Goal: Task Accomplishment & Management: Complete application form

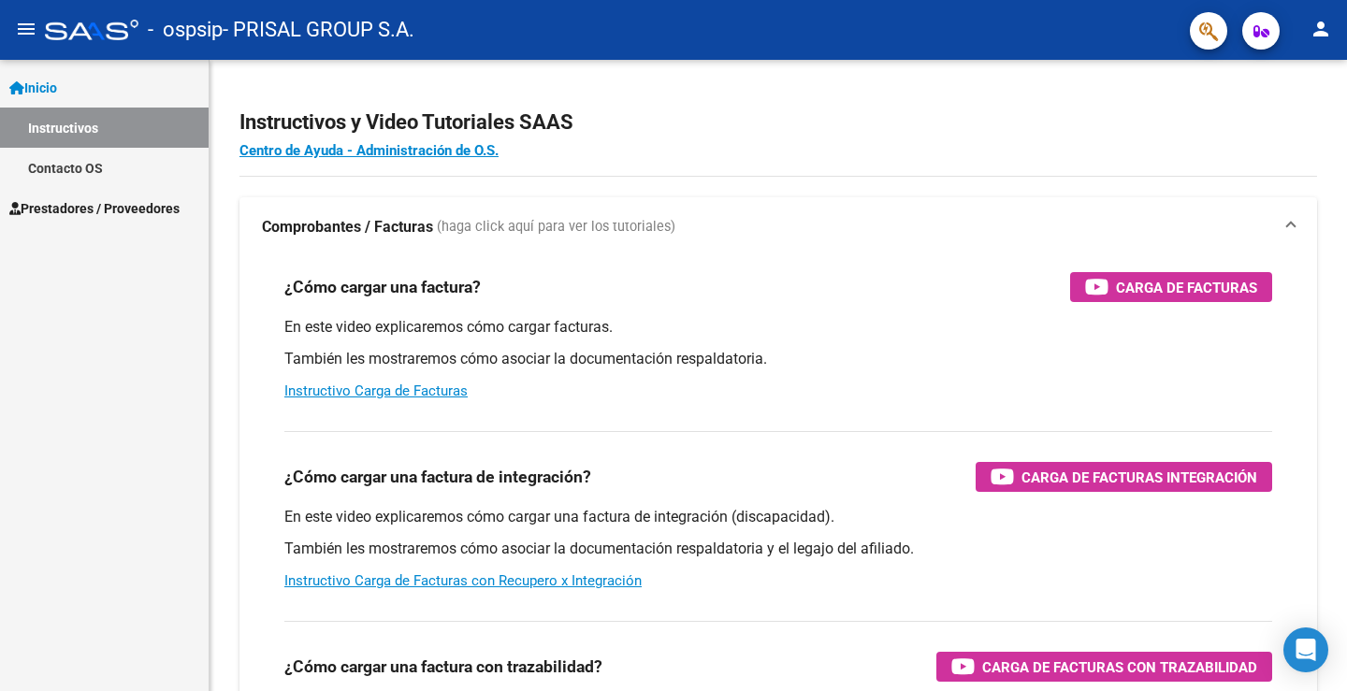
click at [63, 207] on span "Prestadores / Proveedores" at bounding box center [94, 208] width 170 height 21
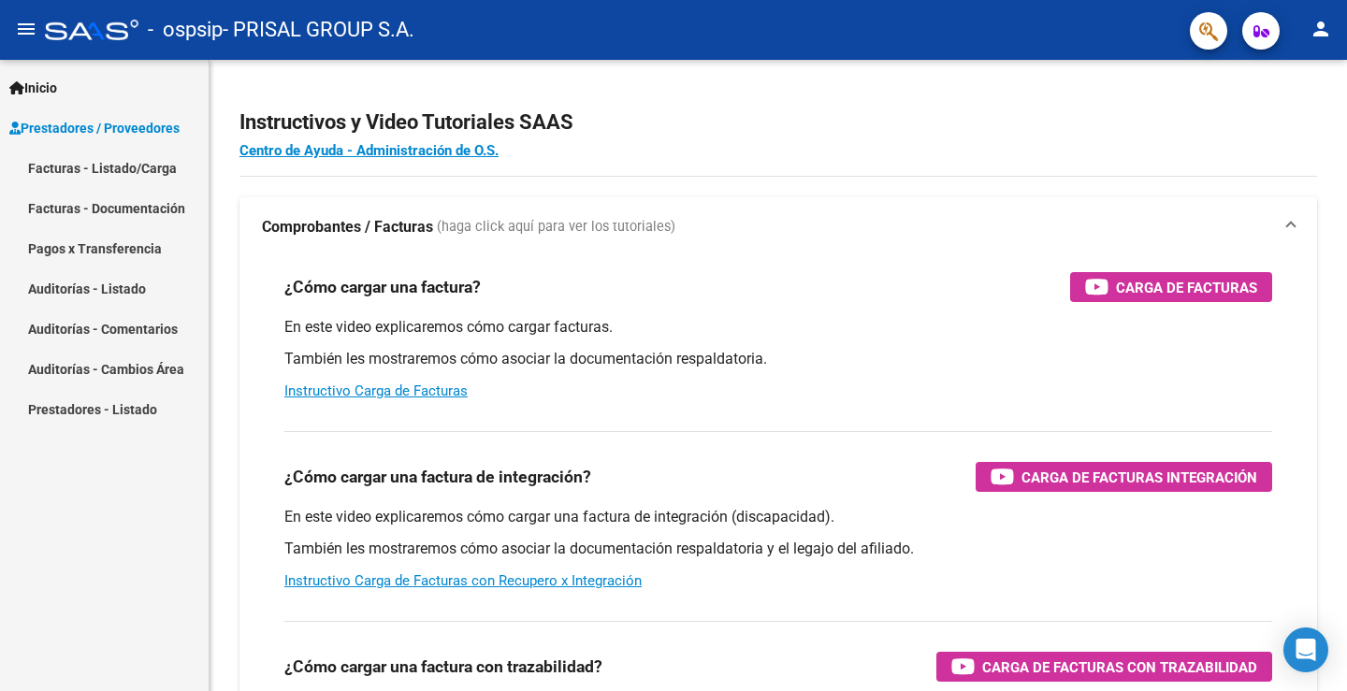
click at [91, 159] on link "Facturas - Listado/Carga" at bounding box center [104, 168] width 209 height 40
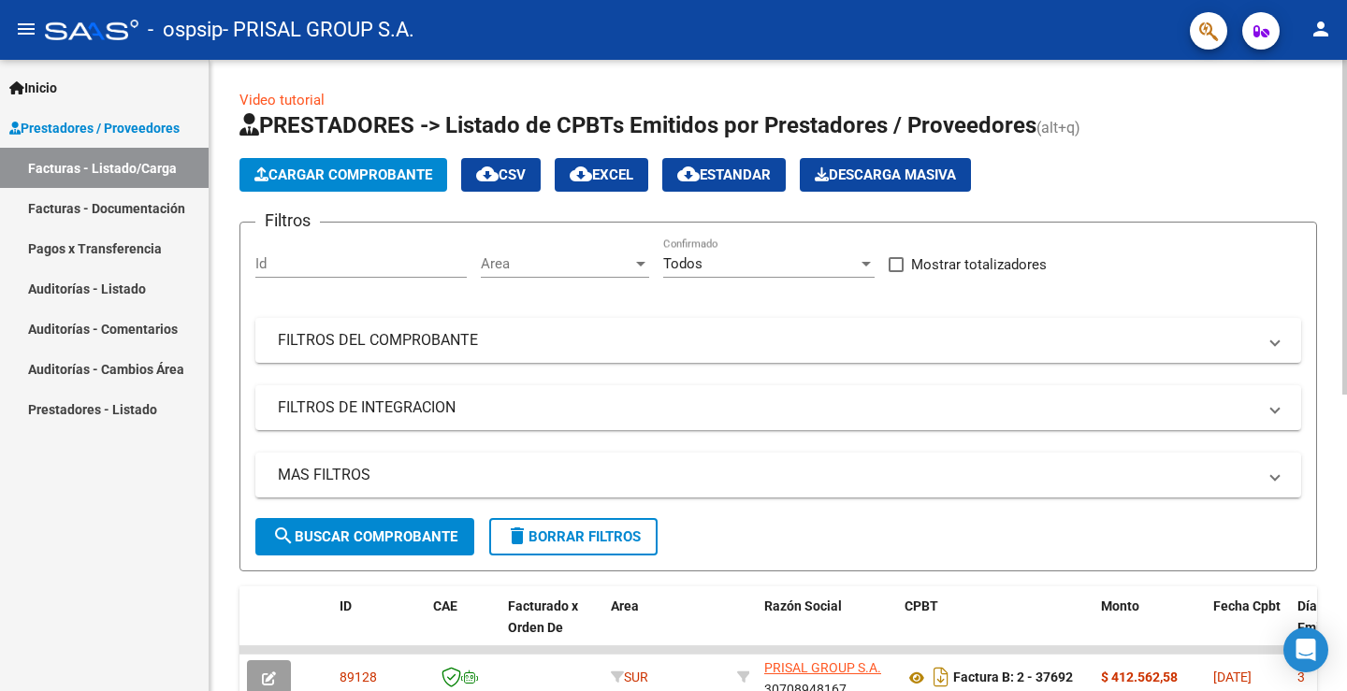
click at [350, 179] on span "Cargar Comprobante" at bounding box center [344, 175] width 178 height 17
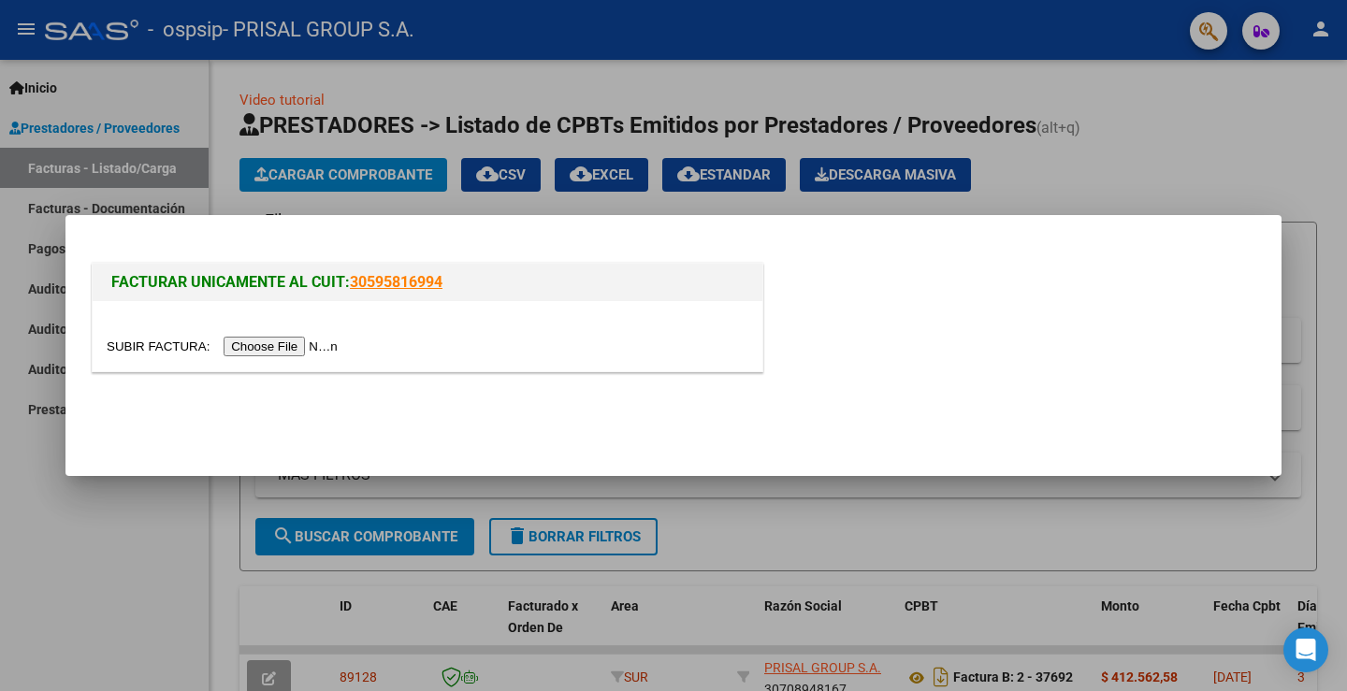
click at [1215, 185] on div at bounding box center [673, 345] width 1347 height 691
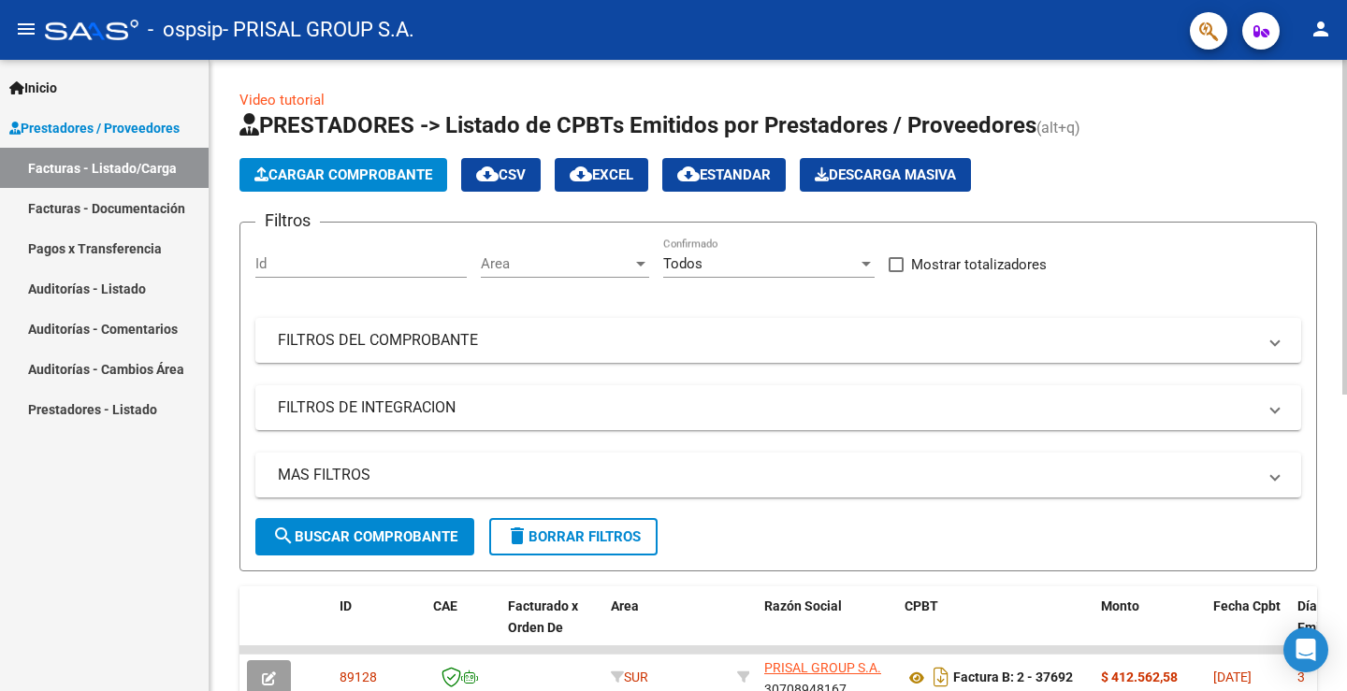
click at [425, 177] on span "Cargar Comprobante" at bounding box center [344, 175] width 178 height 17
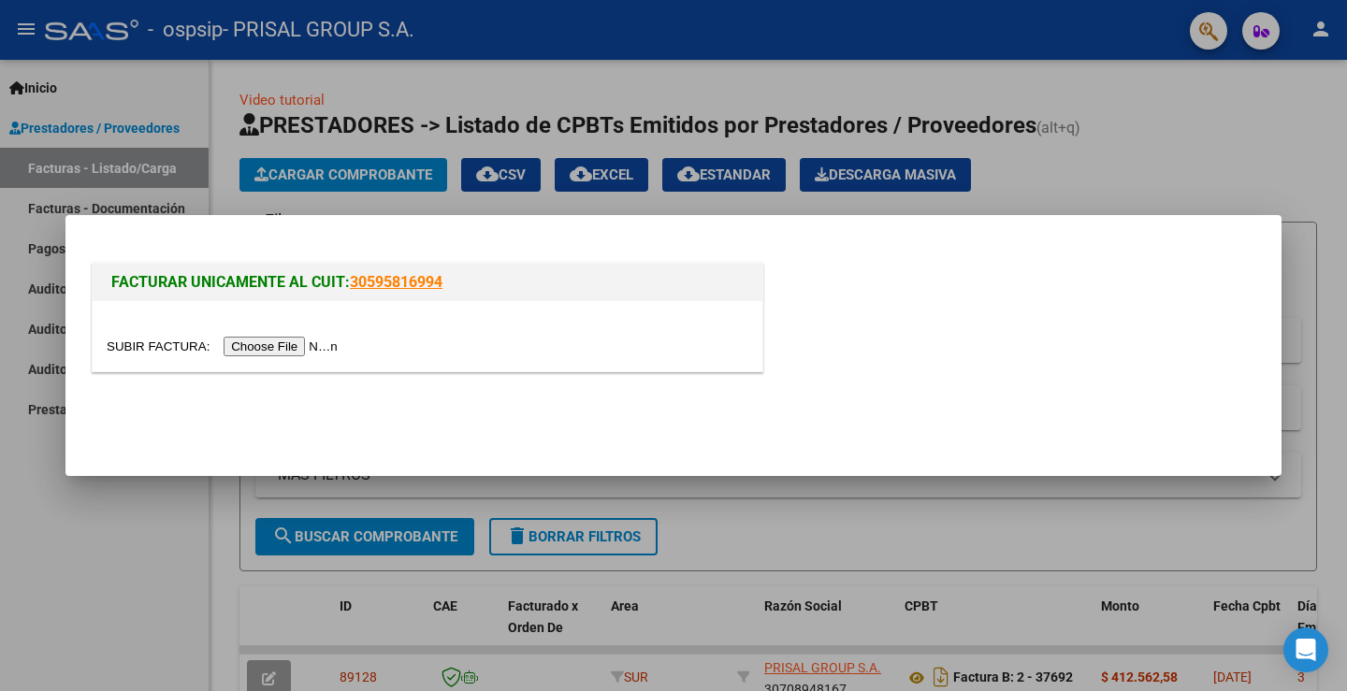
click at [284, 352] on input "file" at bounding box center [225, 347] width 237 height 20
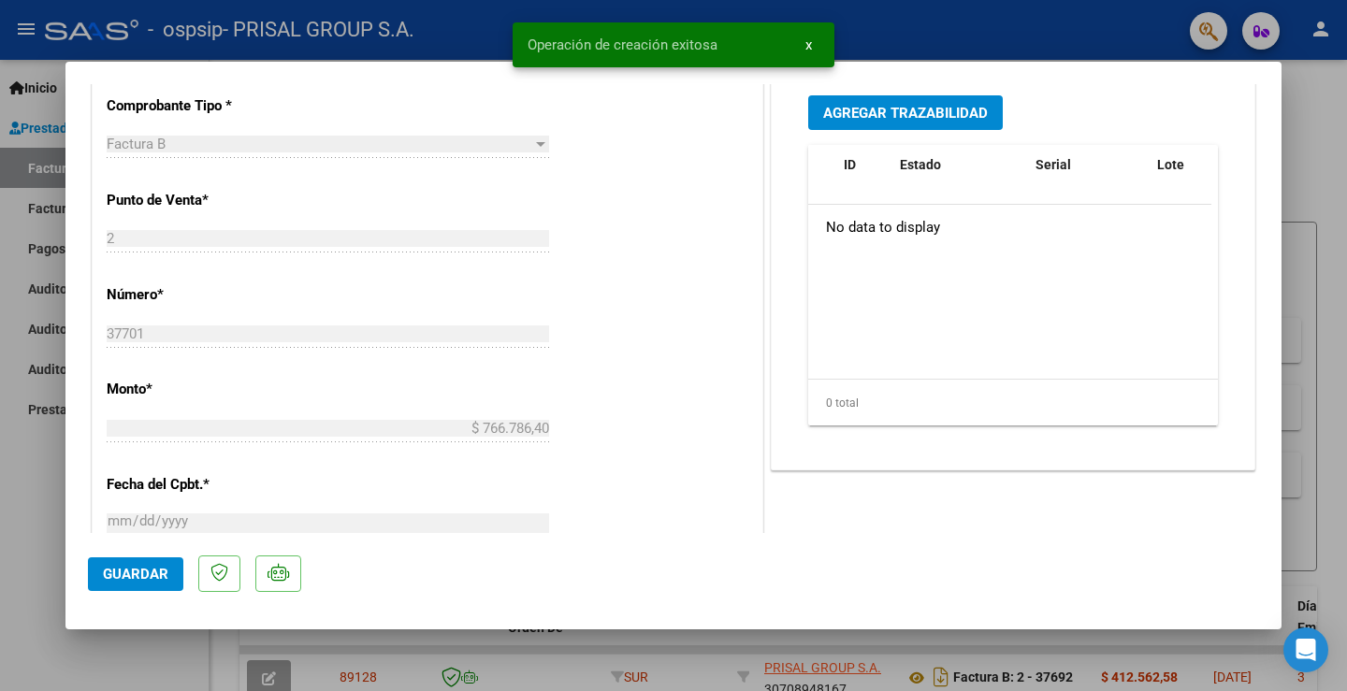
scroll to position [1046, 0]
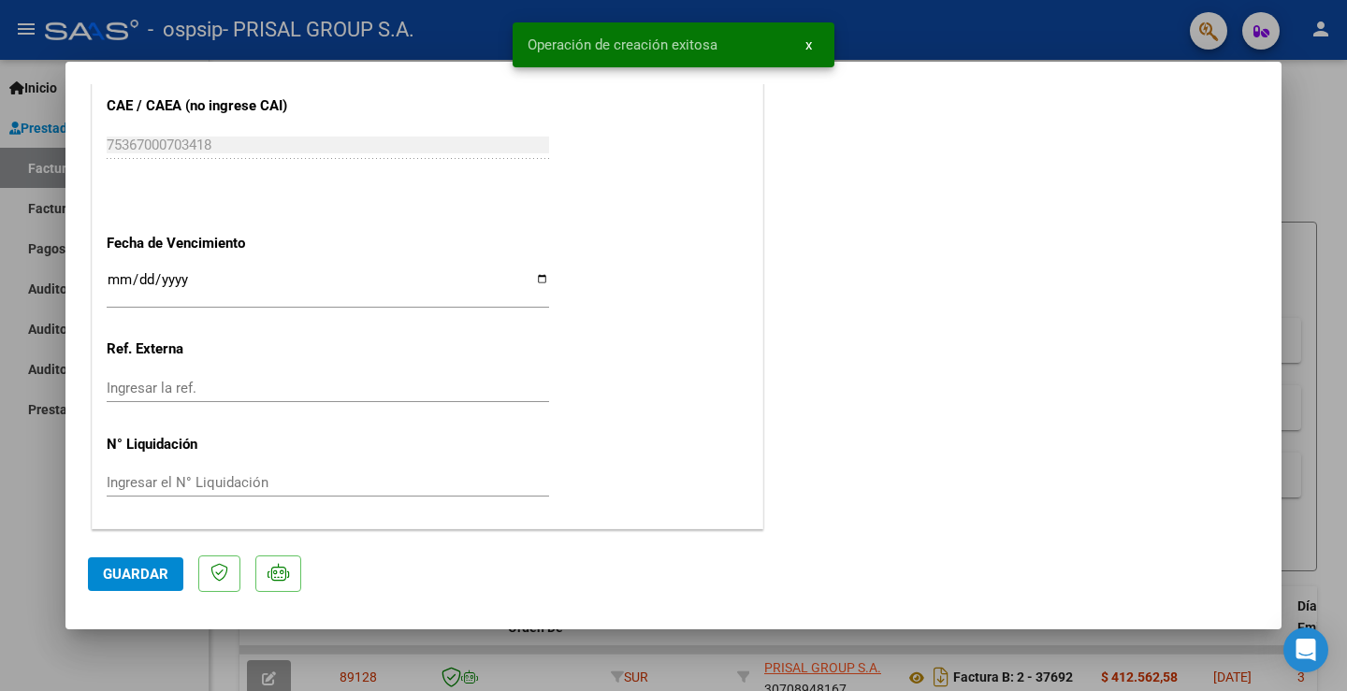
click at [122, 278] on input "Ingresar la fecha" at bounding box center [328, 287] width 443 height 30
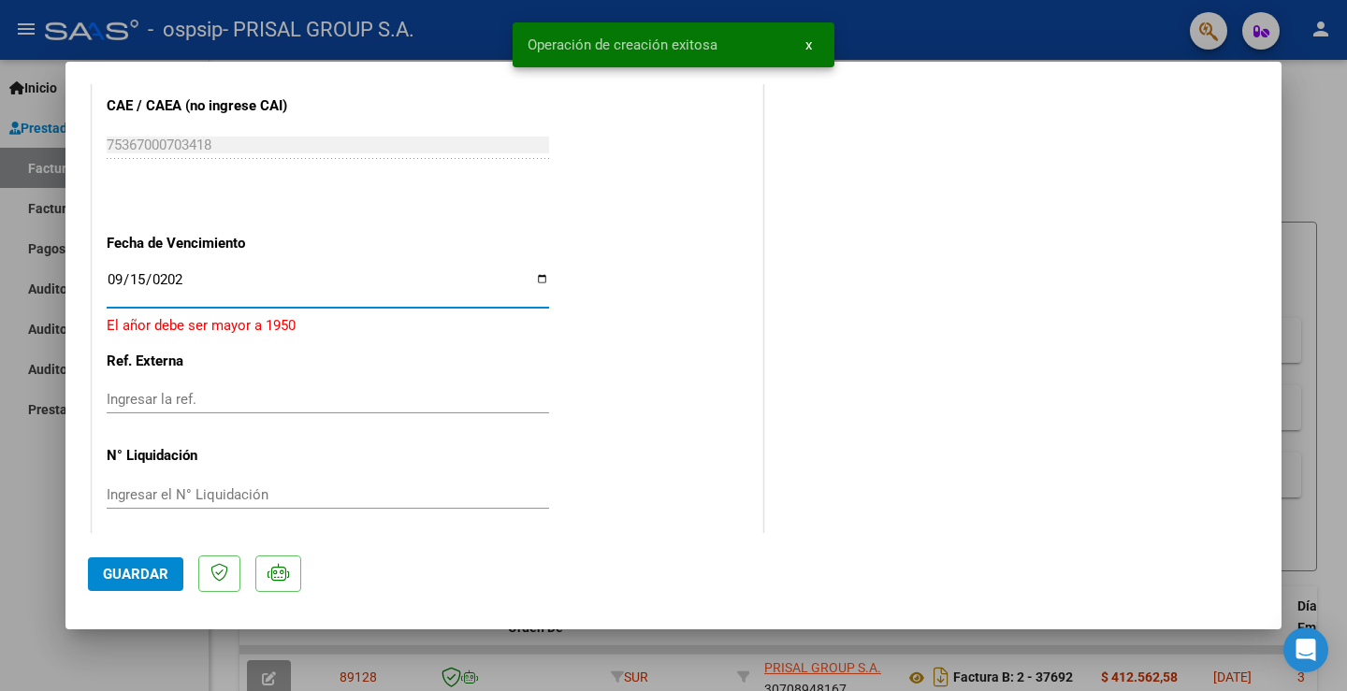
type input "[DATE]"
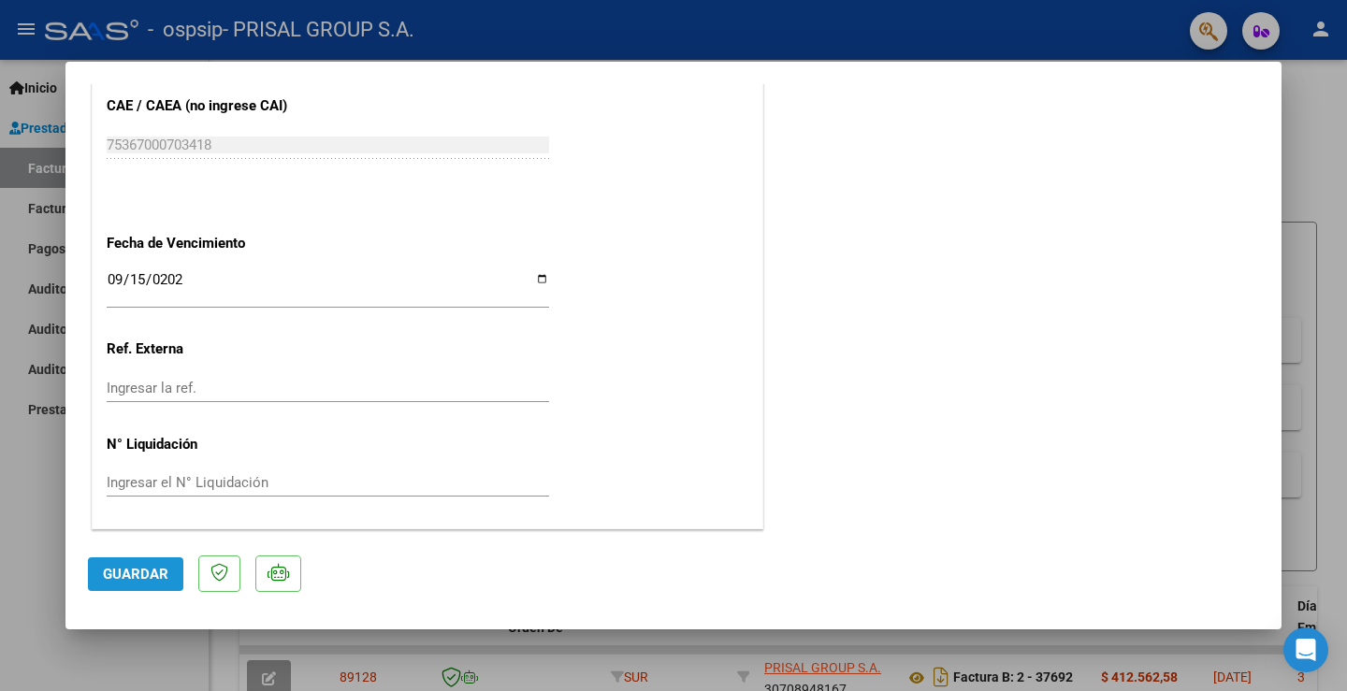
click at [141, 579] on span "Guardar" at bounding box center [135, 574] width 65 height 17
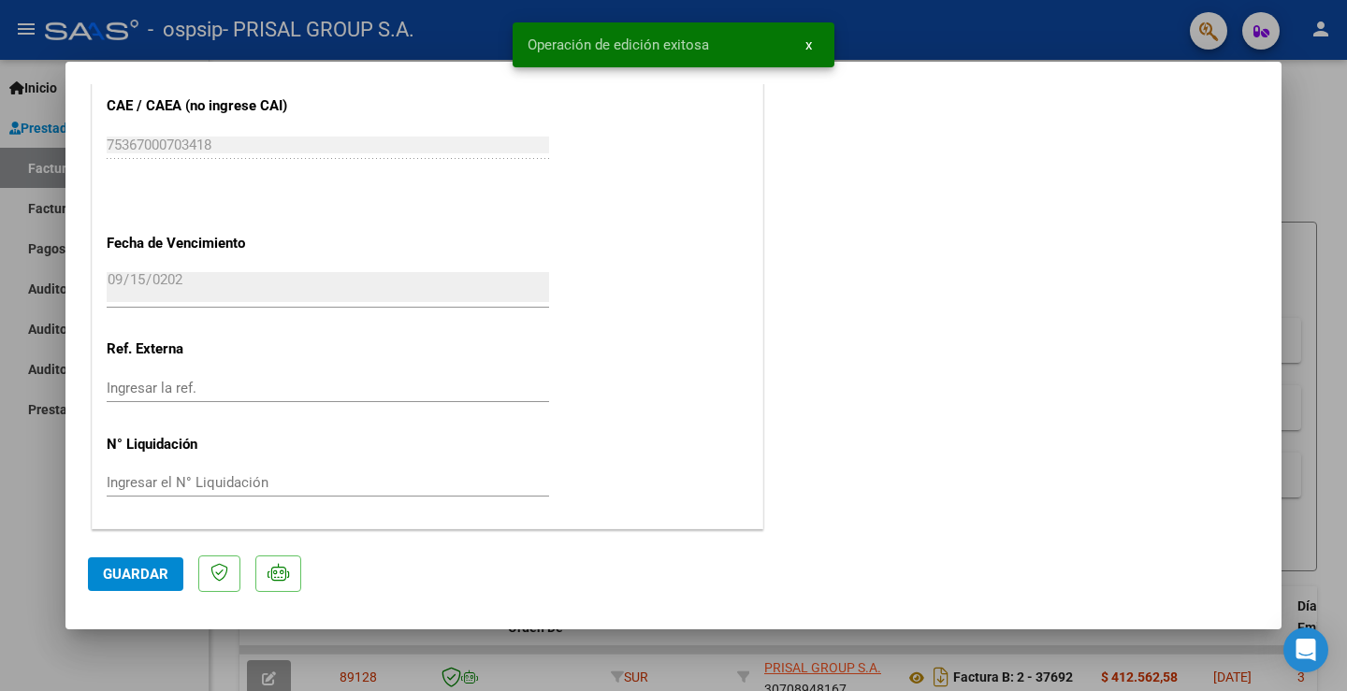
click at [150, 562] on button "Guardar" at bounding box center [135, 575] width 95 height 34
click at [33, 501] on div at bounding box center [673, 345] width 1347 height 691
type input "$ 0,00"
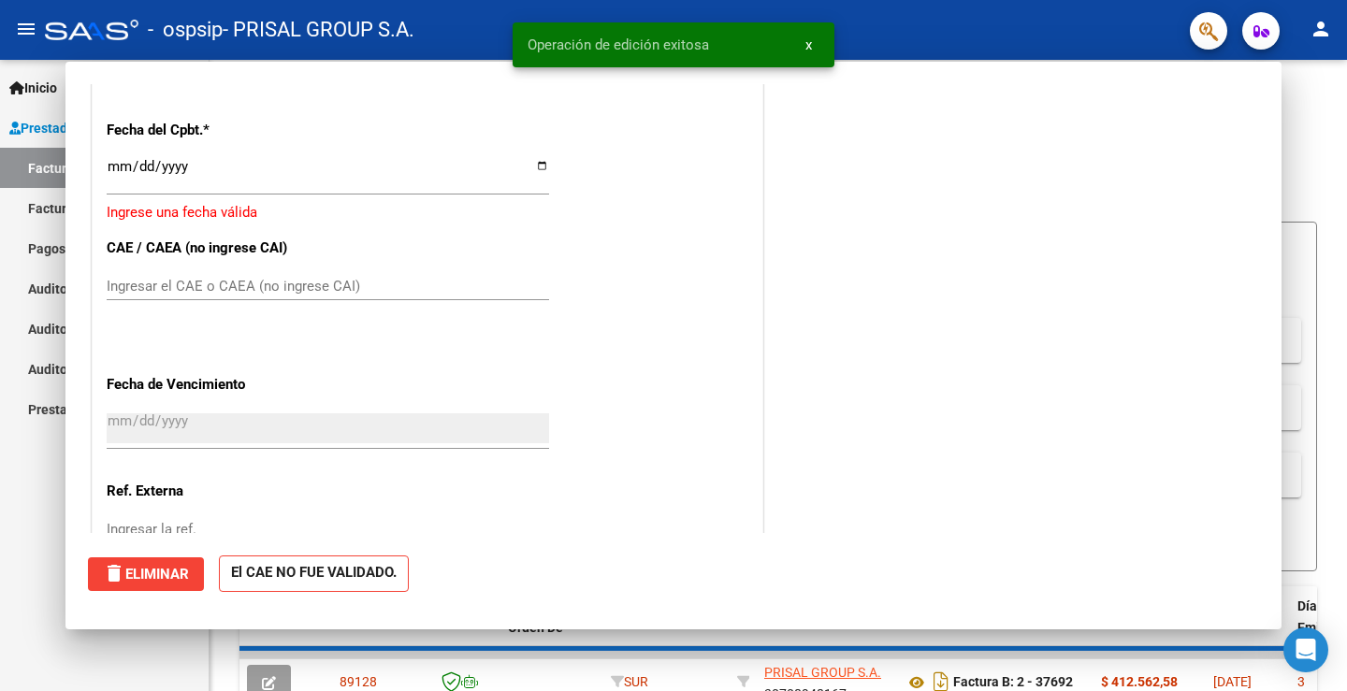
scroll to position [989, 0]
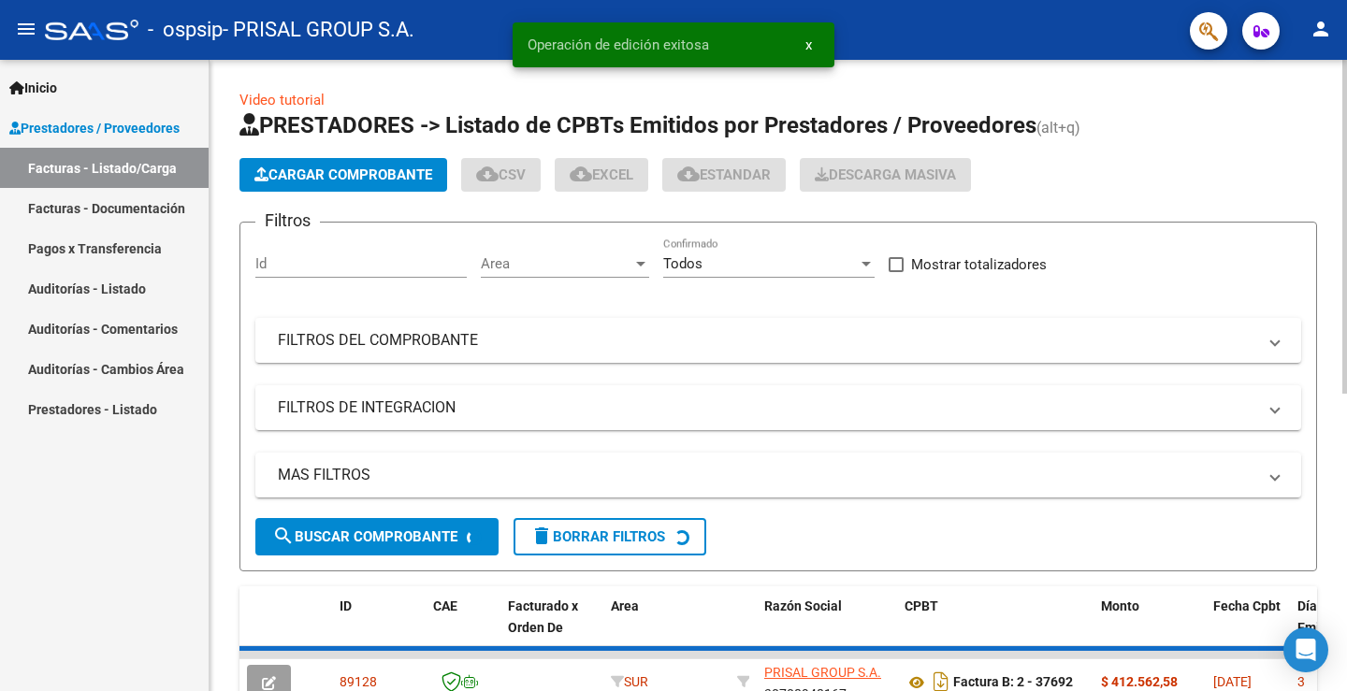
click at [384, 165] on button "Cargar Comprobante" at bounding box center [344, 175] width 208 height 34
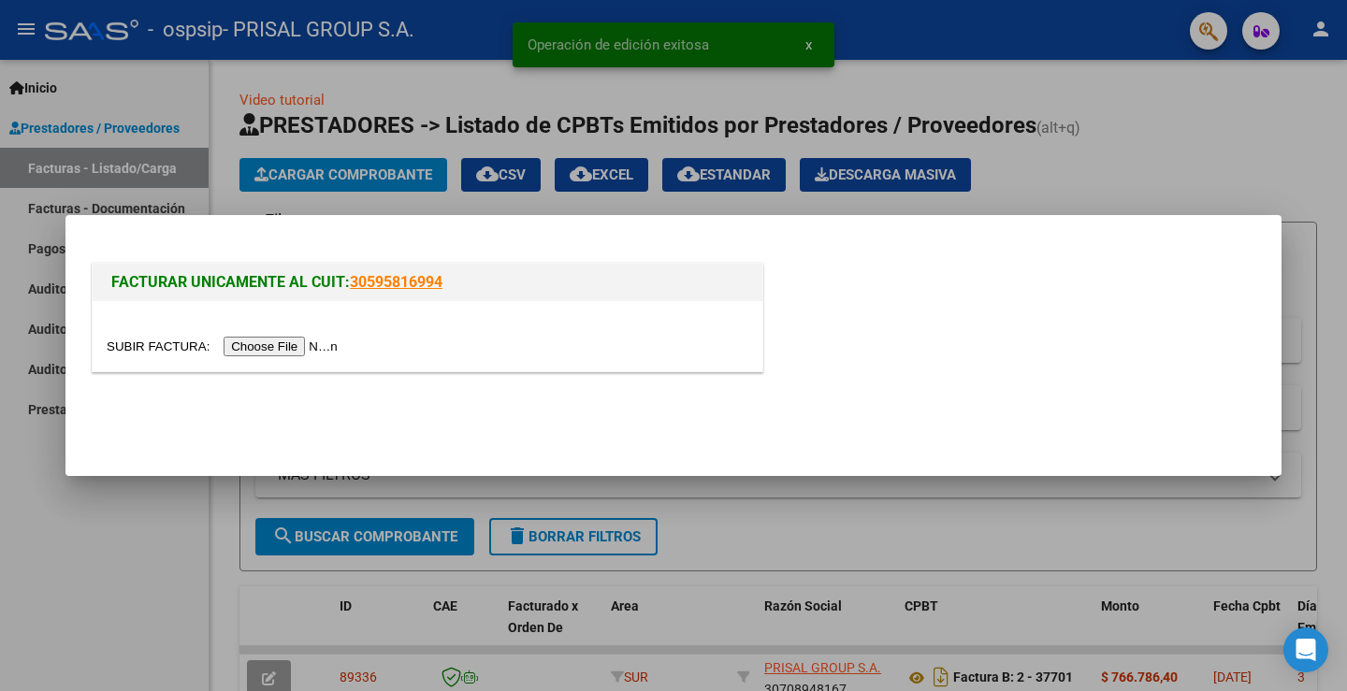
click at [297, 344] on input "file" at bounding box center [225, 347] width 237 height 20
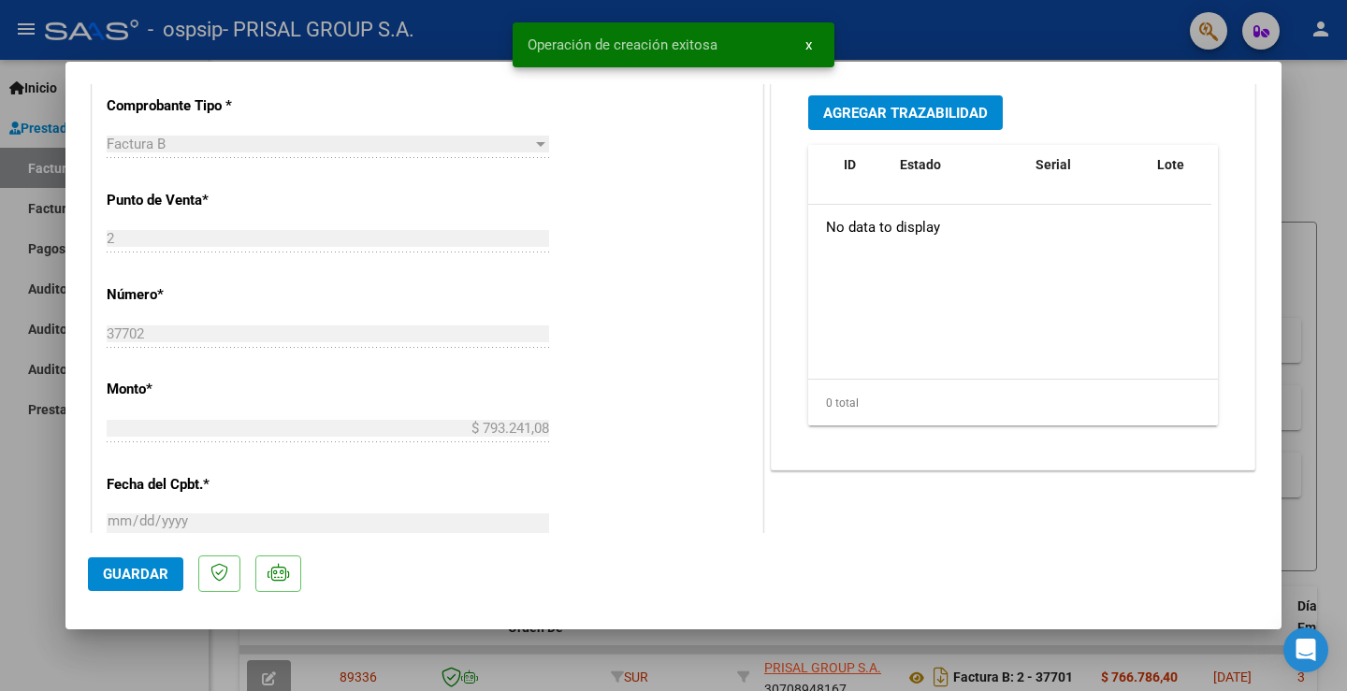
scroll to position [1046, 0]
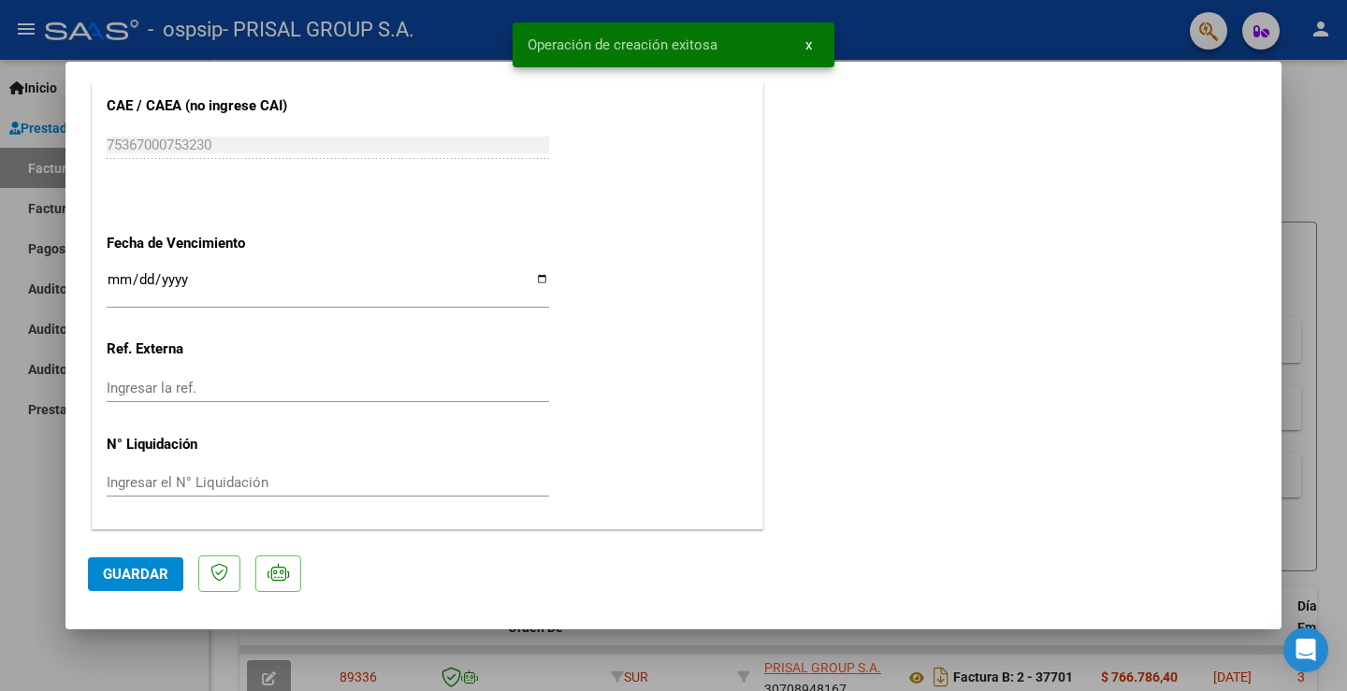
click at [107, 289] on input "Ingresar la fecha" at bounding box center [328, 287] width 443 height 30
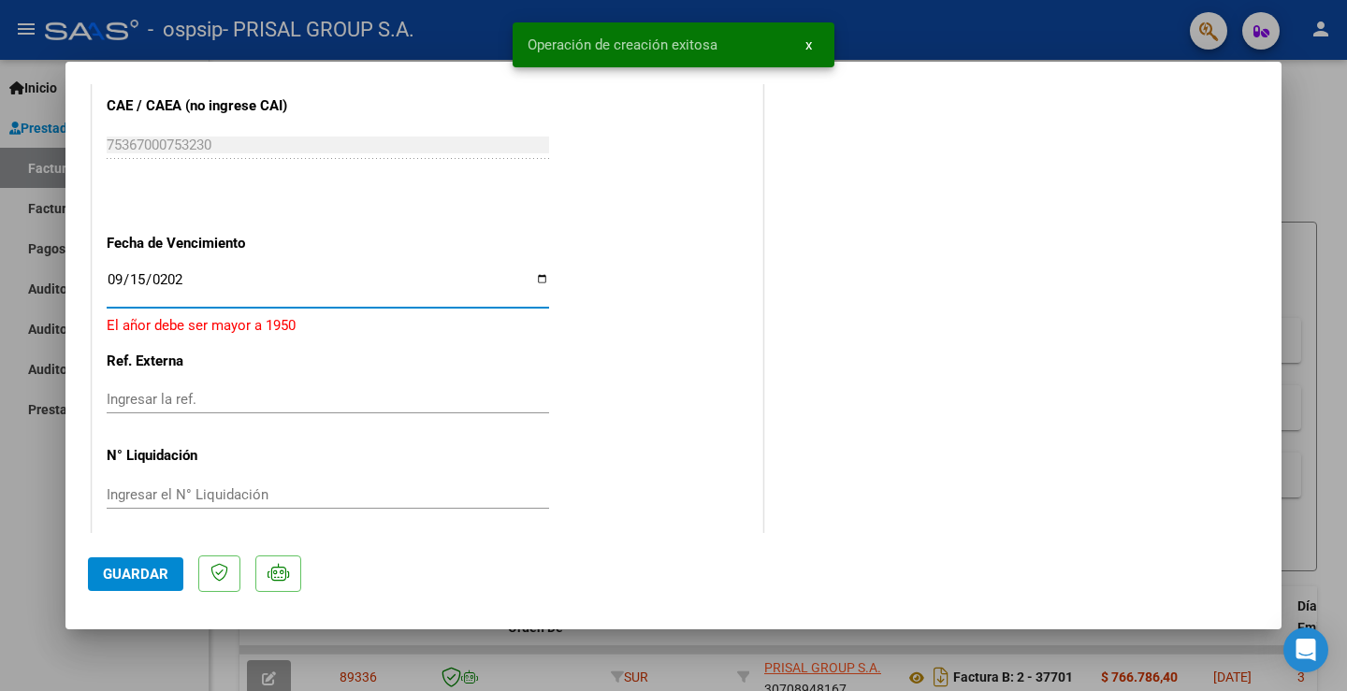
type input "[DATE]"
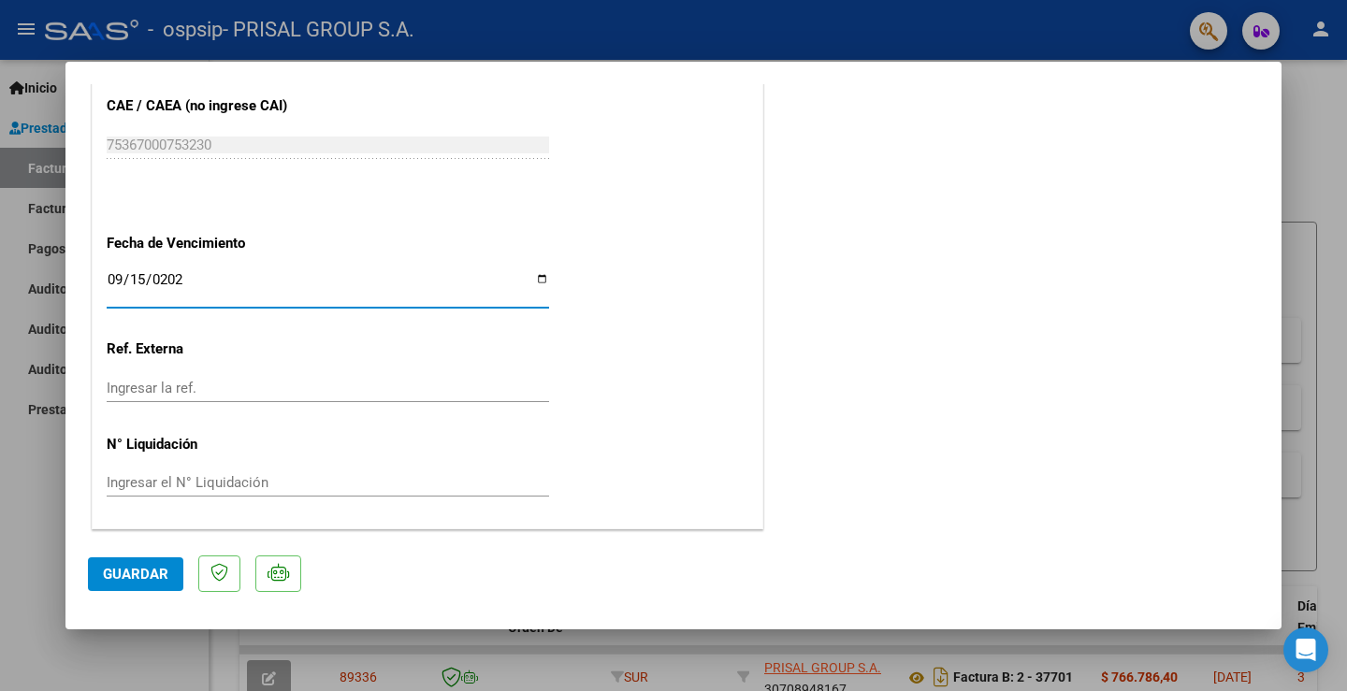
click at [138, 580] on span "Guardar" at bounding box center [135, 574] width 65 height 17
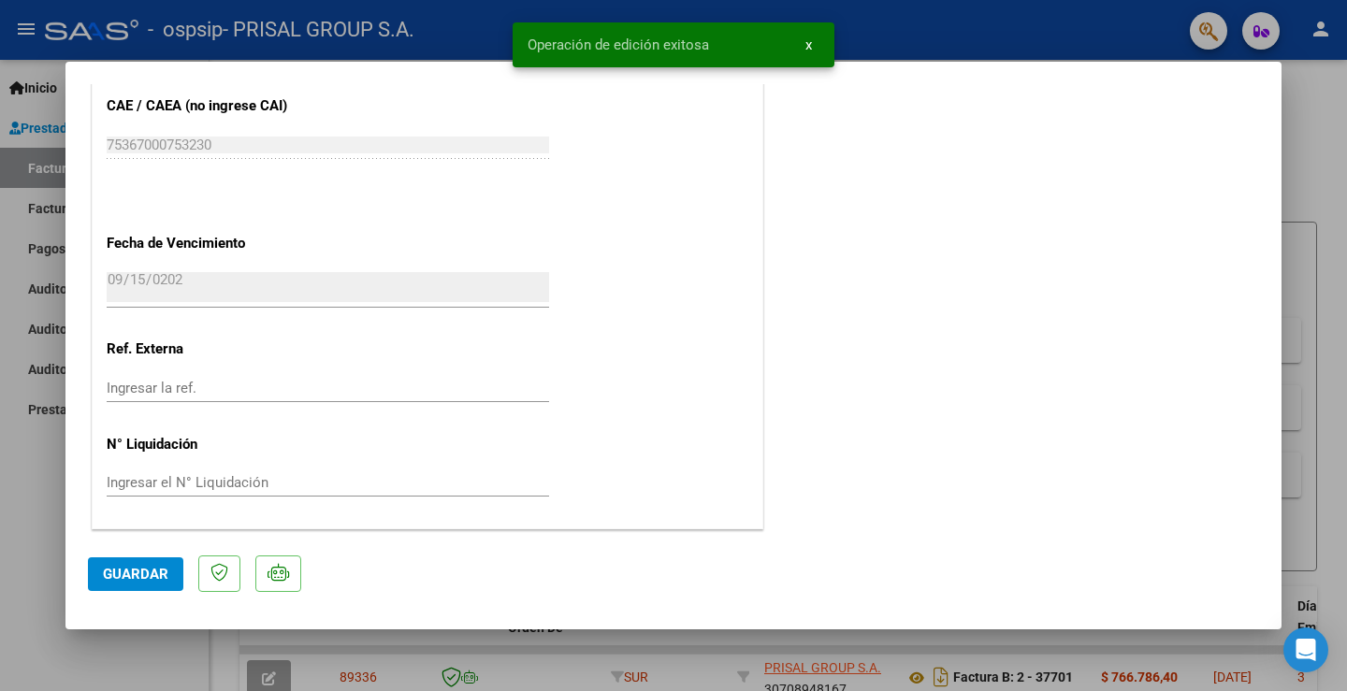
click at [41, 484] on div at bounding box center [673, 345] width 1347 height 691
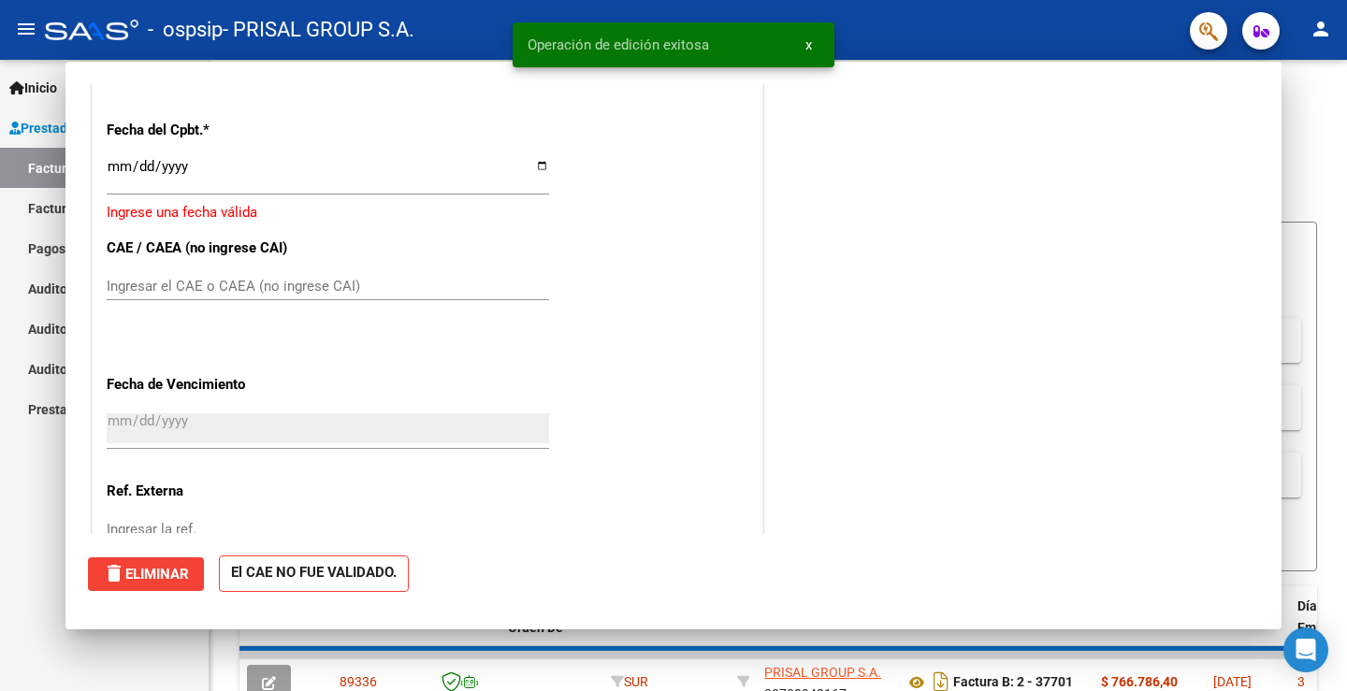
scroll to position [0, 0]
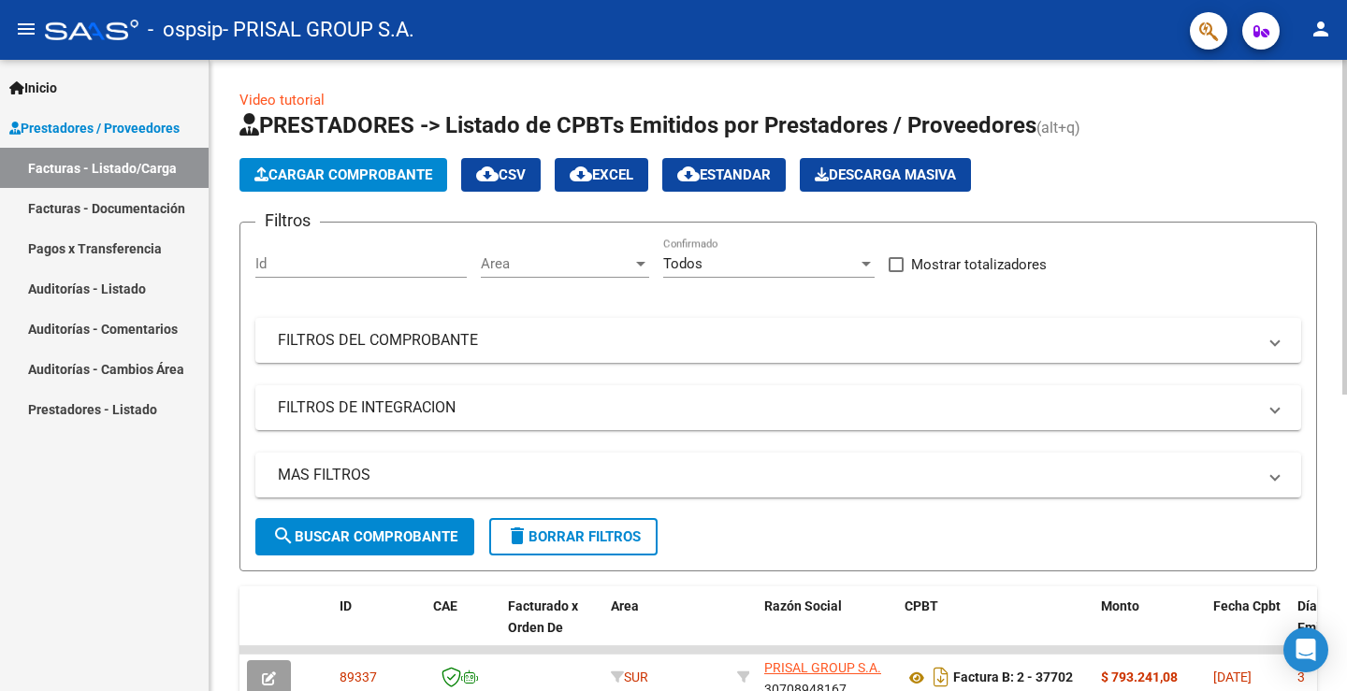
click at [415, 160] on button "Cargar Comprobante" at bounding box center [344, 175] width 208 height 34
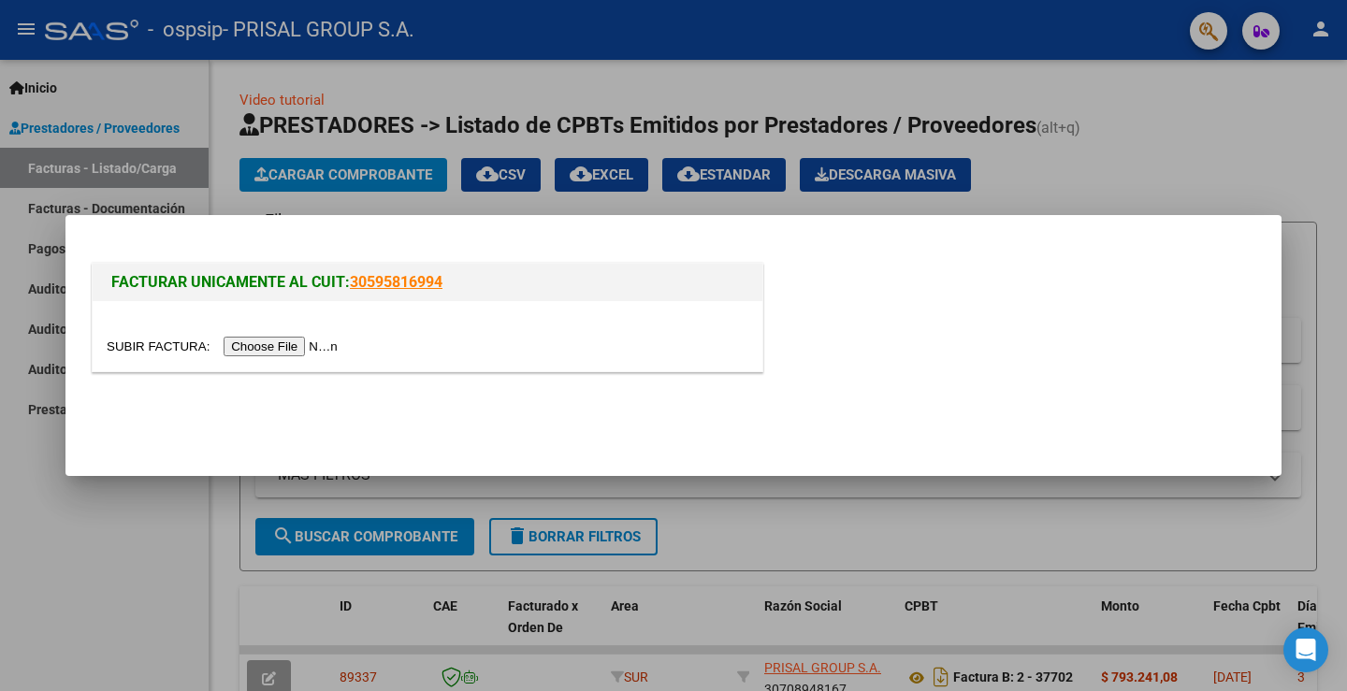
click at [327, 329] on div at bounding box center [428, 336] width 670 height 70
click at [331, 336] on div at bounding box center [428, 347] width 642 height 22
click at [320, 342] on input "file" at bounding box center [225, 347] width 237 height 20
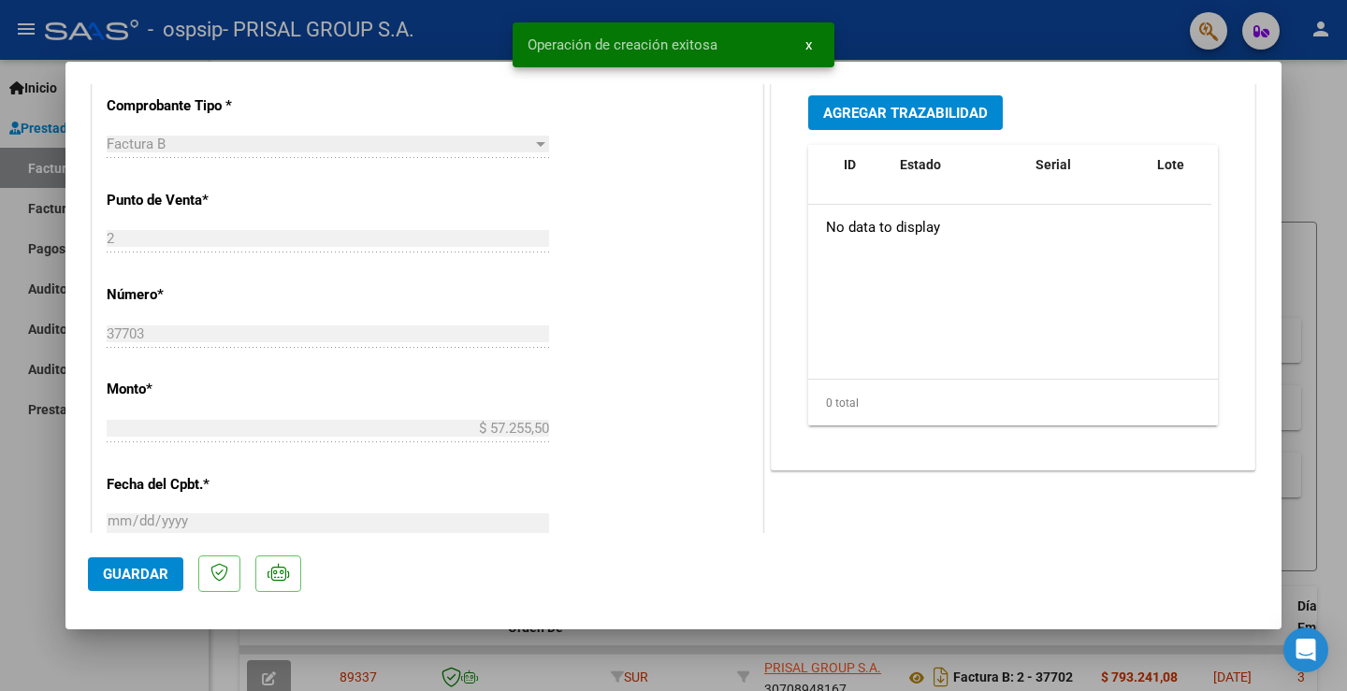
scroll to position [1046, 0]
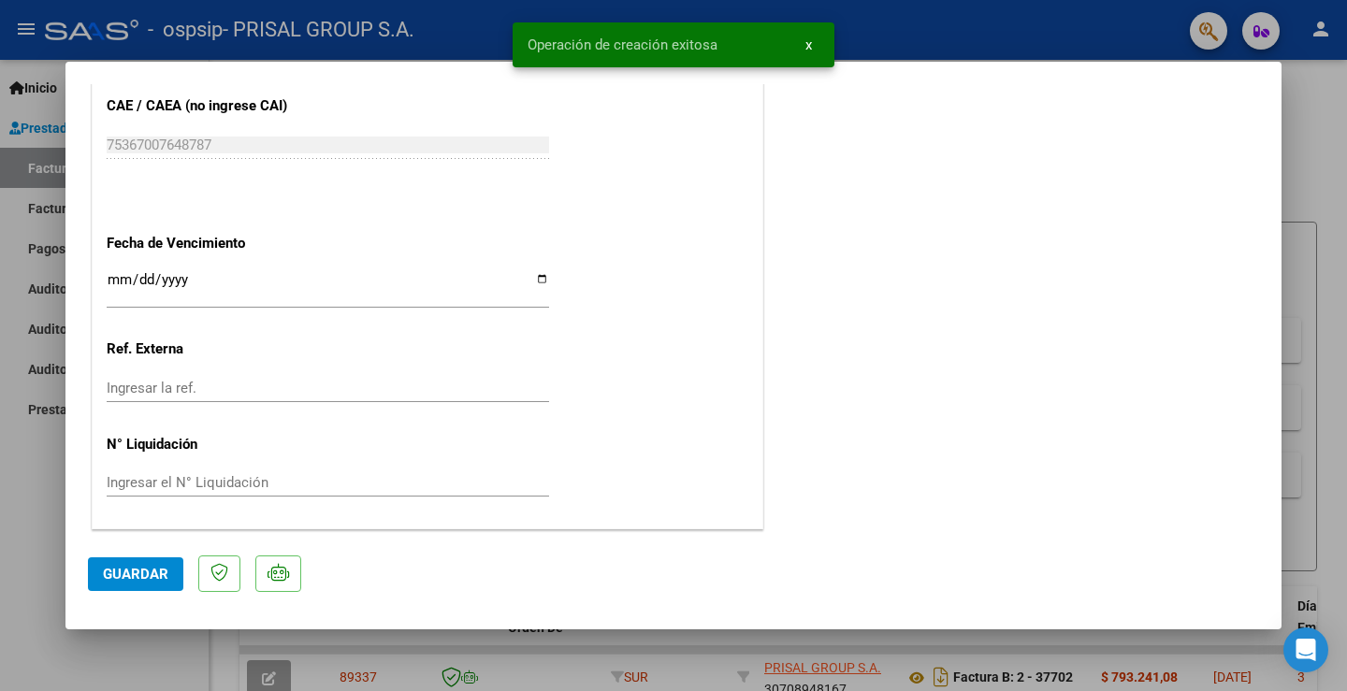
click at [107, 282] on input "Ingresar la fecha" at bounding box center [328, 287] width 443 height 30
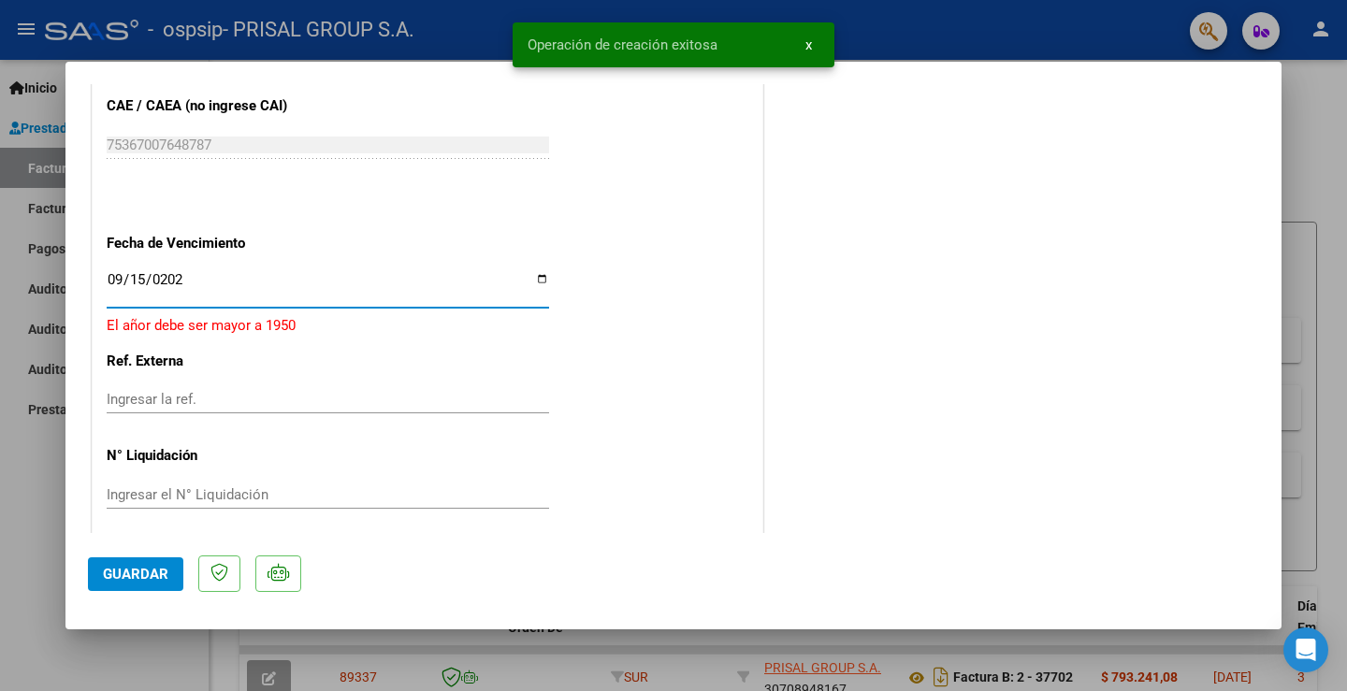
type input "[DATE]"
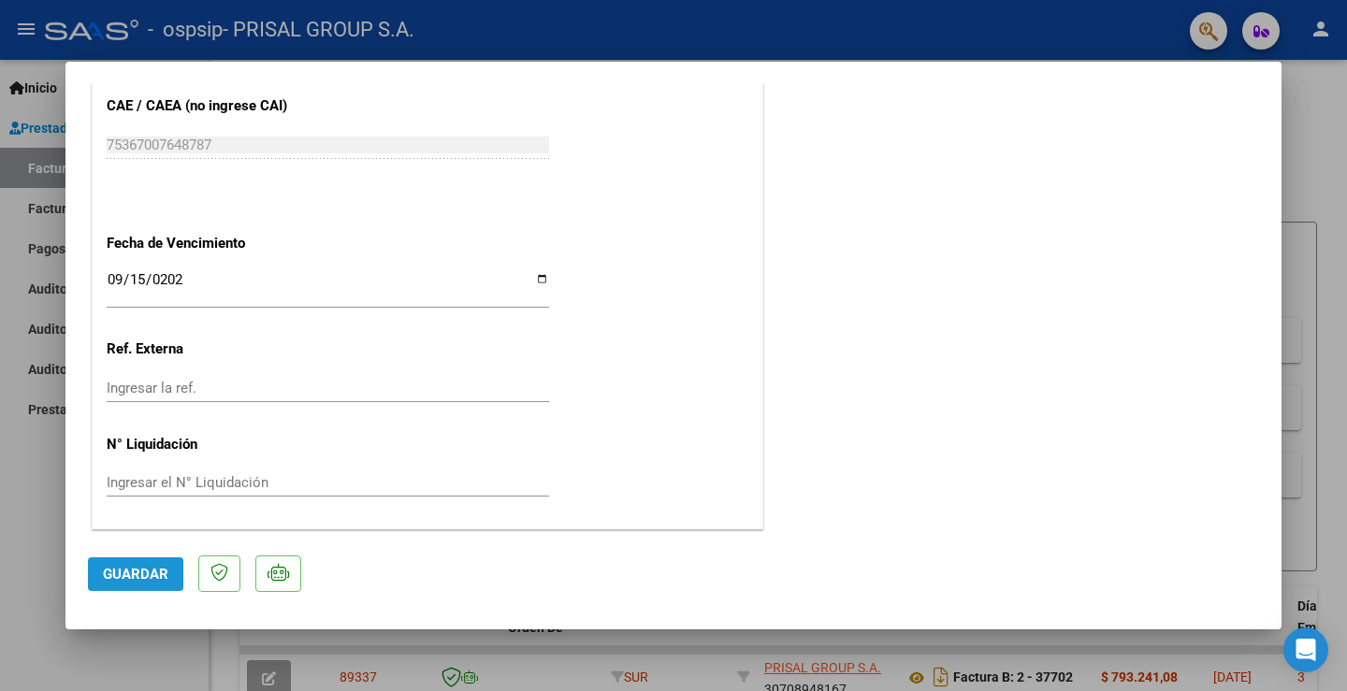
click at [135, 570] on span "Guardar" at bounding box center [135, 574] width 65 height 17
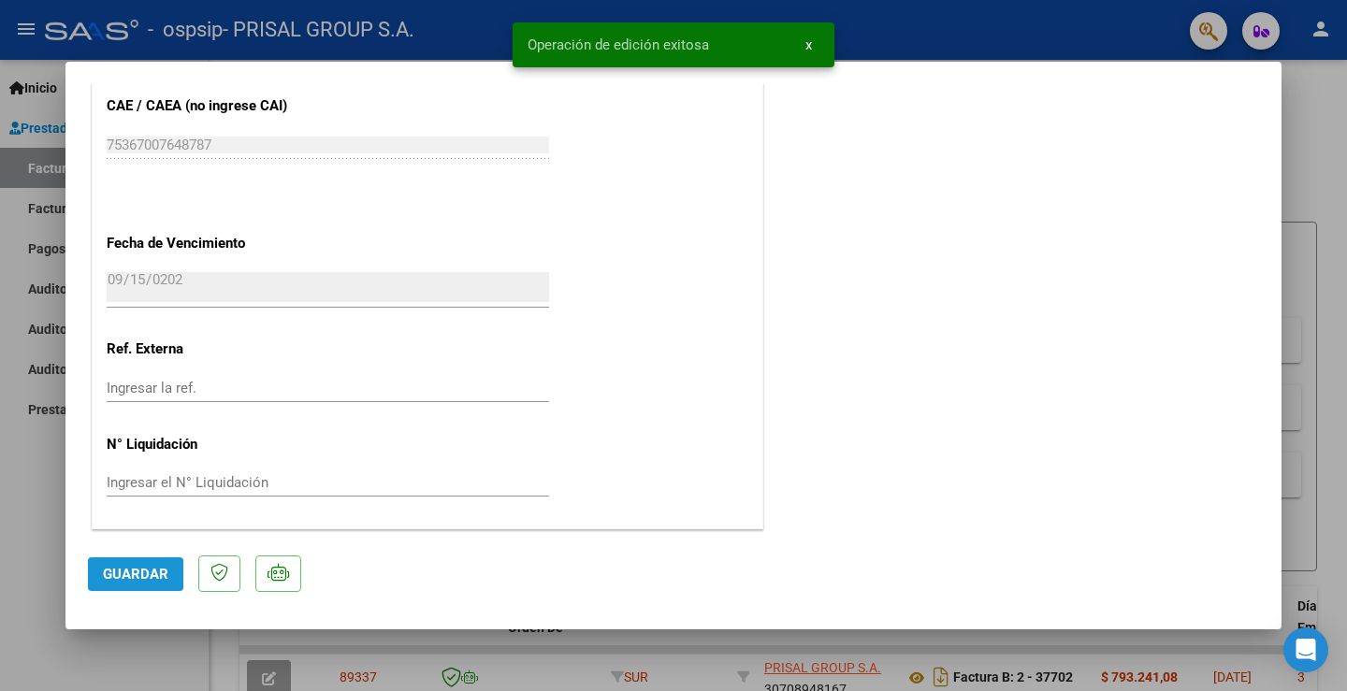
click at [117, 575] on span "Guardar" at bounding box center [135, 574] width 65 height 17
click at [34, 506] on div at bounding box center [673, 345] width 1347 height 691
type input "$ 0,00"
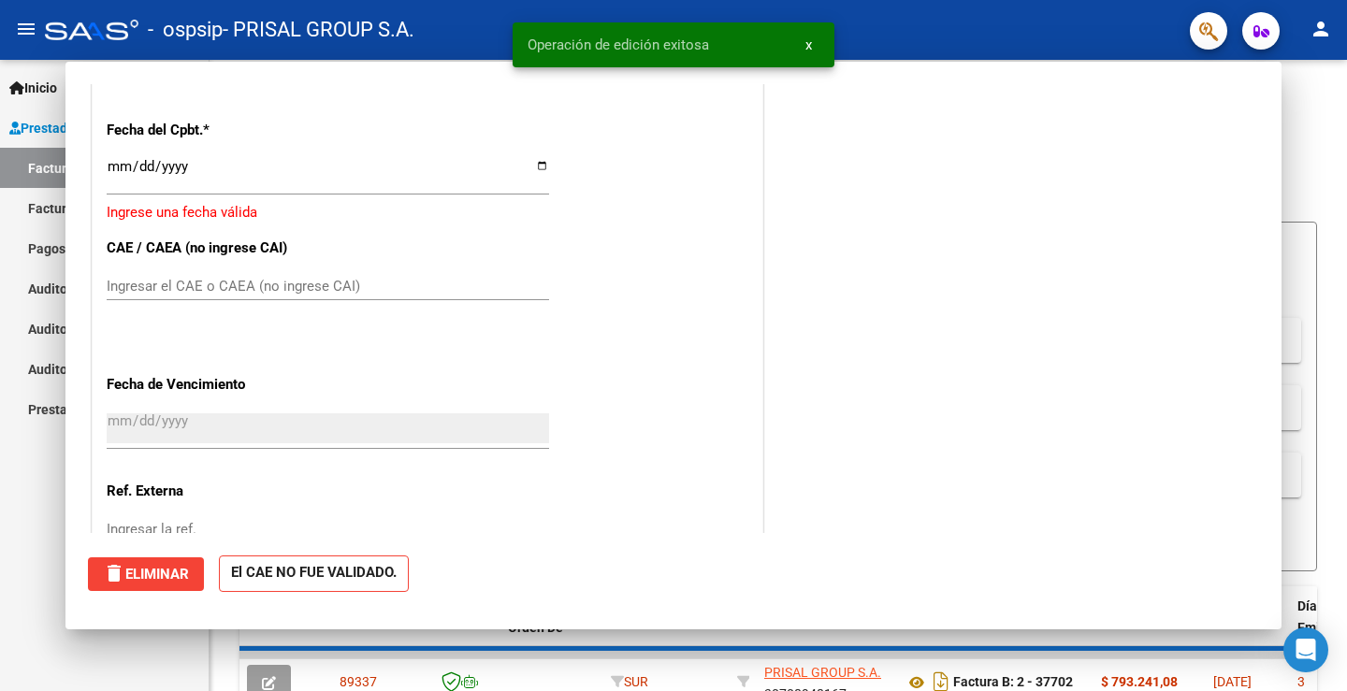
scroll to position [1187, 0]
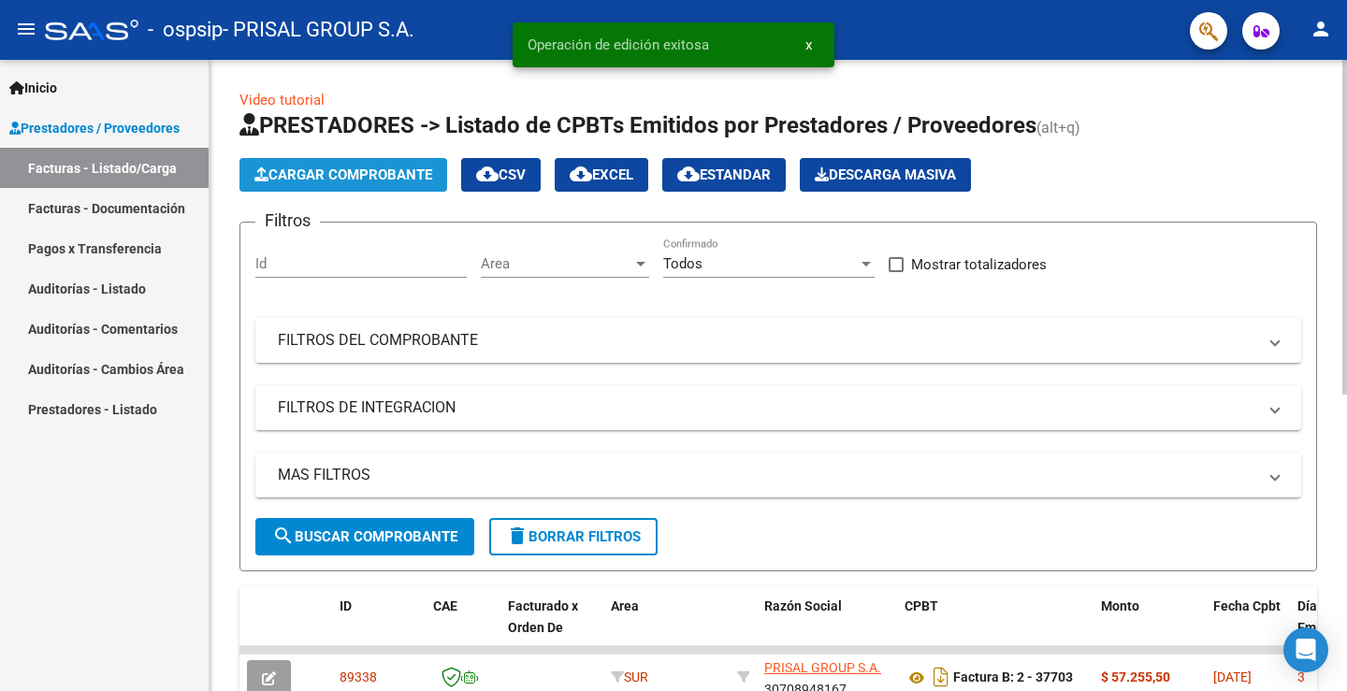
click at [424, 178] on span "Cargar Comprobante" at bounding box center [344, 175] width 178 height 17
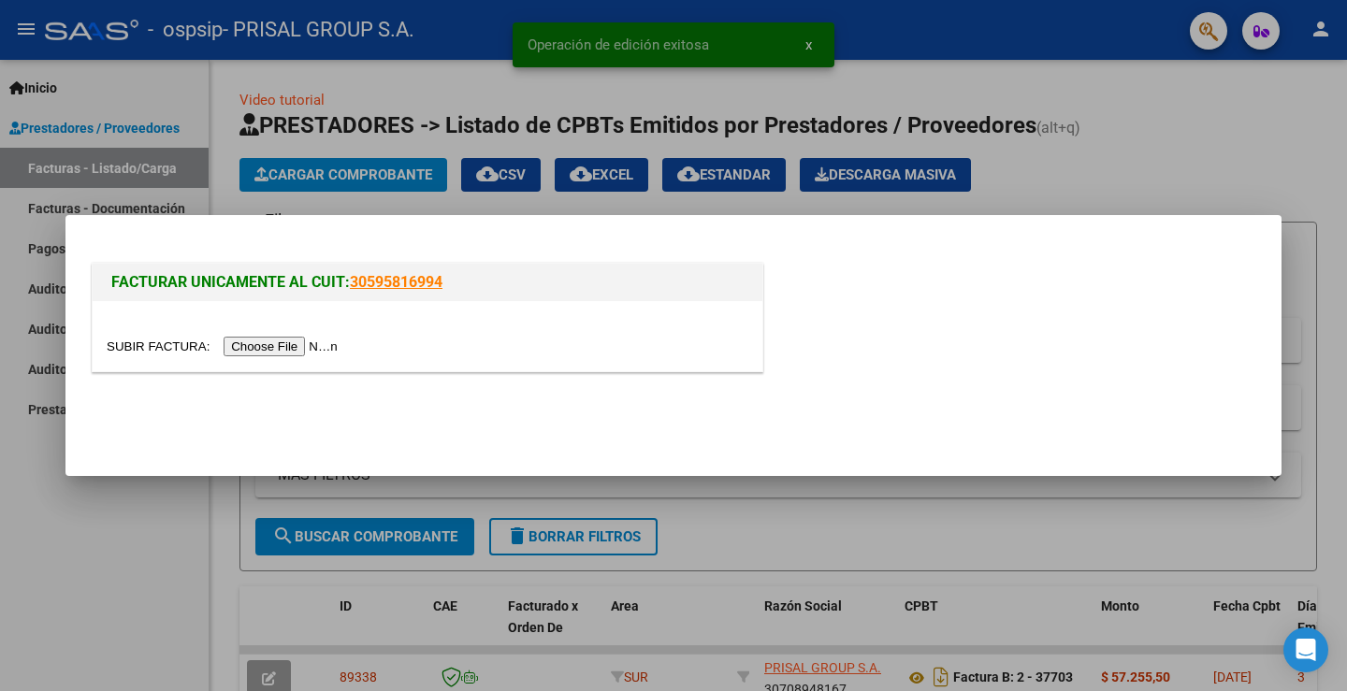
click at [318, 348] on input "file" at bounding box center [225, 347] width 237 height 20
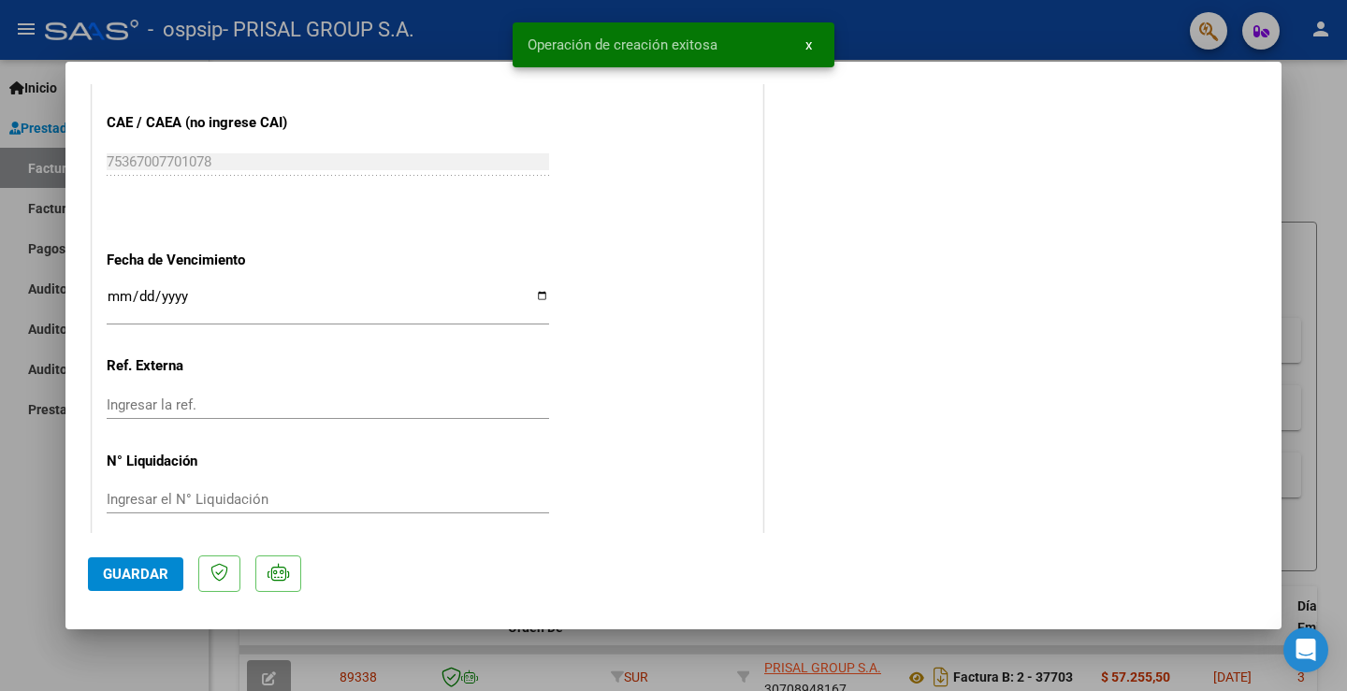
scroll to position [1046, 0]
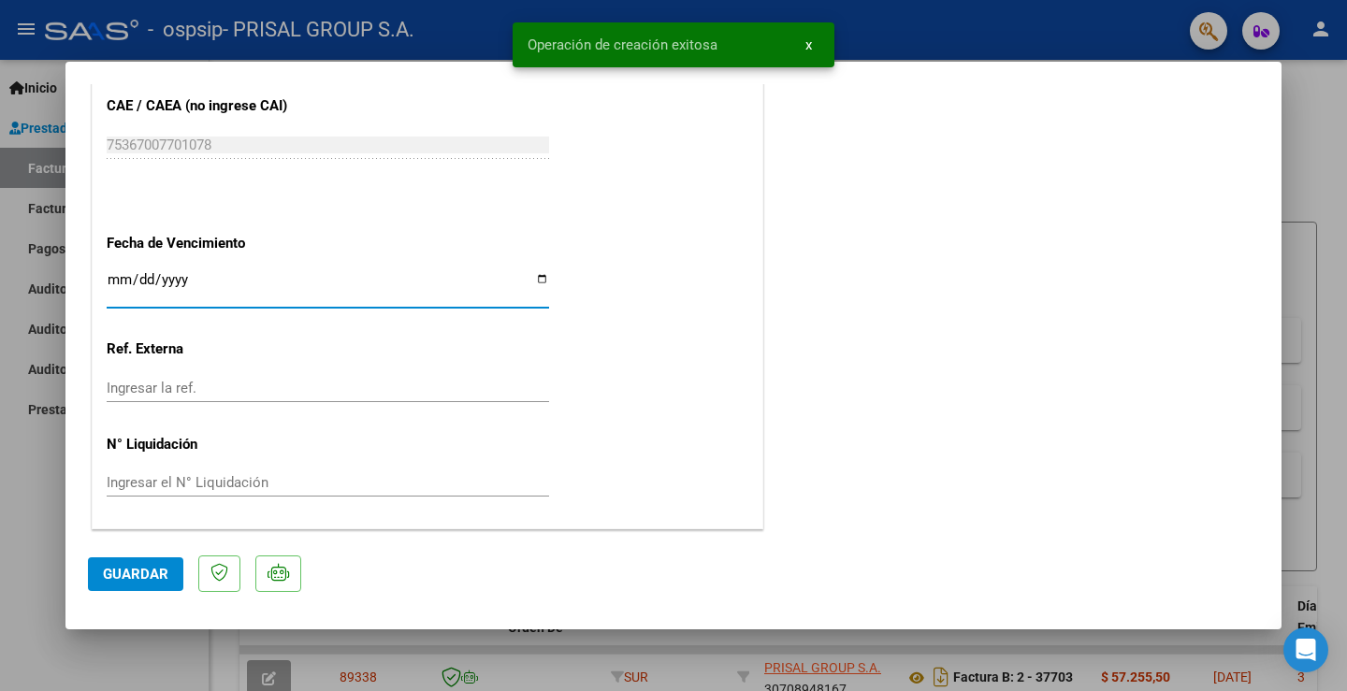
click at [109, 278] on input "Ingresar la fecha" at bounding box center [328, 287] width 443 height 30
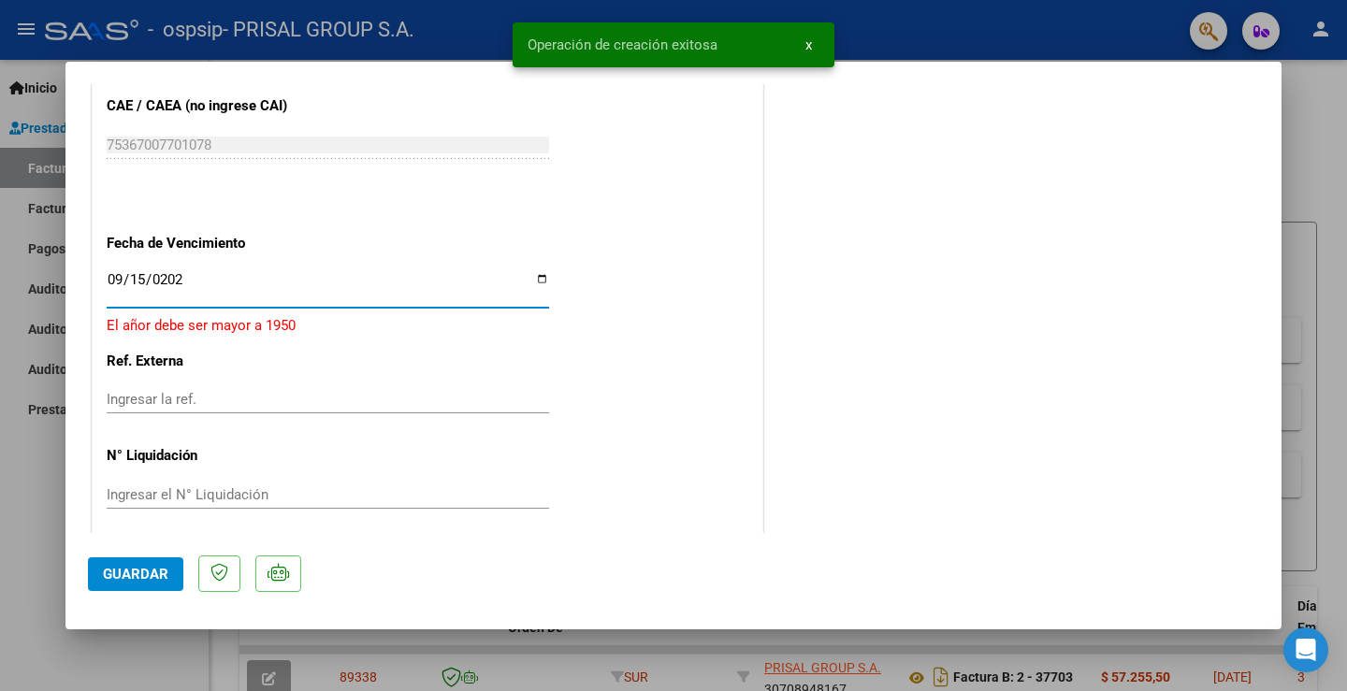
type input "[DATE]"
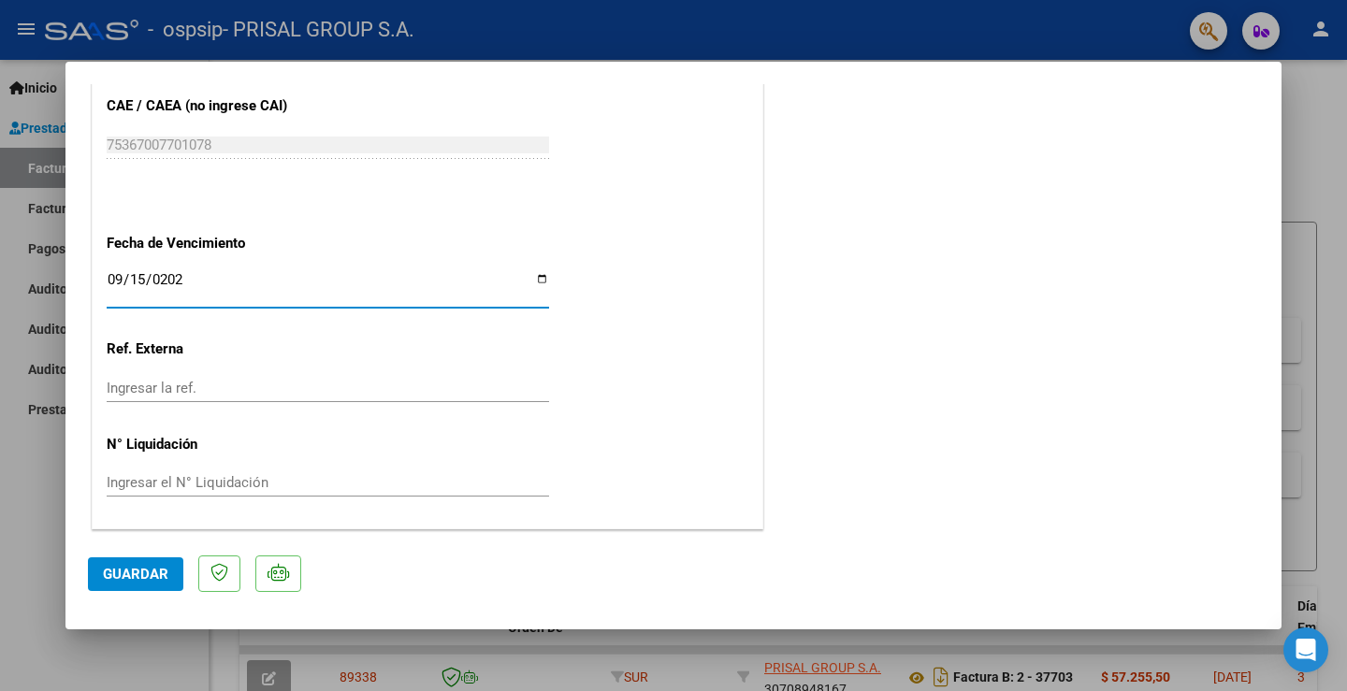
click at [112, 586] on button "Guardar" at bounding box center [135, 575] width 95 height 34
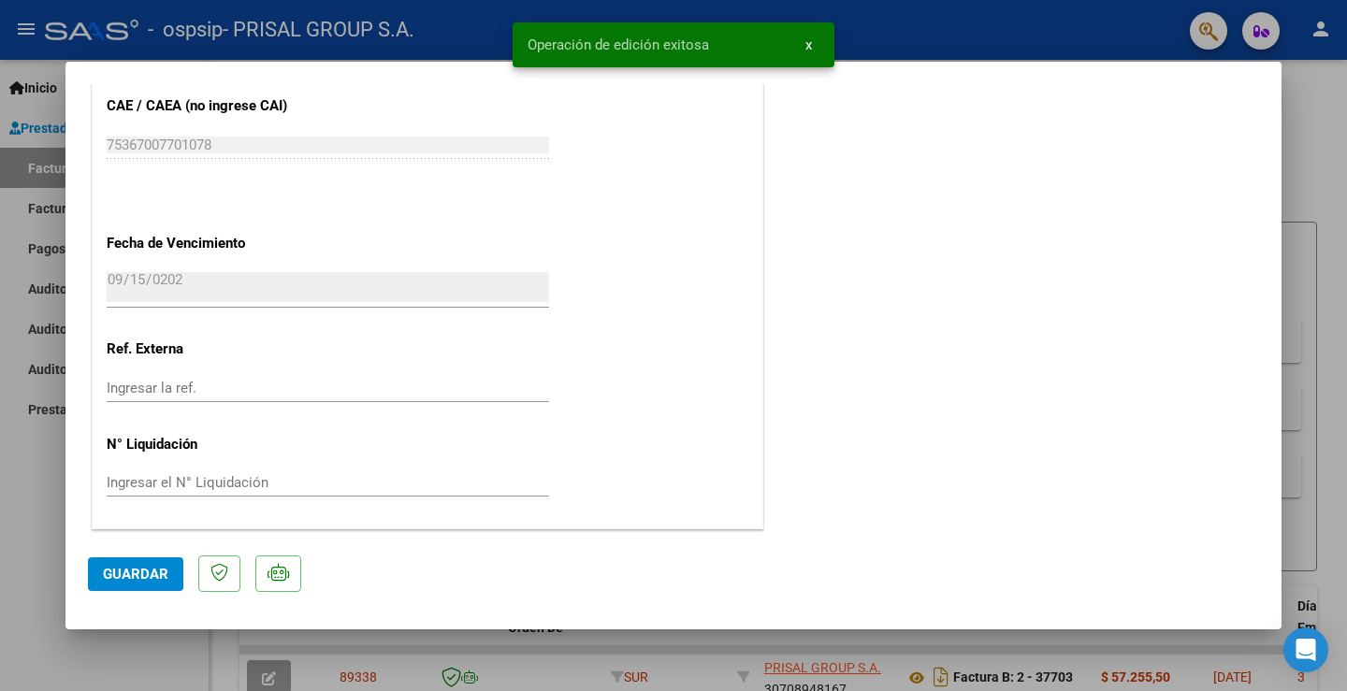
click at [120, 575] on span "Guardar" at bounding box center [135, 574] width 65 height 17
click at [38, 509] on div at bounding box center [673, 345] width 1347 height 691
type input "$ 0,00"
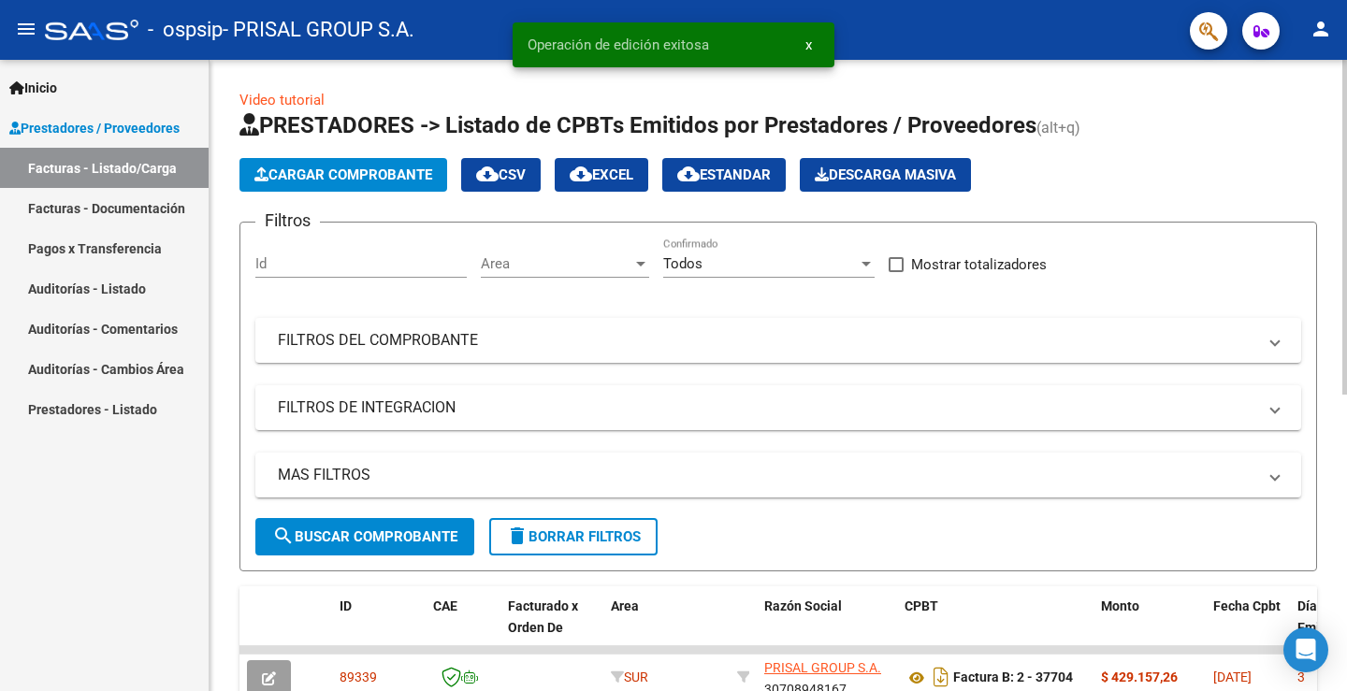
click at [411, 169] on span "Cargar Comprobante" at bounding box center [344, 175] width 178 height 17
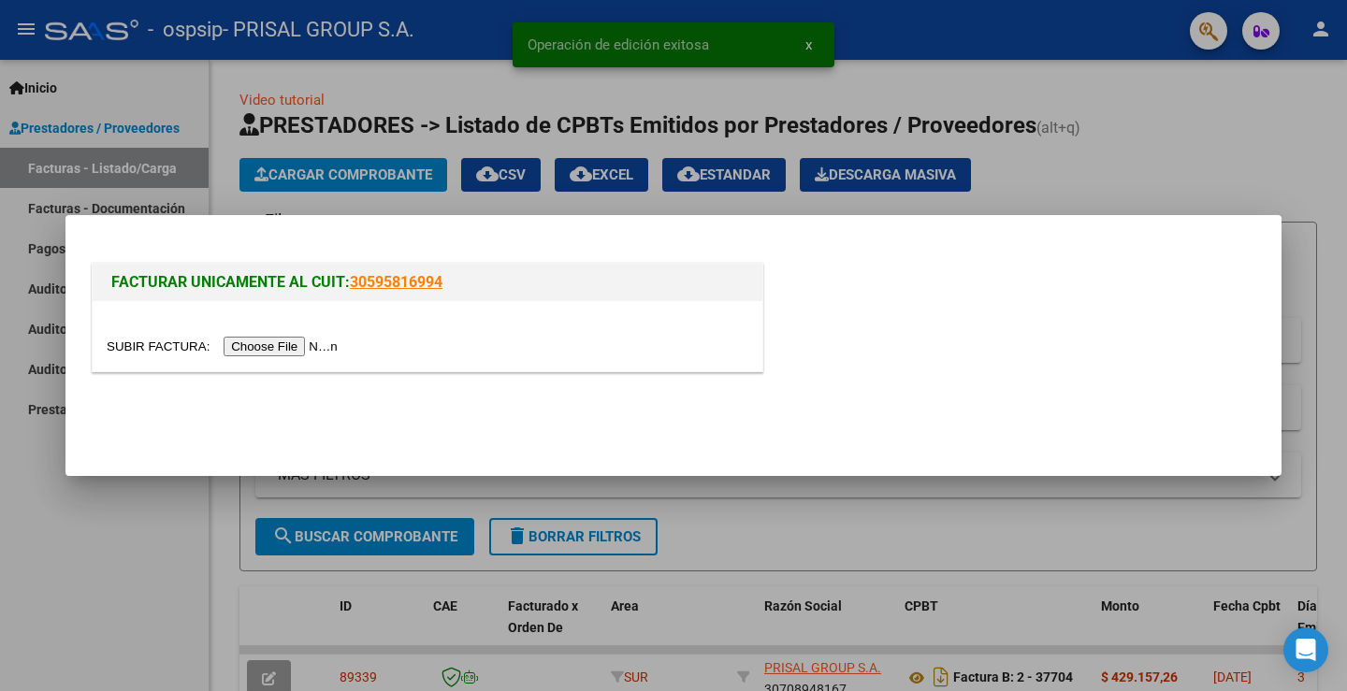
click at [324, 339] on input "file" at bounding box center [225, 347] width 237 height 20
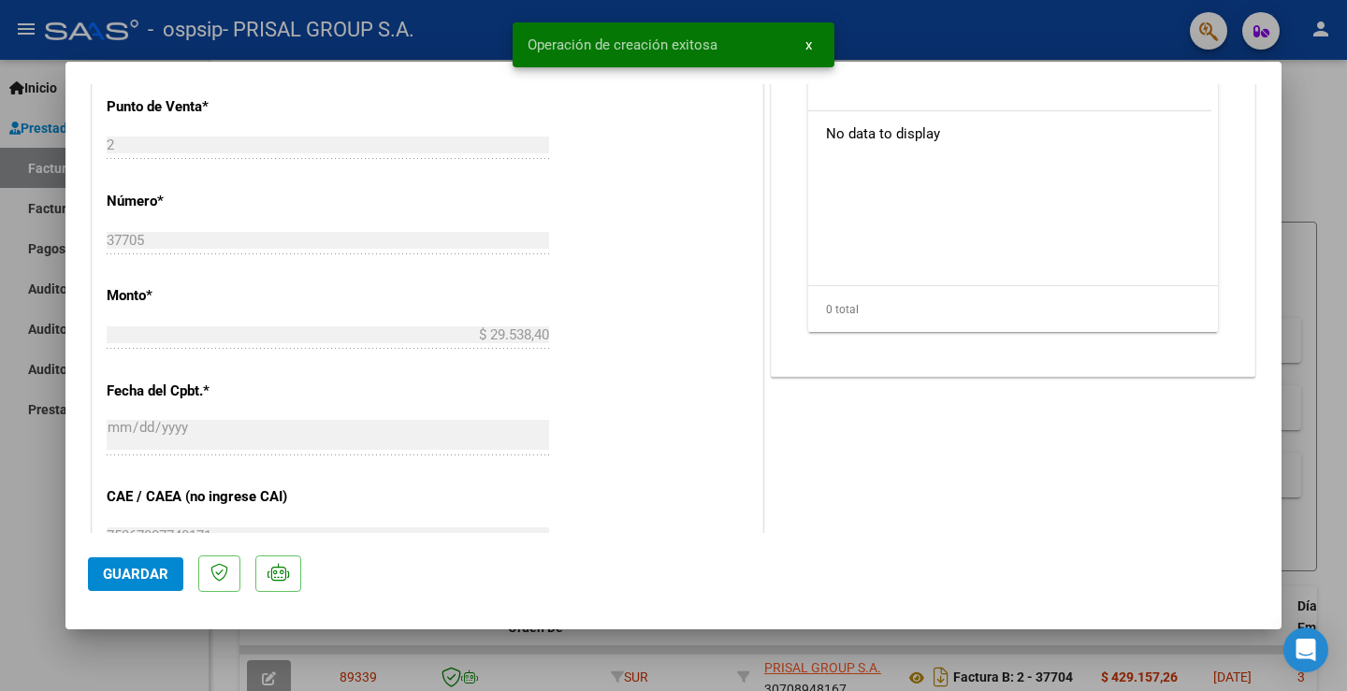
scroll to position [1029, 0]
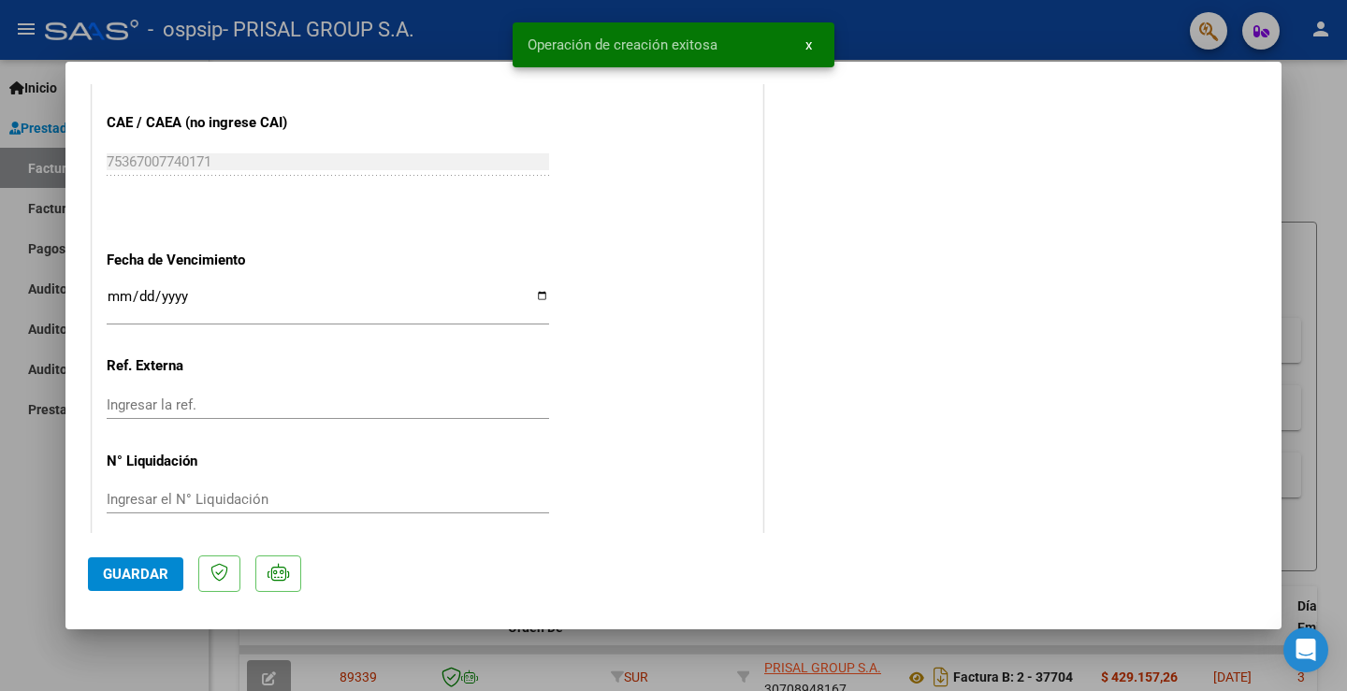
click at [123, 300] on input "Ingresar la fecha" at bounding box center [328, 304] width 443 height 30
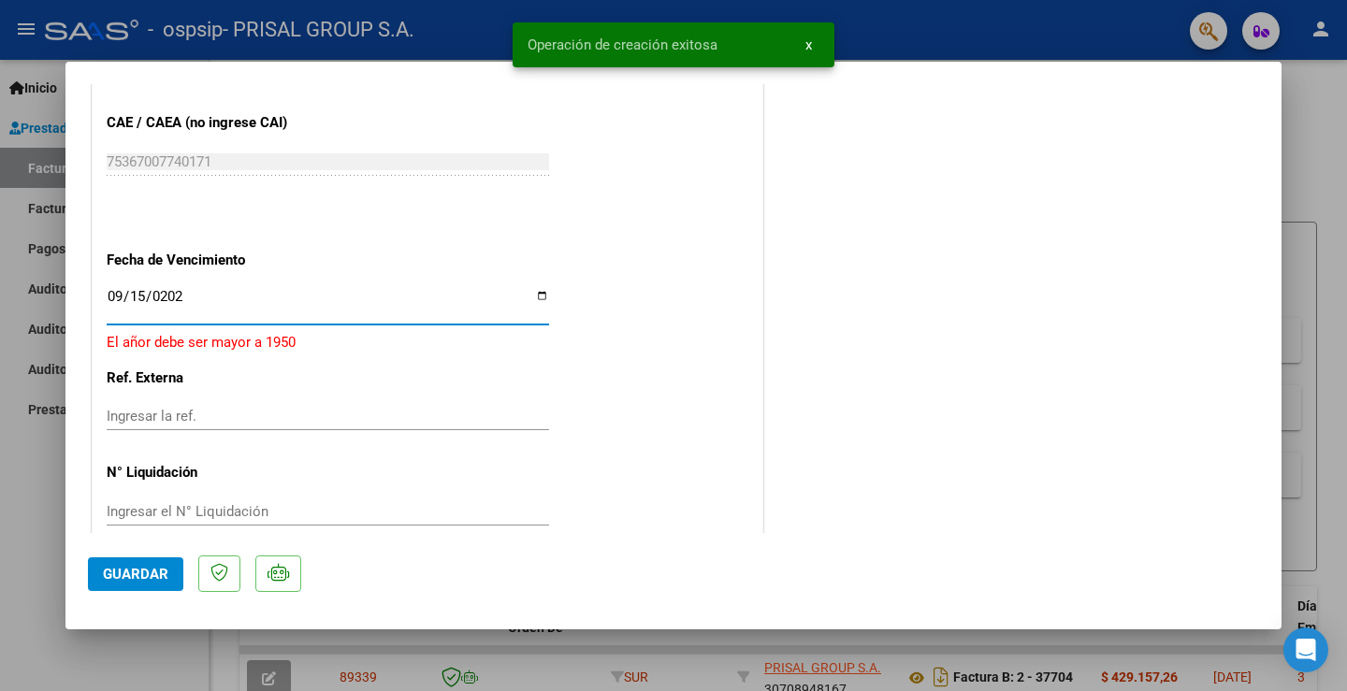
type input "[DATE]"
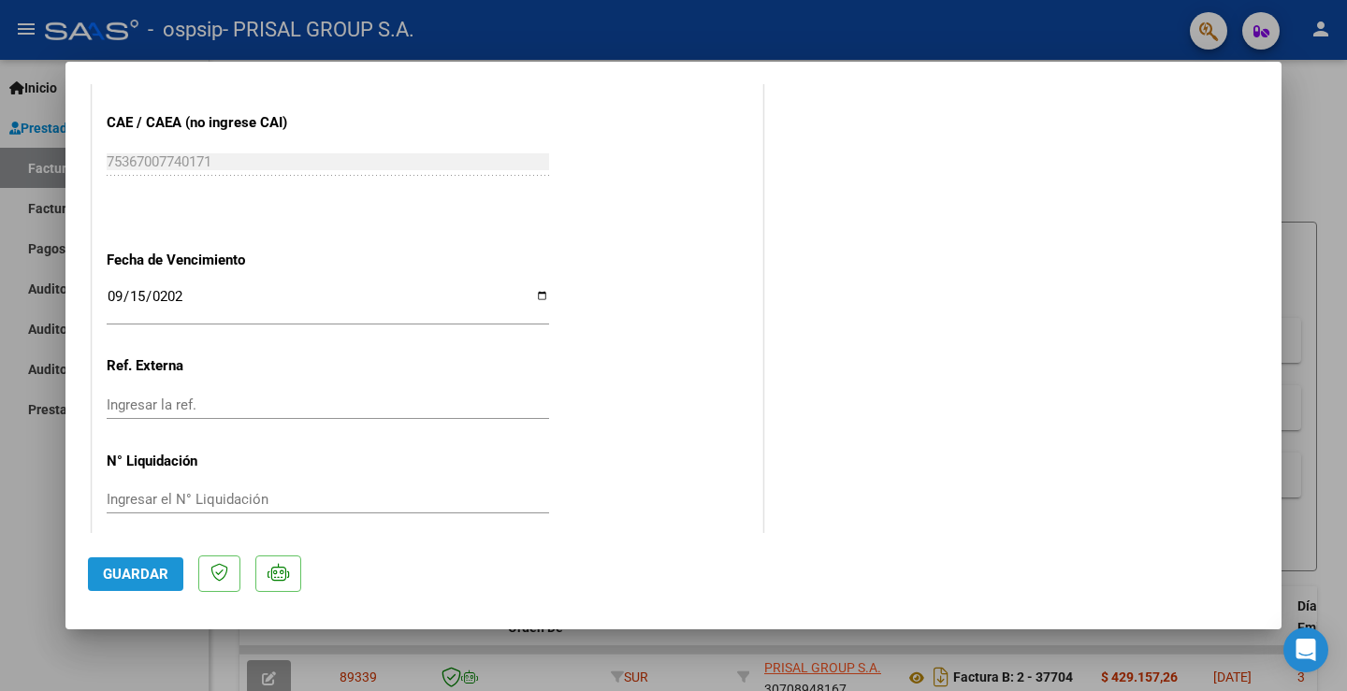
click at [143, 570] on span "Guardar" at bounding box center [135, 574] width 65 height 17
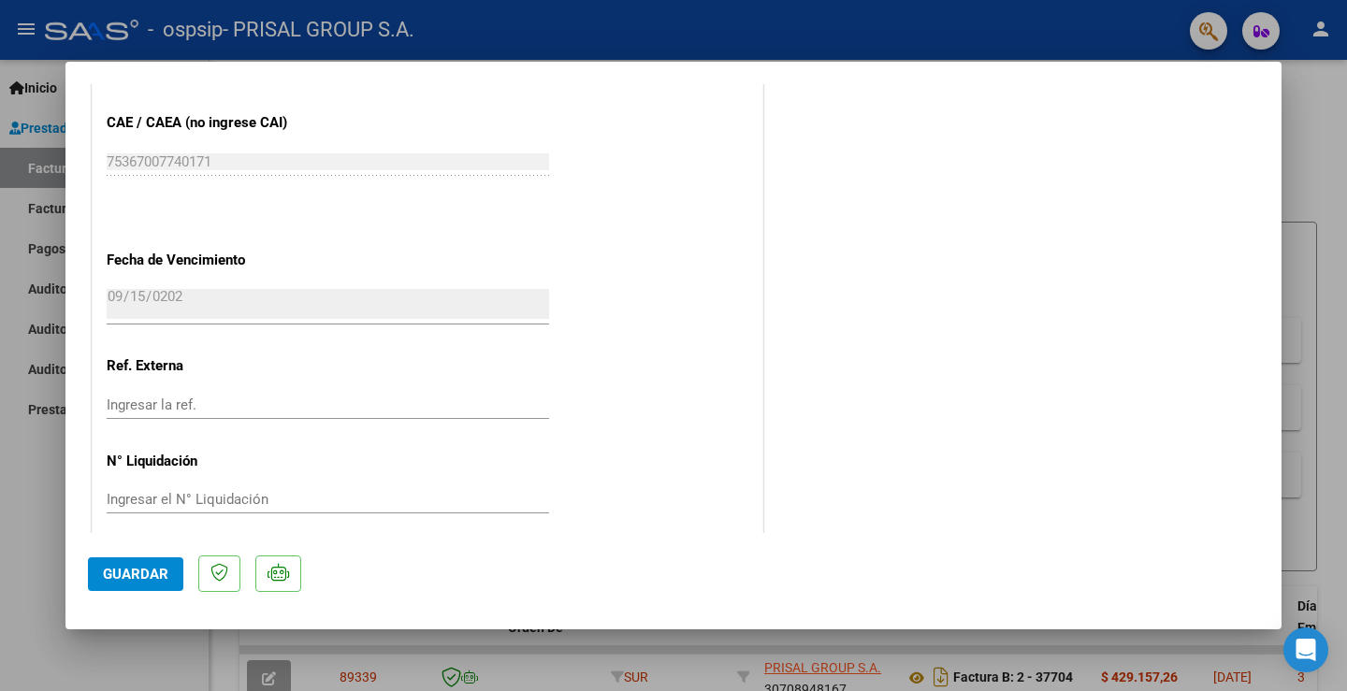
click at [0, 473] on div at bounding box center [673, 345] width 1347 height 691
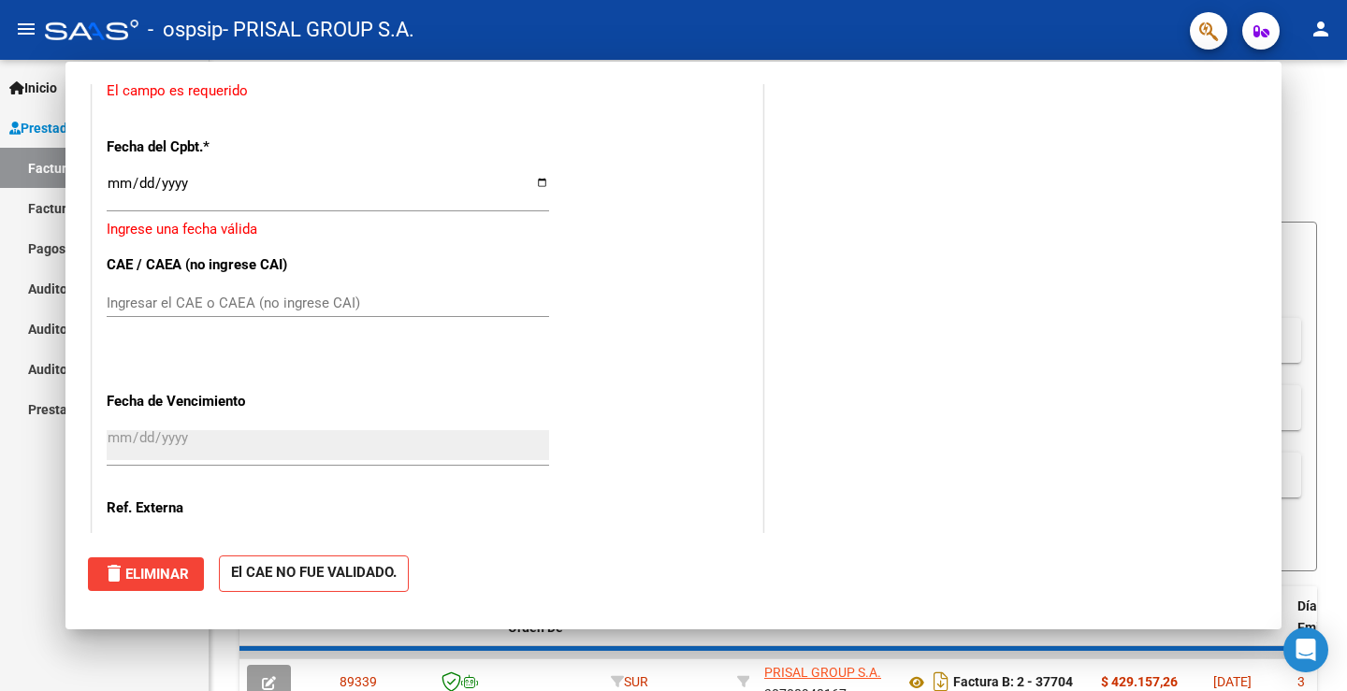
scroll to position [0, 0]
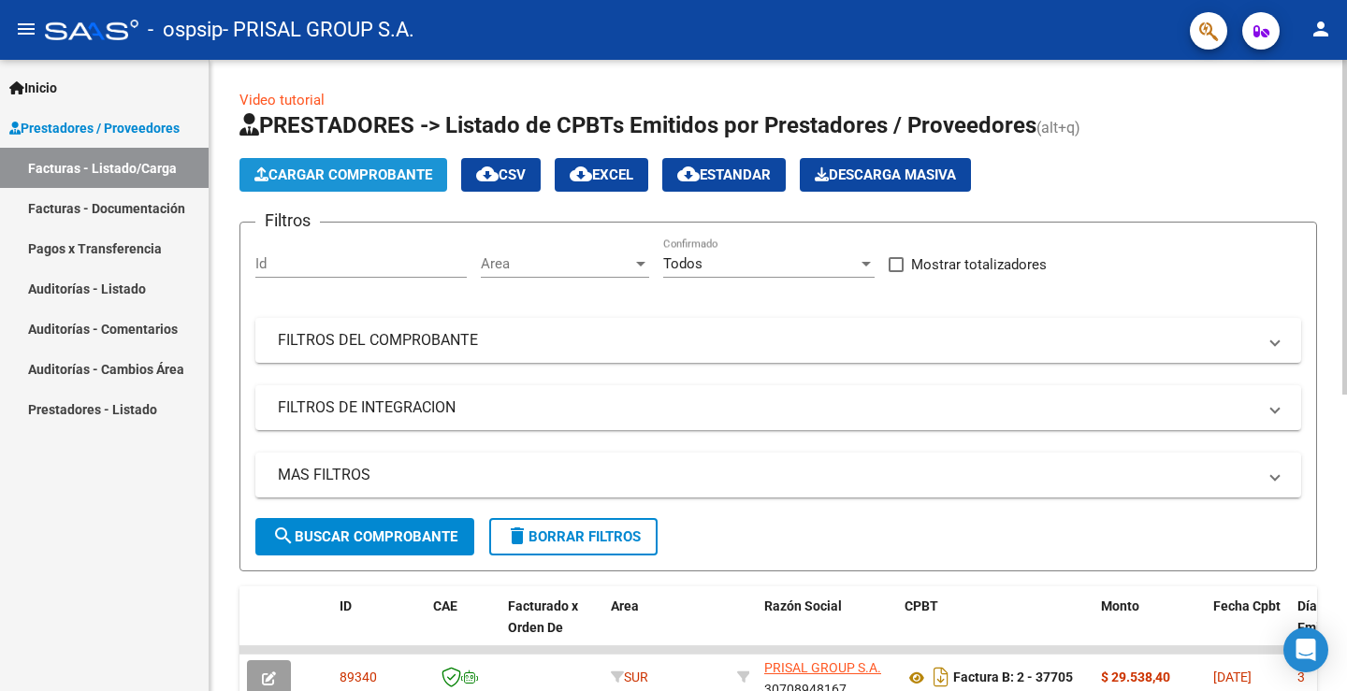
click at [365, 171] on span "Cargar Comprobante" at bounding box center [344, 175] width 178 height 17
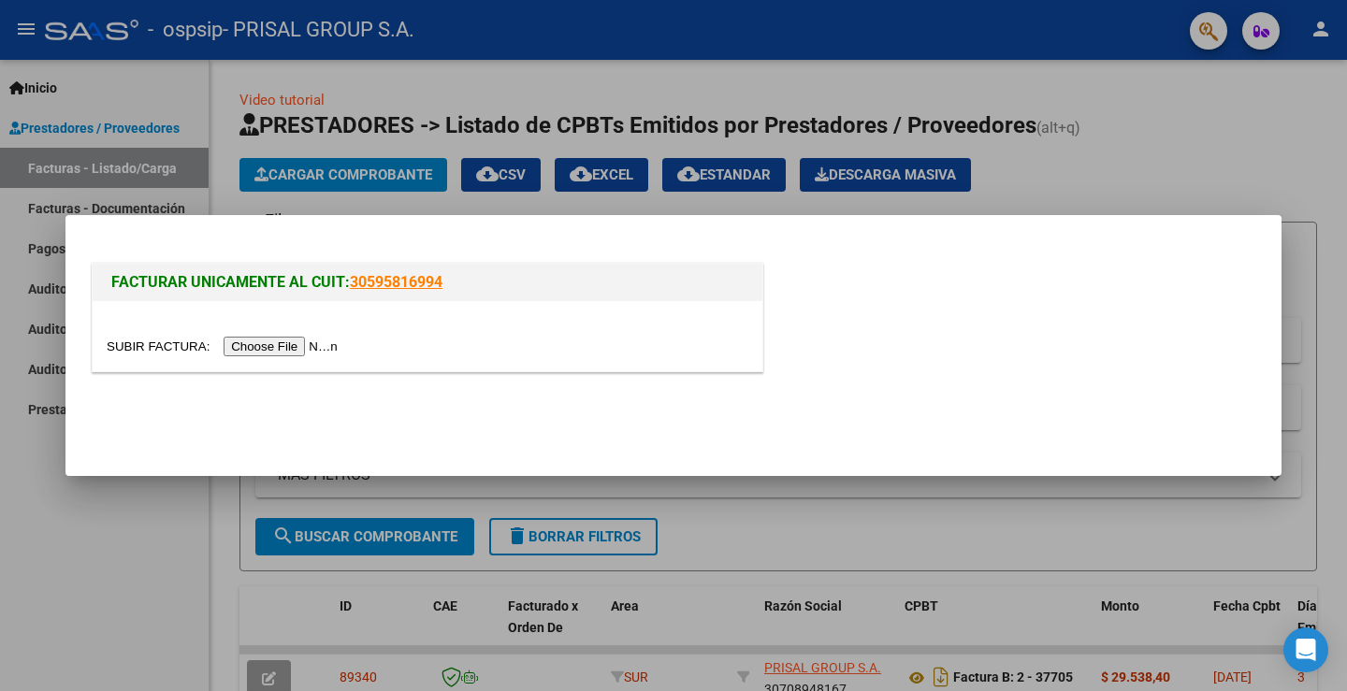
click at [284, 338] on input "file" at bounding box center [225, 347] width 237 height 20
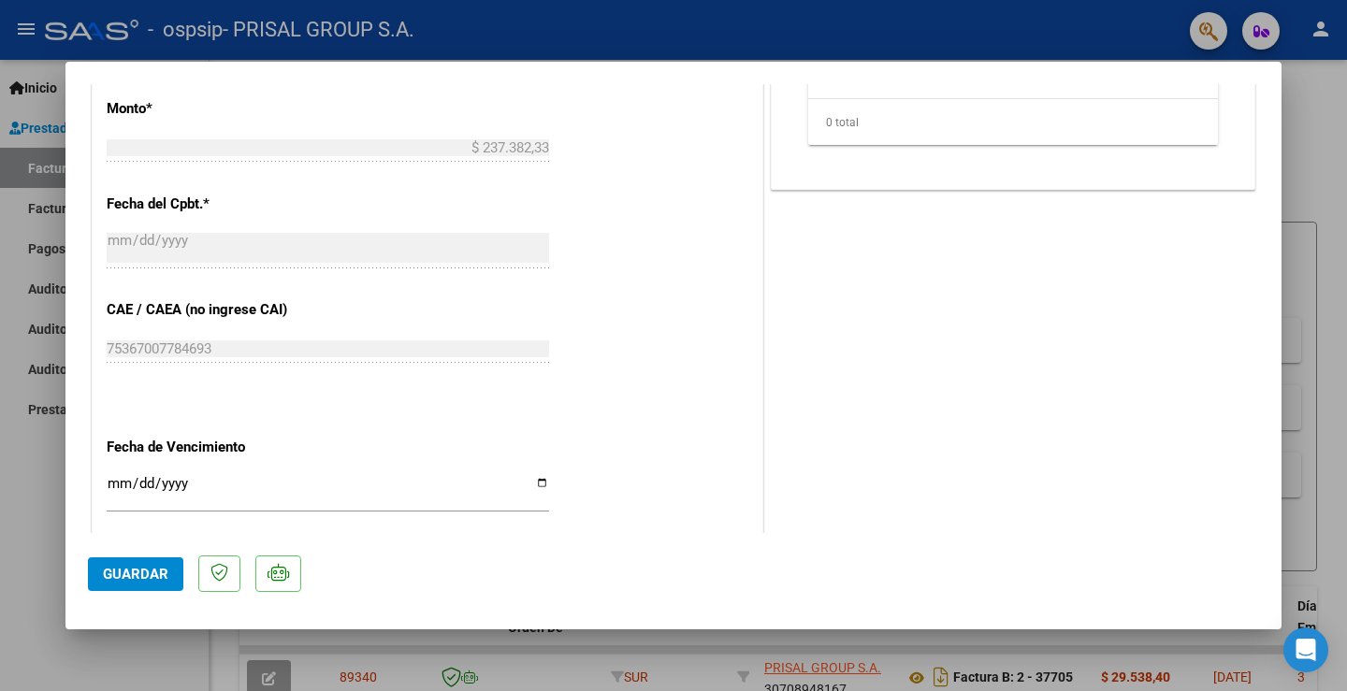
scroll to position [1046, 0]
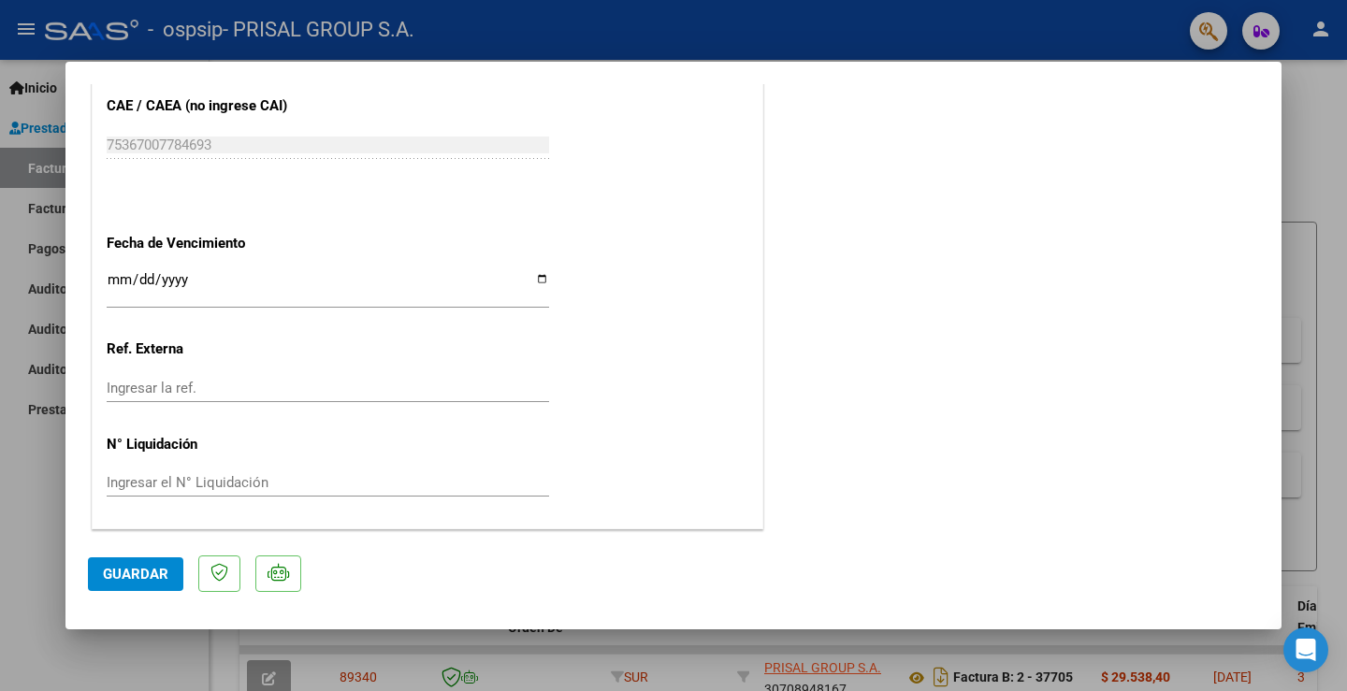
click at [116, 280] on input "Ingresar la fecha" at bounding box center [328, 287] width 443 height 30
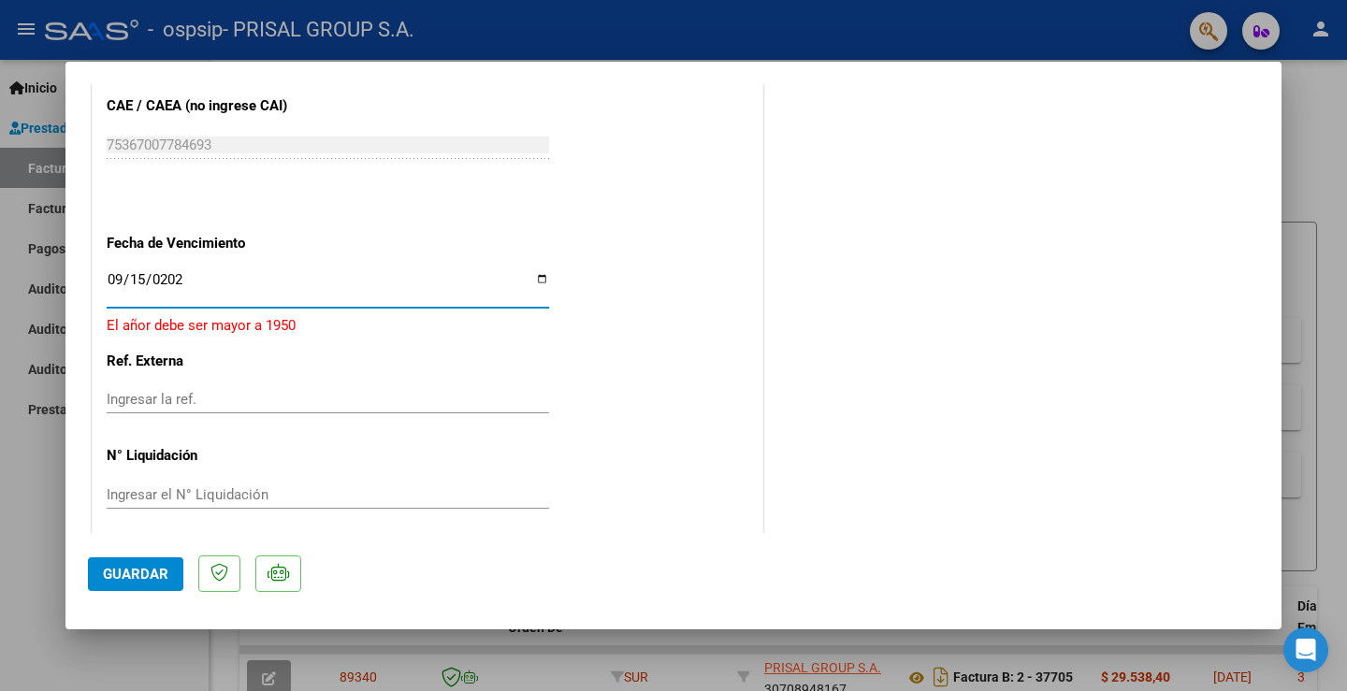
type input "[DATE]"
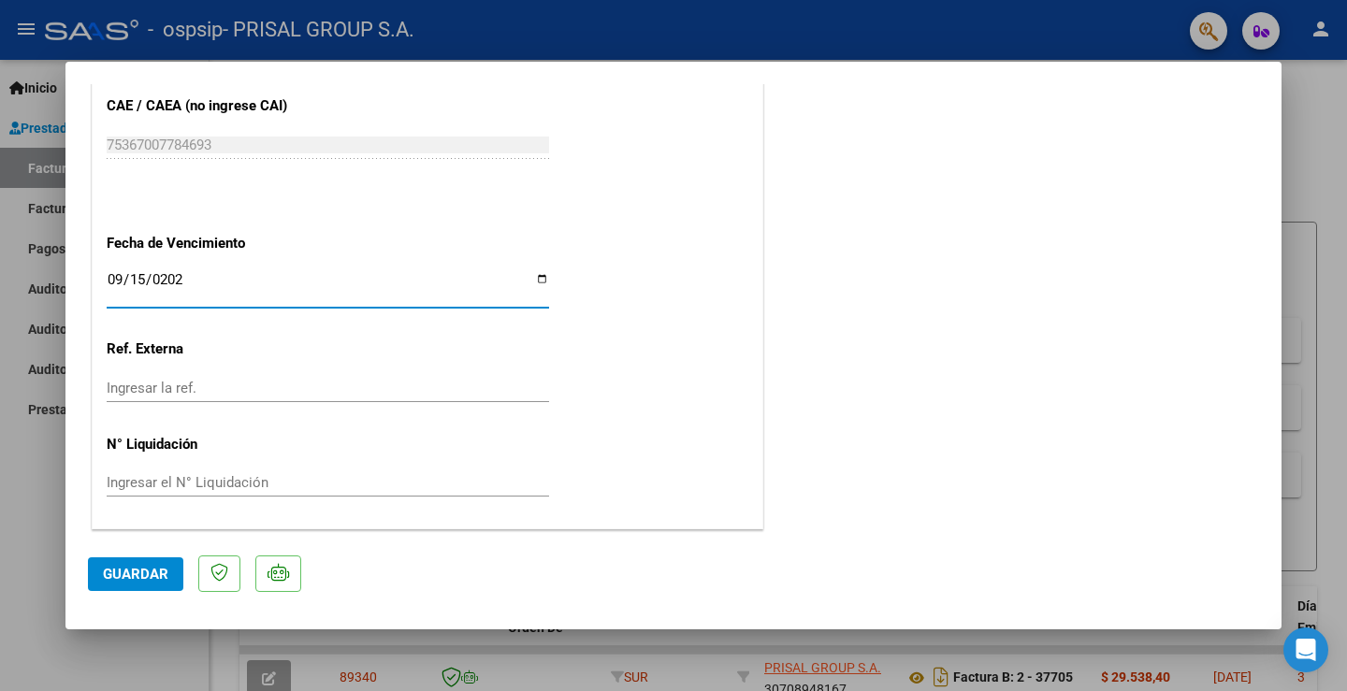
click at [138, 568] on span "Guardar" at bounding box center [135, 574] width 65 height 17
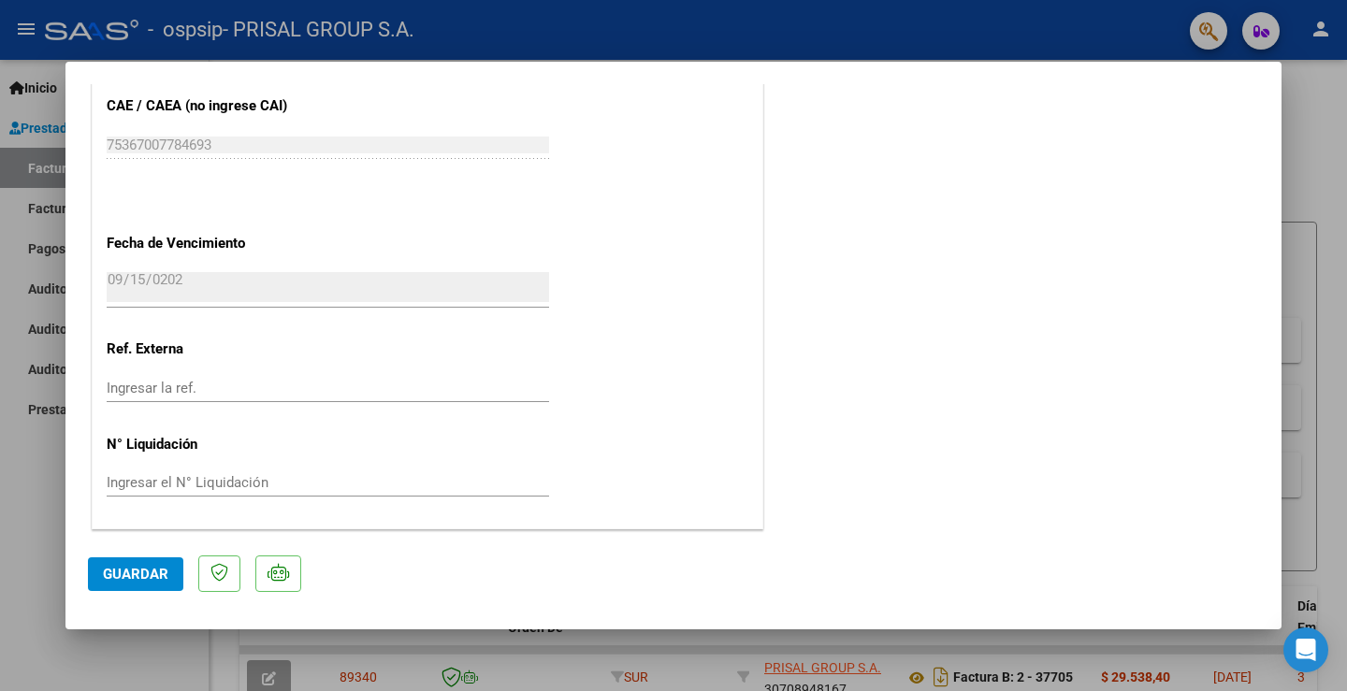
click at [35, 496] on div at bounding box center [673, 345] width 1347 height 691
type input "$ 0,00"
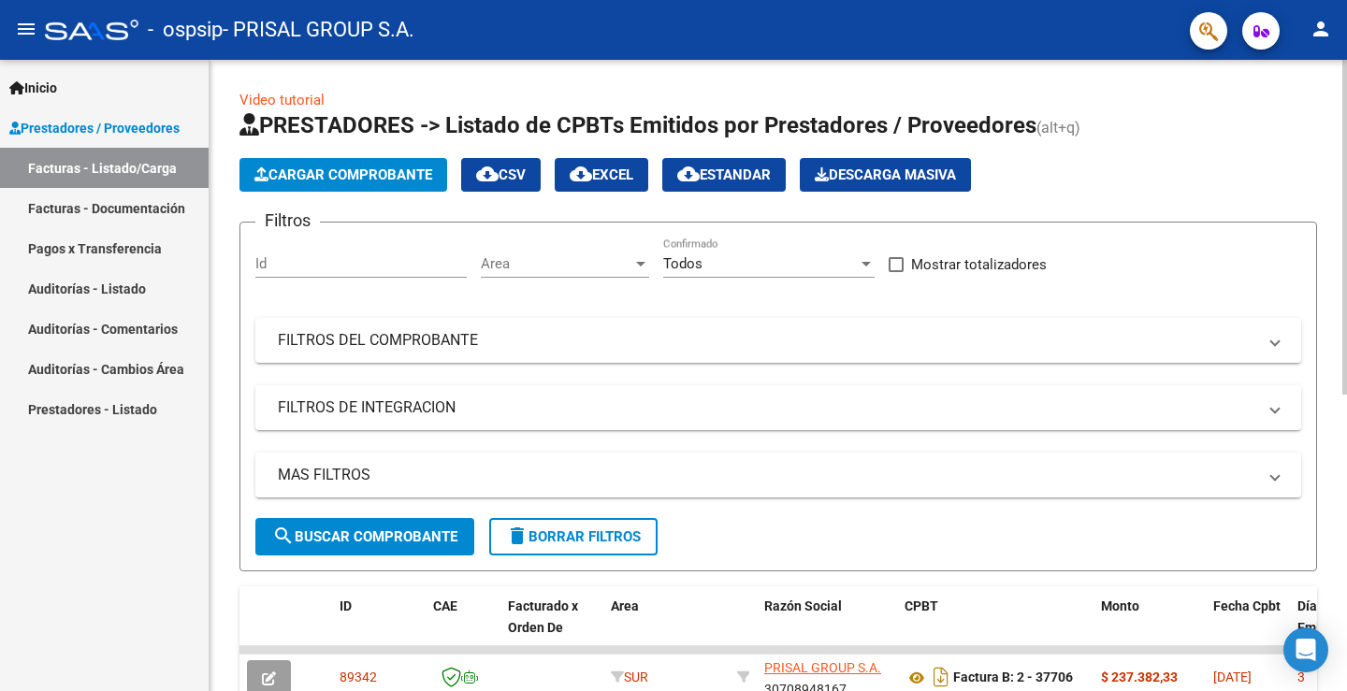
click at [400, 171] on span "Cargar Comprobante" at bounding box center [344, 175] width 178 height 17
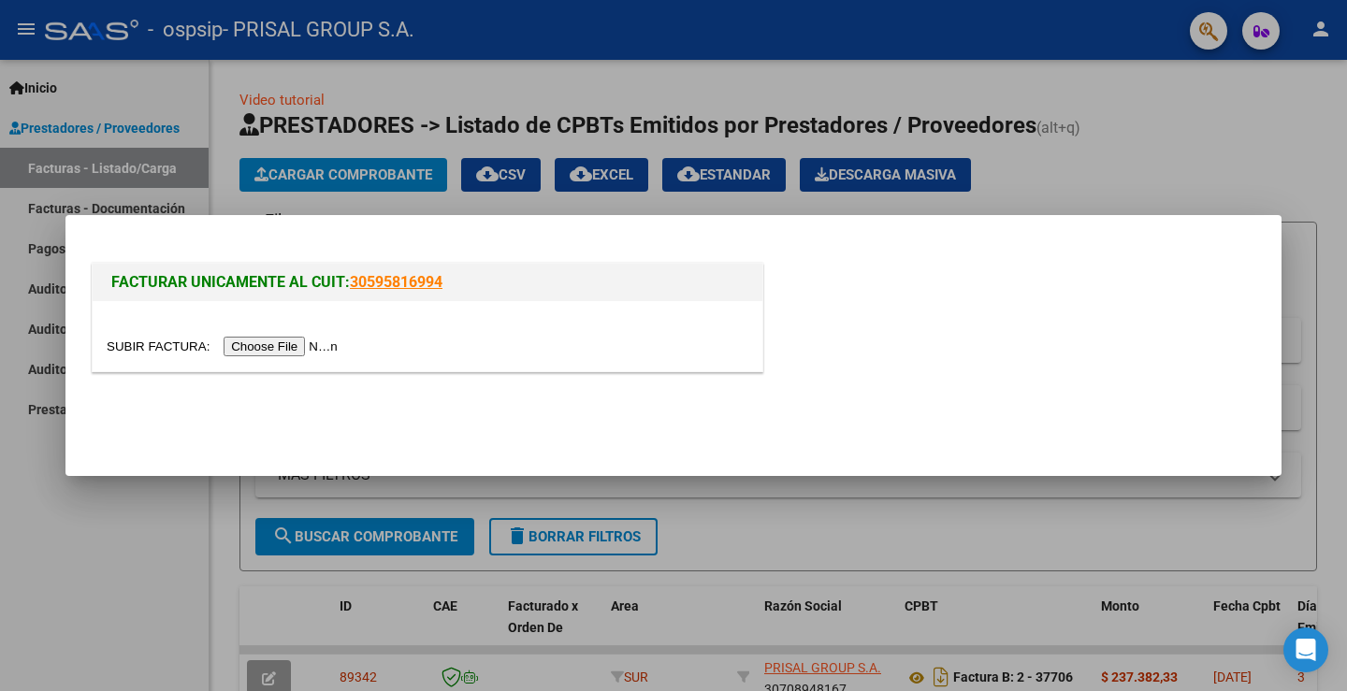
click at [314, 337] on input "file" at bounding box center [225, 347] width 237 height 20
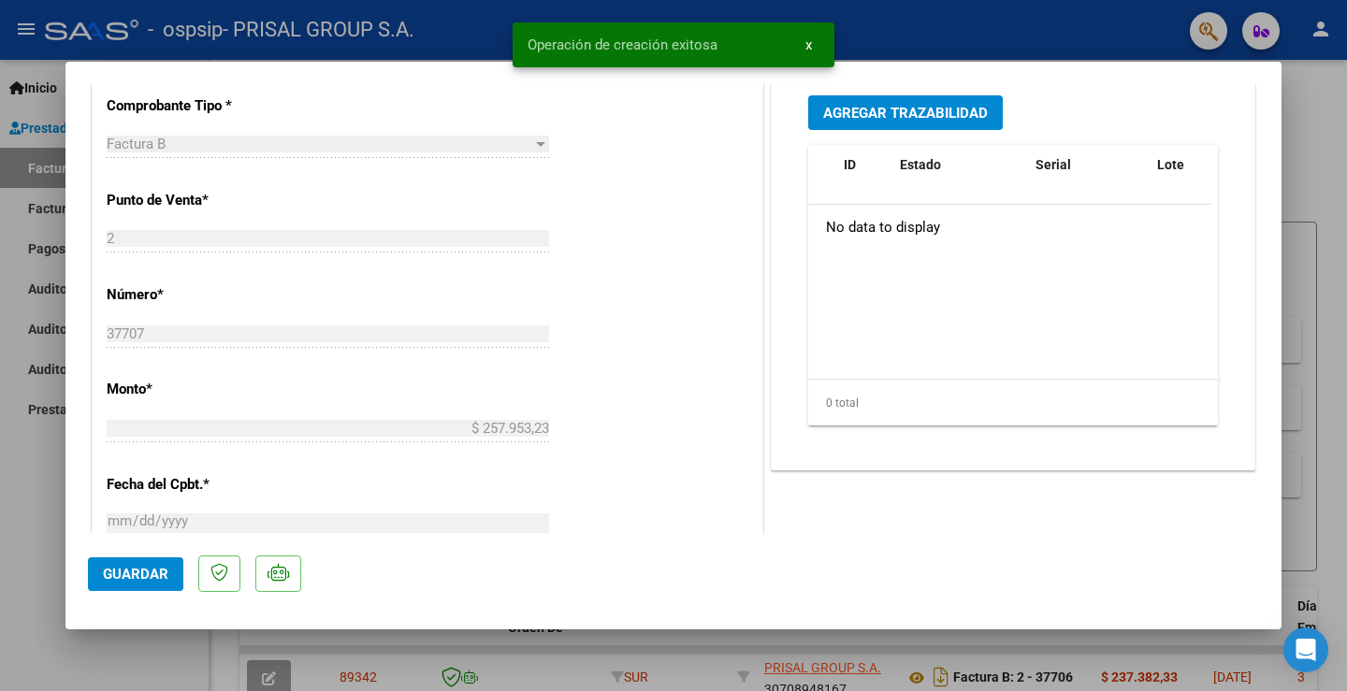
scroll to position [1029, 0]
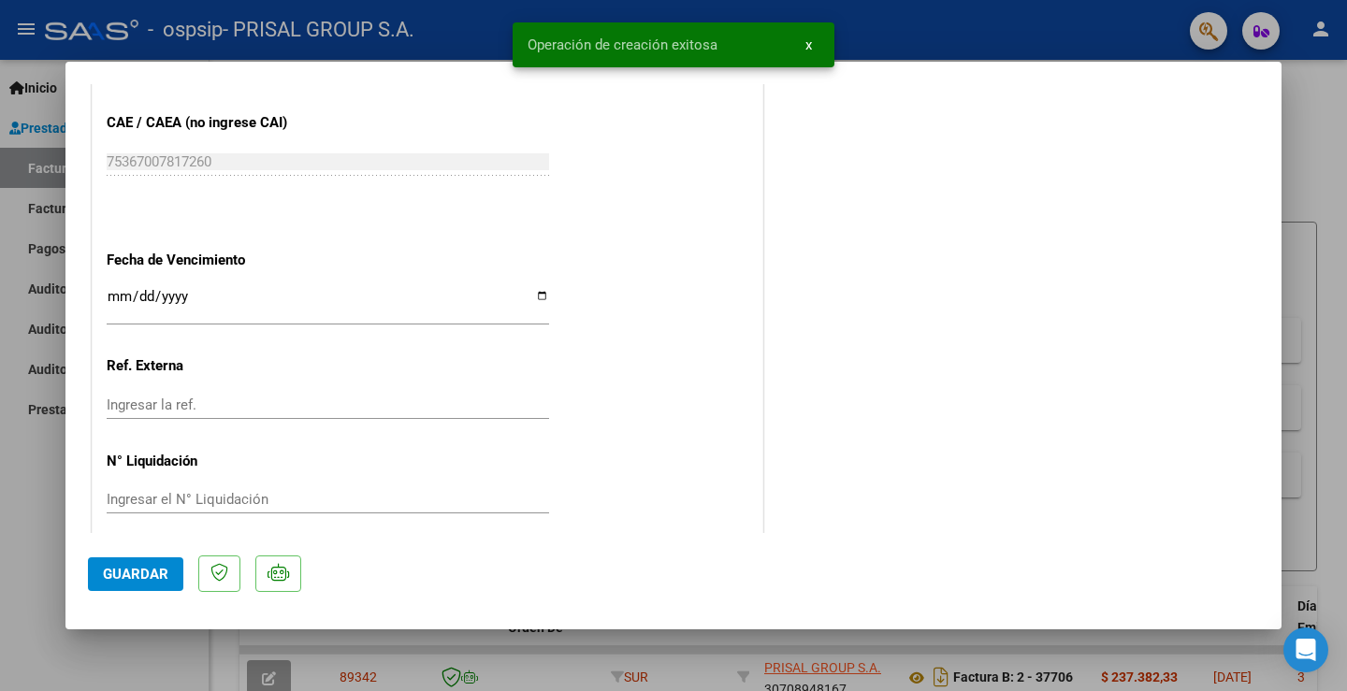
click at [116, 297] on input "Ingresar la fecha" at bounding box center [328, 304] width 443 height 30
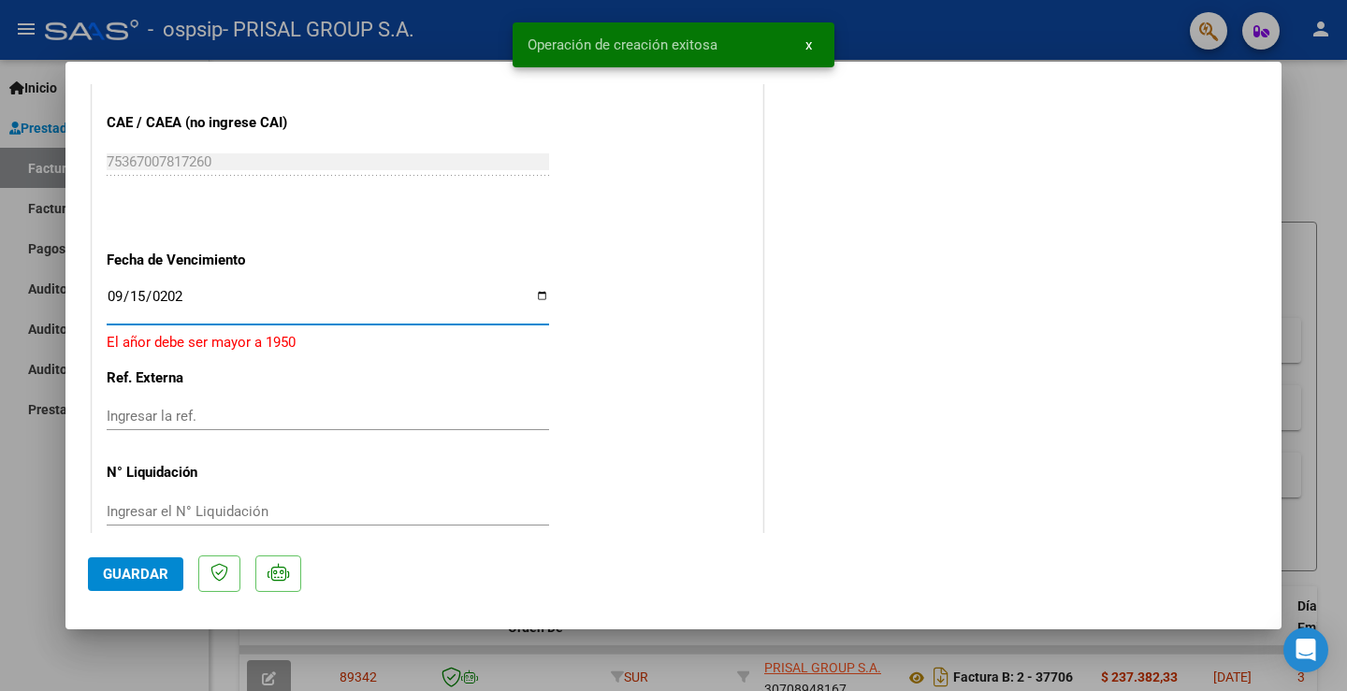
type input "[DATE]"
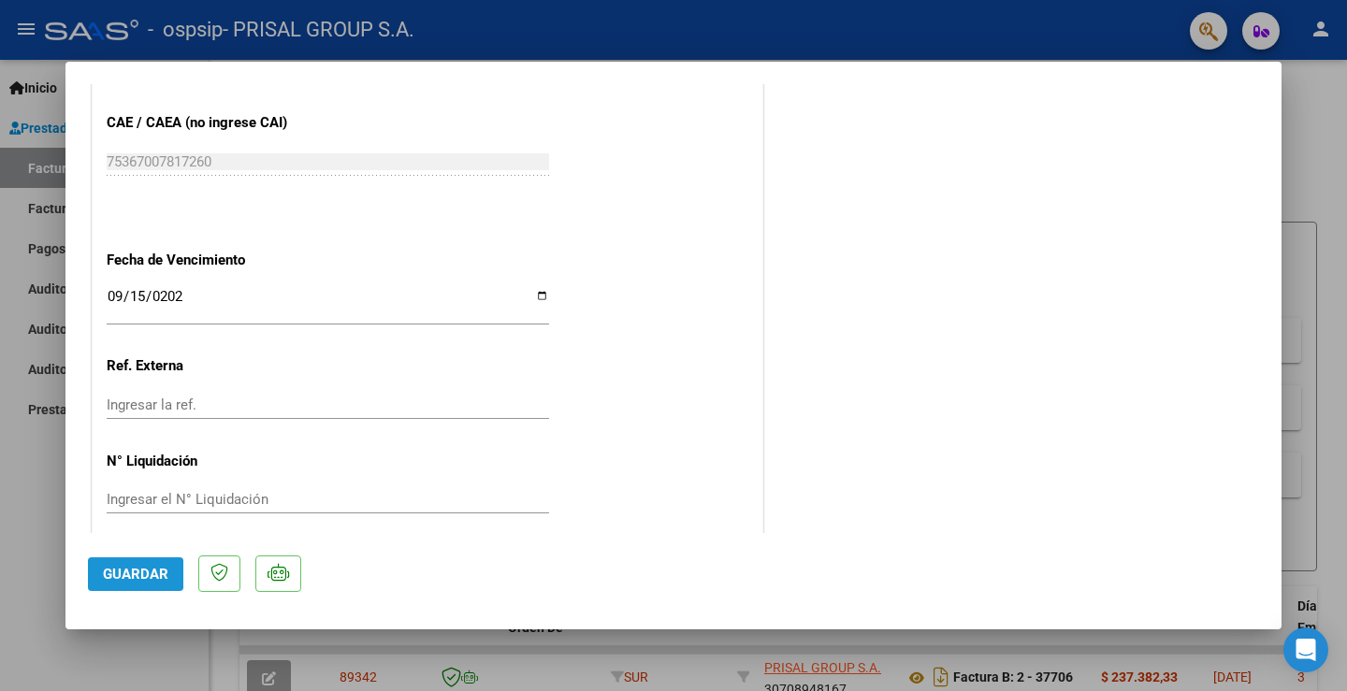
click at [107, 574] on span "Guardar" at bounding box center [135, 574] width 65 height 17
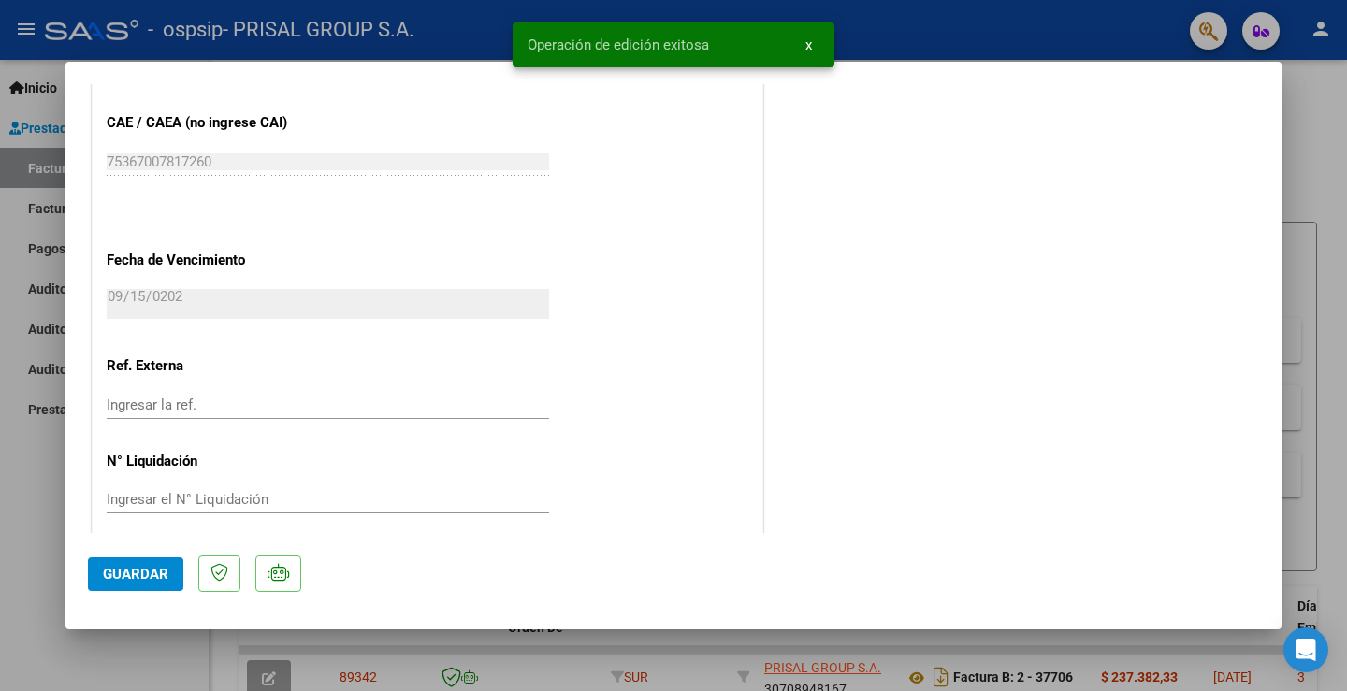
click at [30, 486] on div at bounding box center [673, 345] width 1347 height 691
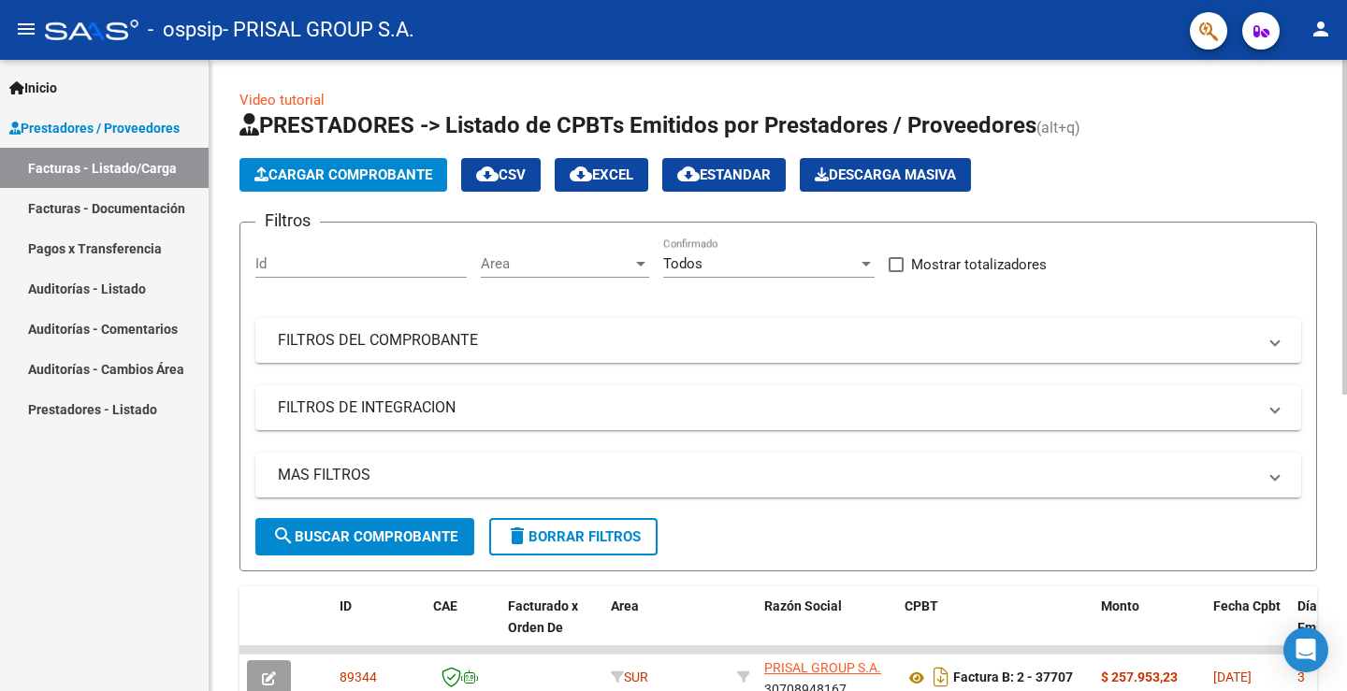
click at [357, 177] on span "Cargar Comprobante" at bounding box center [344, 175] width 178 height 17
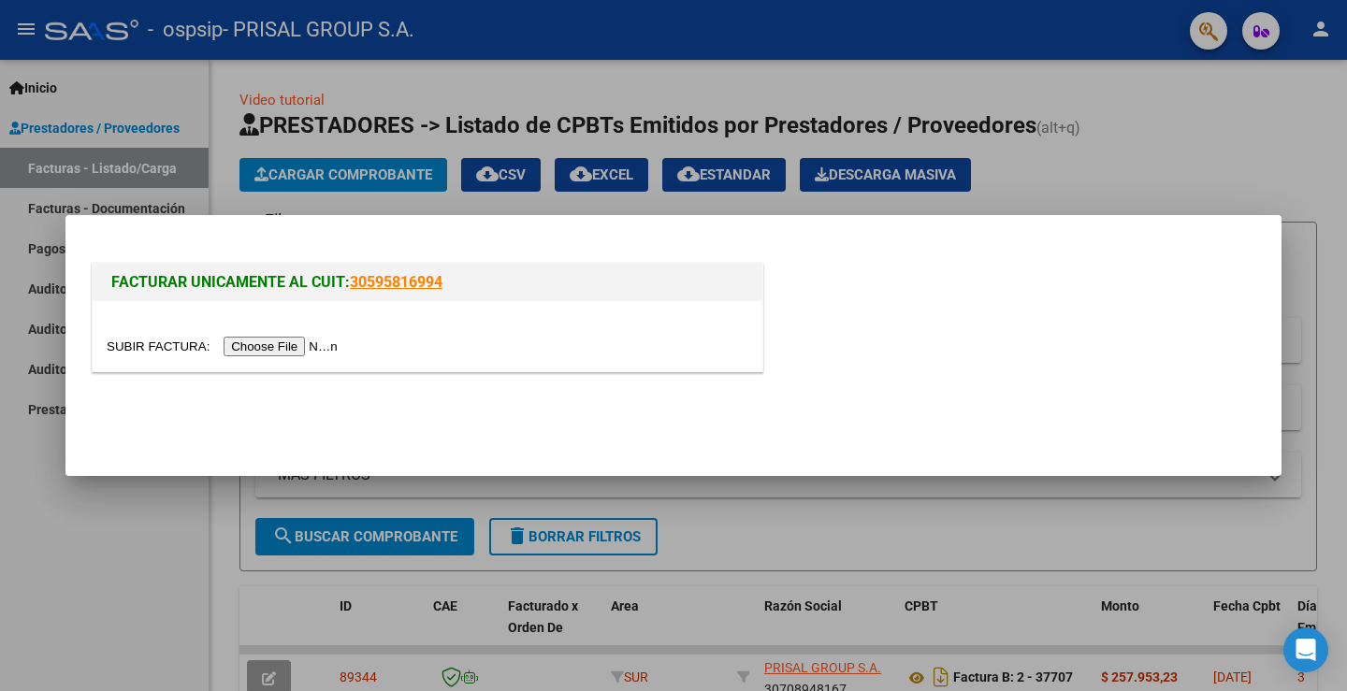
click at [302, 343] on input "file" at bounding box center [225, 347] width 237 height 20
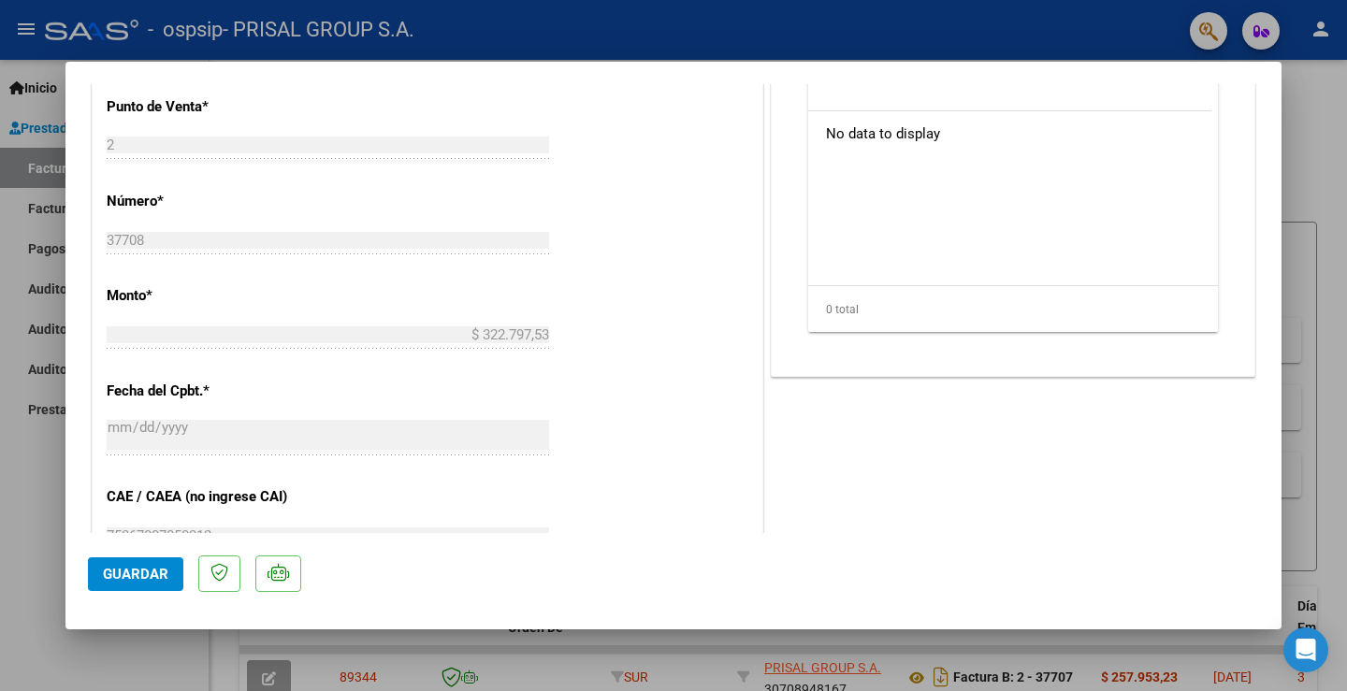
scroll to position [936, 0]
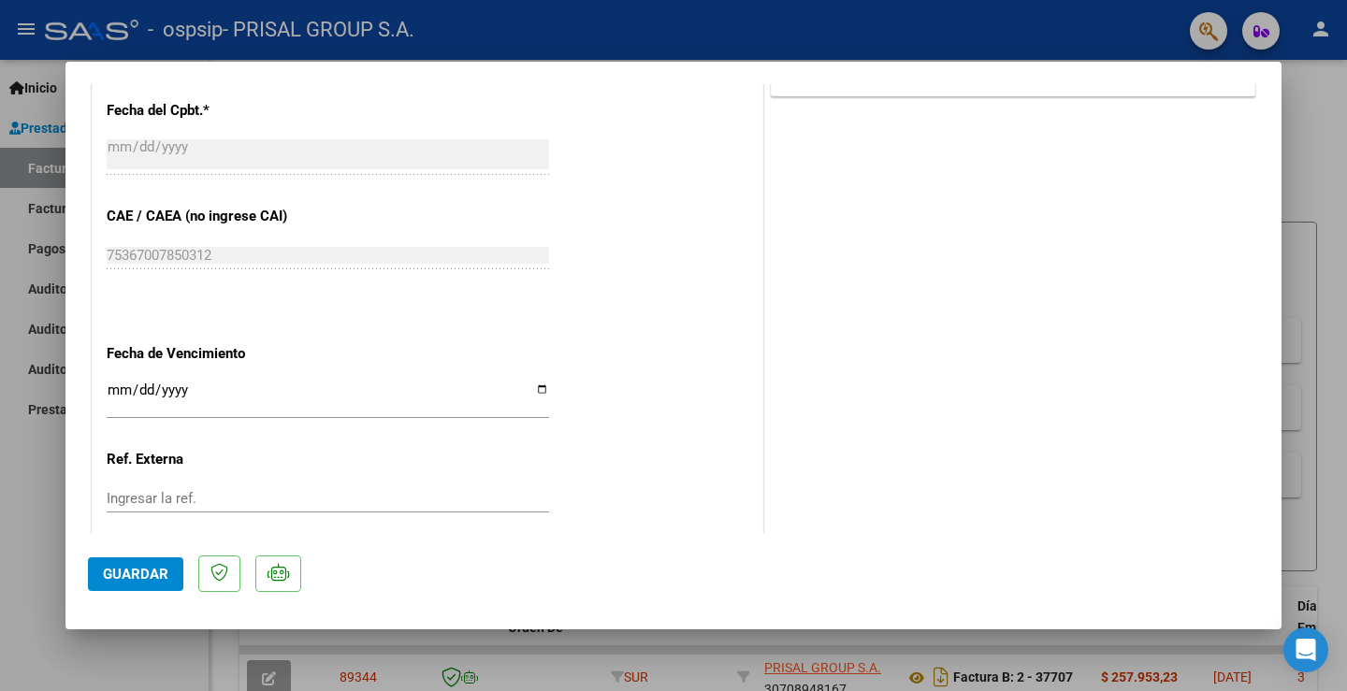
click at [123, 390] on input "Ingresar la fecha" at bounding box center [328, 398] width 443 height 30
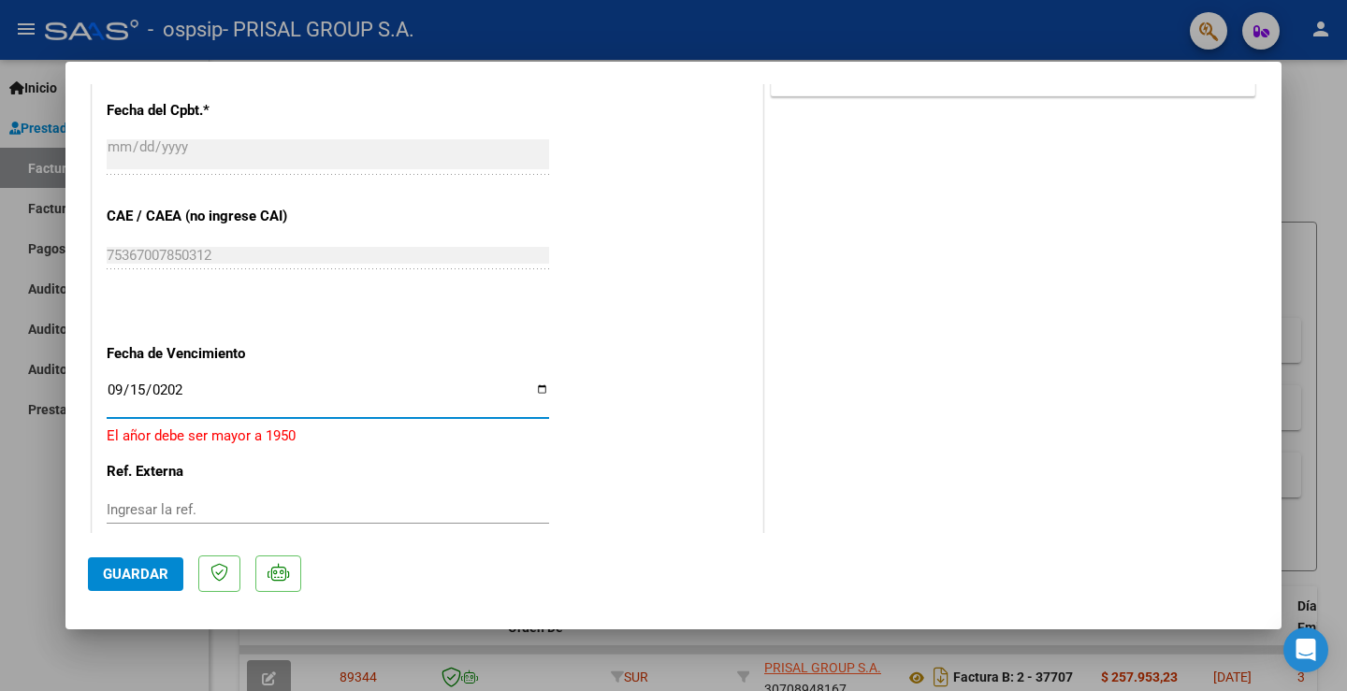
type input "[DATE]"
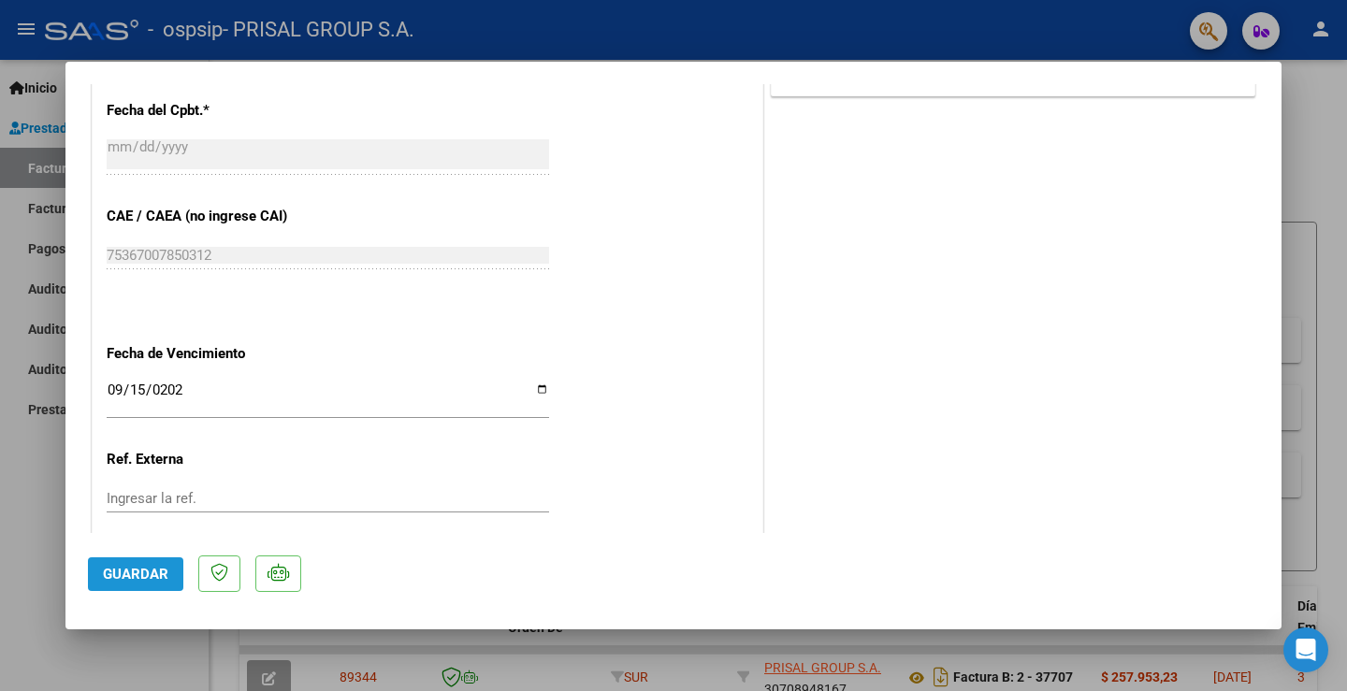
click at [134, 560] on button "Guardar" at bounding box center [135, 575] width 95 height 34
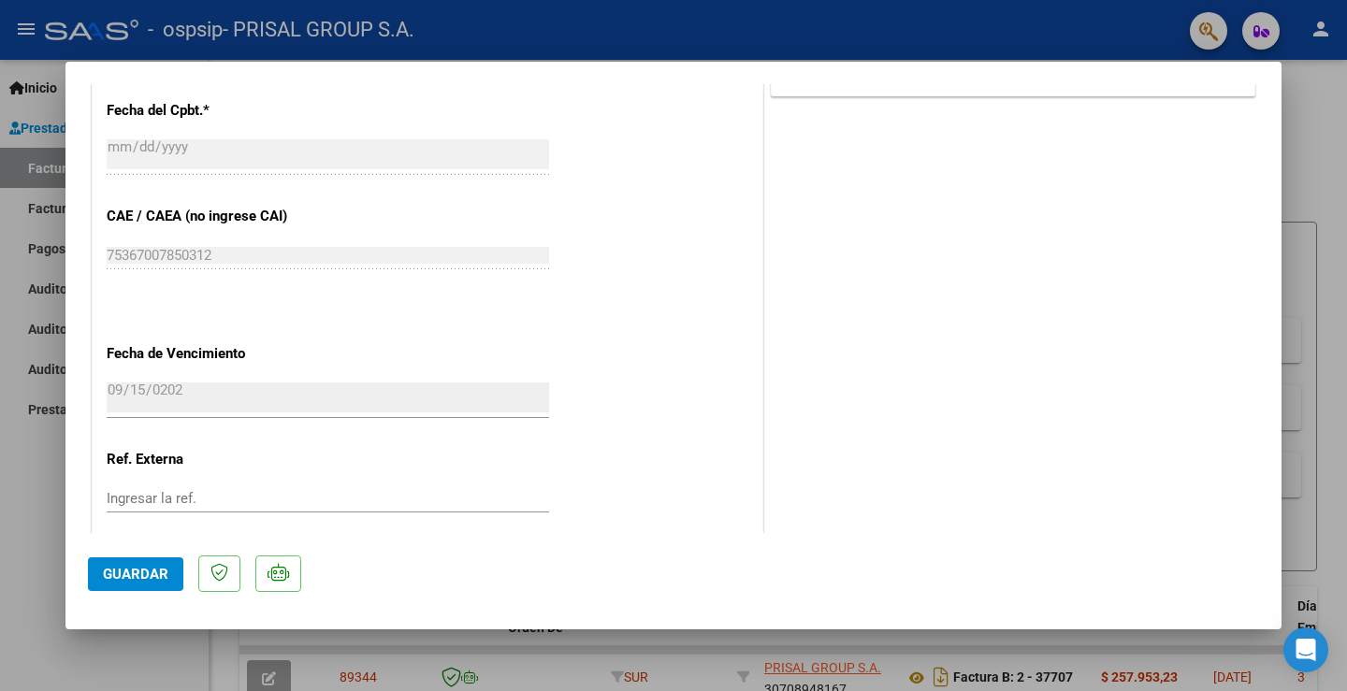
click at [36, 508] on div at bounding box center [673, 345] width 1347 height 691
type input "$ 0,00"
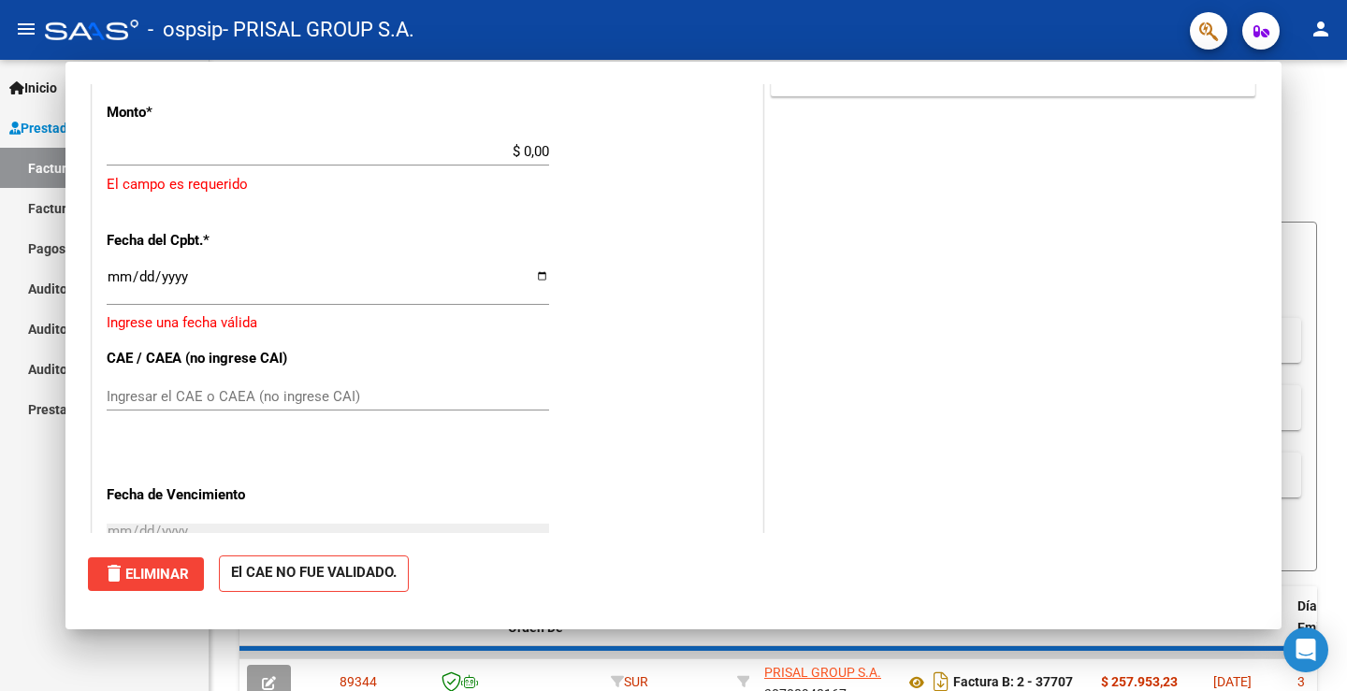
scroll to position [879, 0]
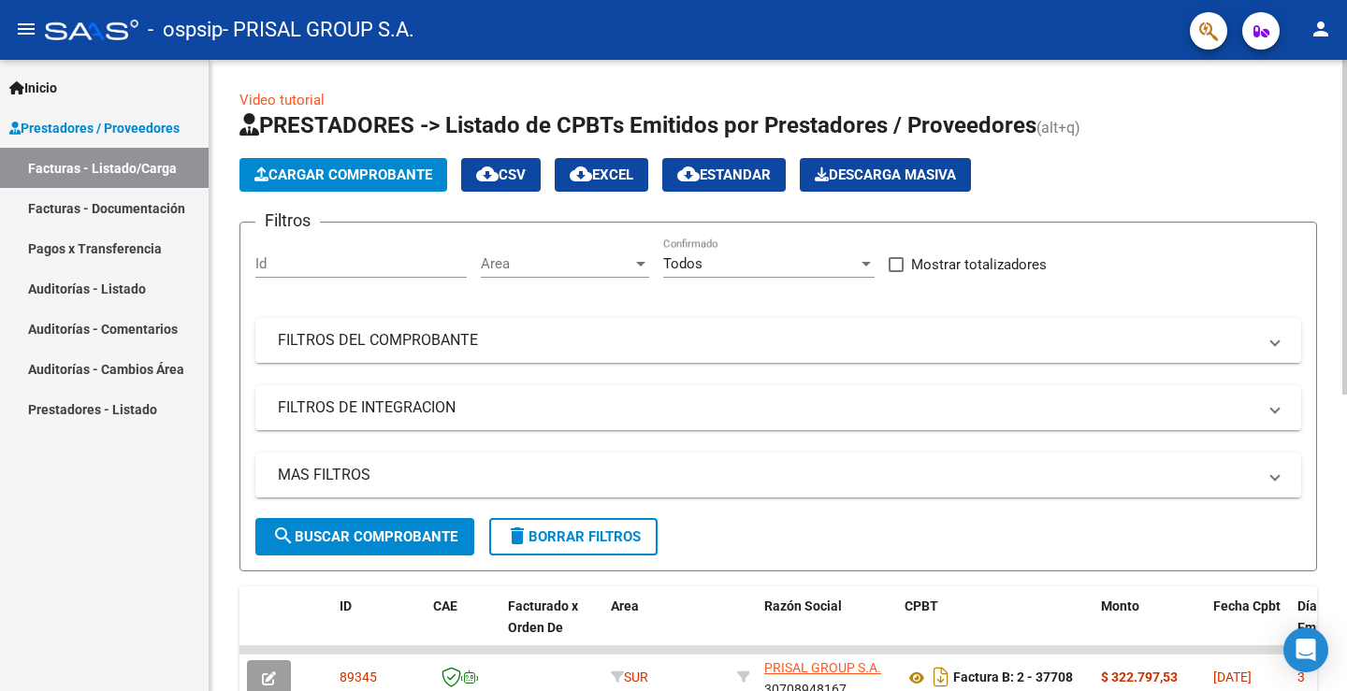
click at [418, 180] on span "Cargar Comprobante" at bounding box center [344, 175] width 178 height 17
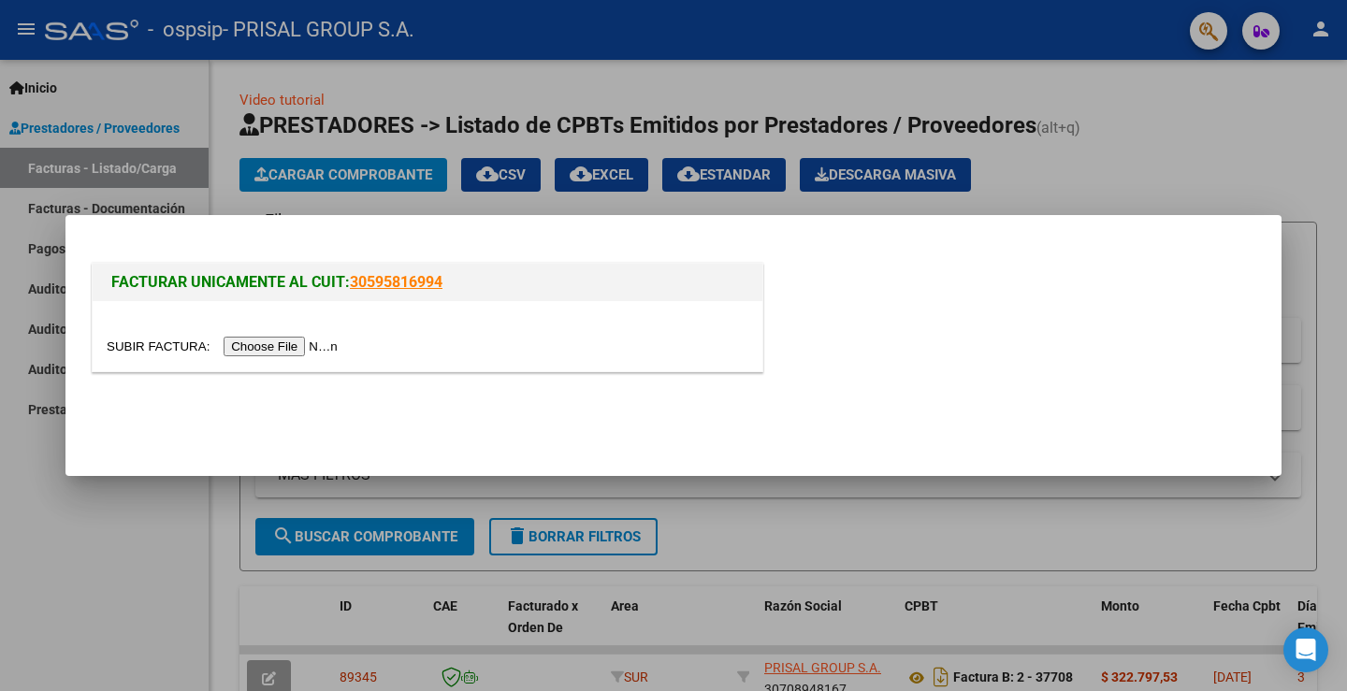
click at [329, 346] on input "file" at bounding box center [225, 347] width 237 height 20
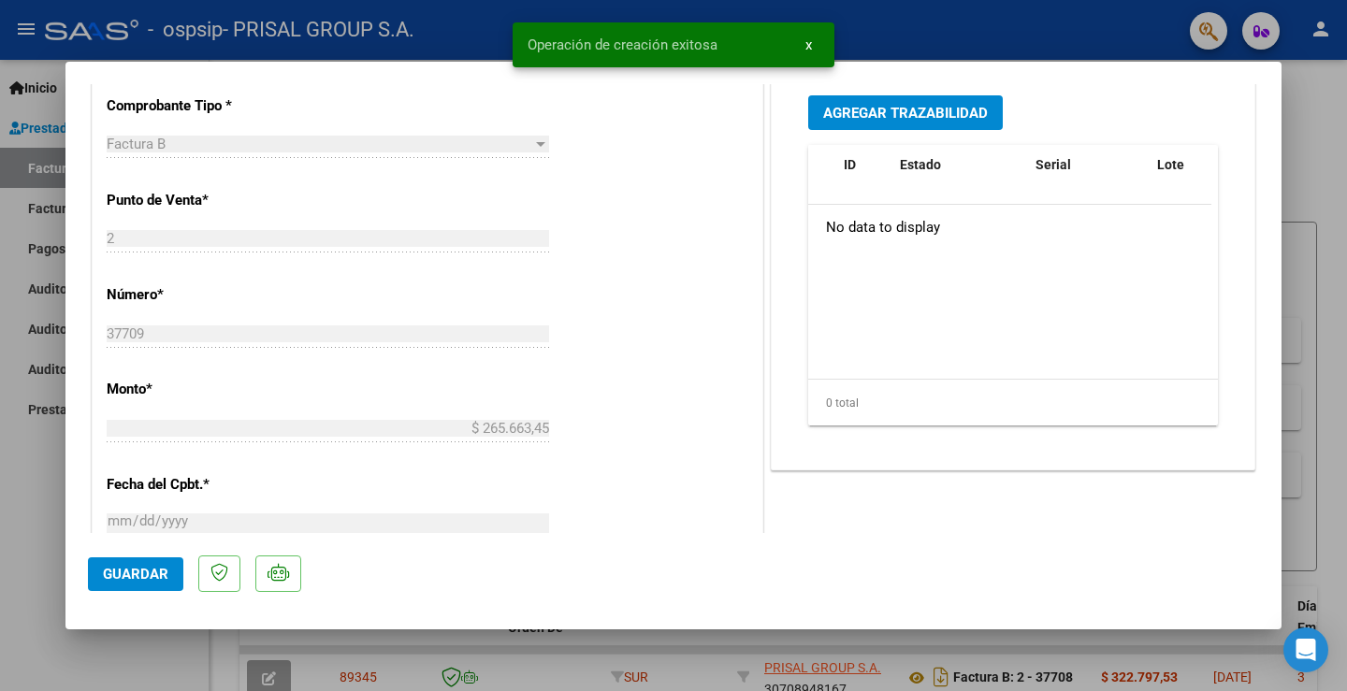
scroll to position [1046, 0]
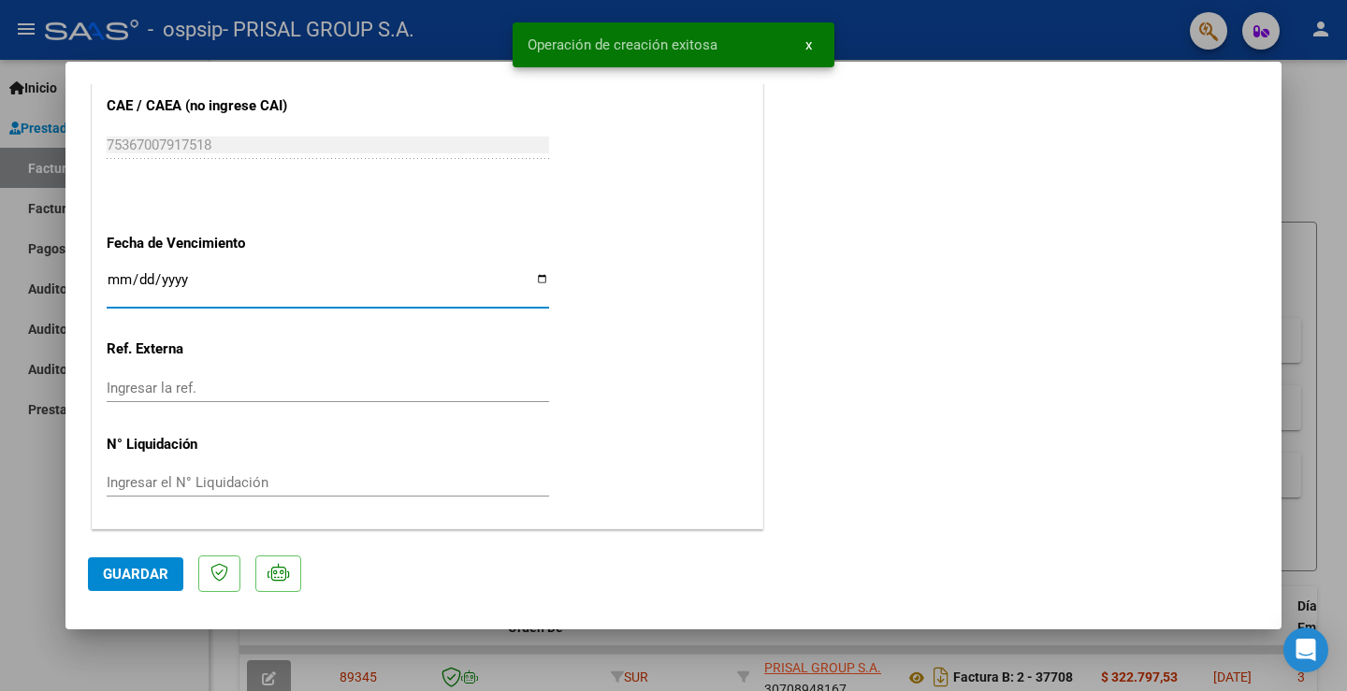
click at [113, 272] on input "Ingresar la fecha" at bounding box center [328, 287] width 443 height 30
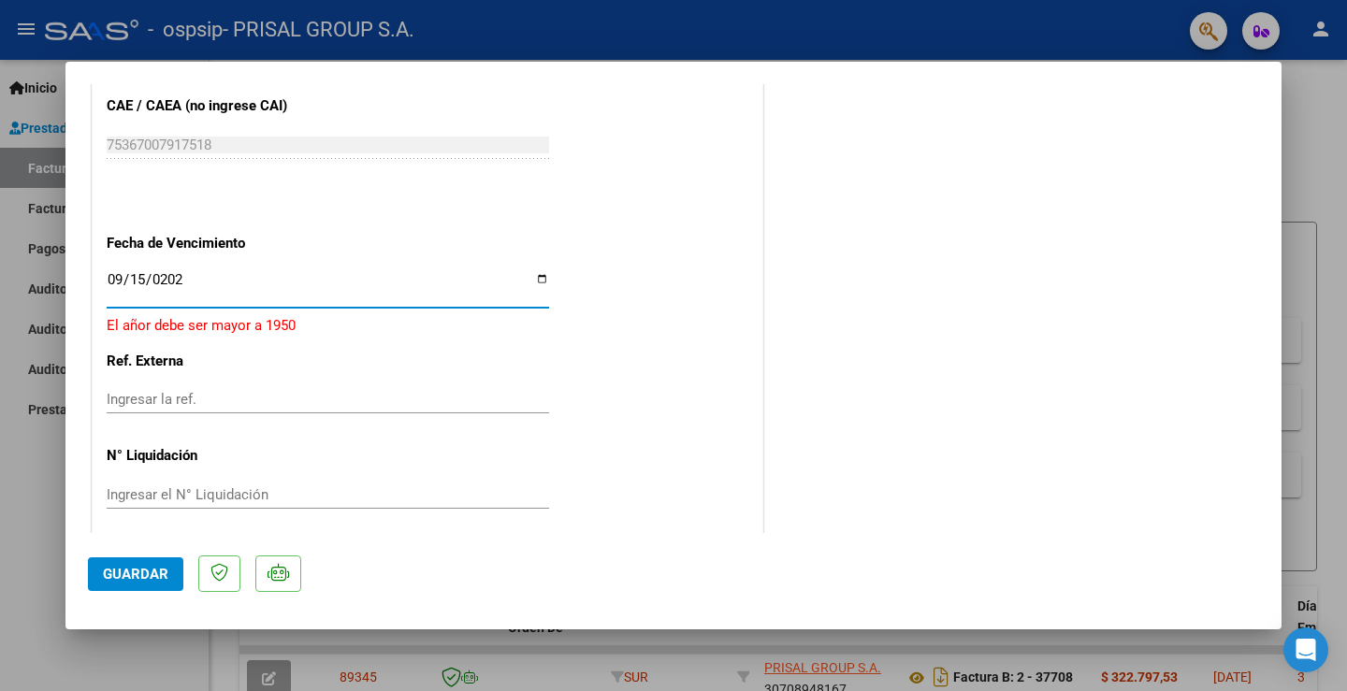
type input "[DATE]"
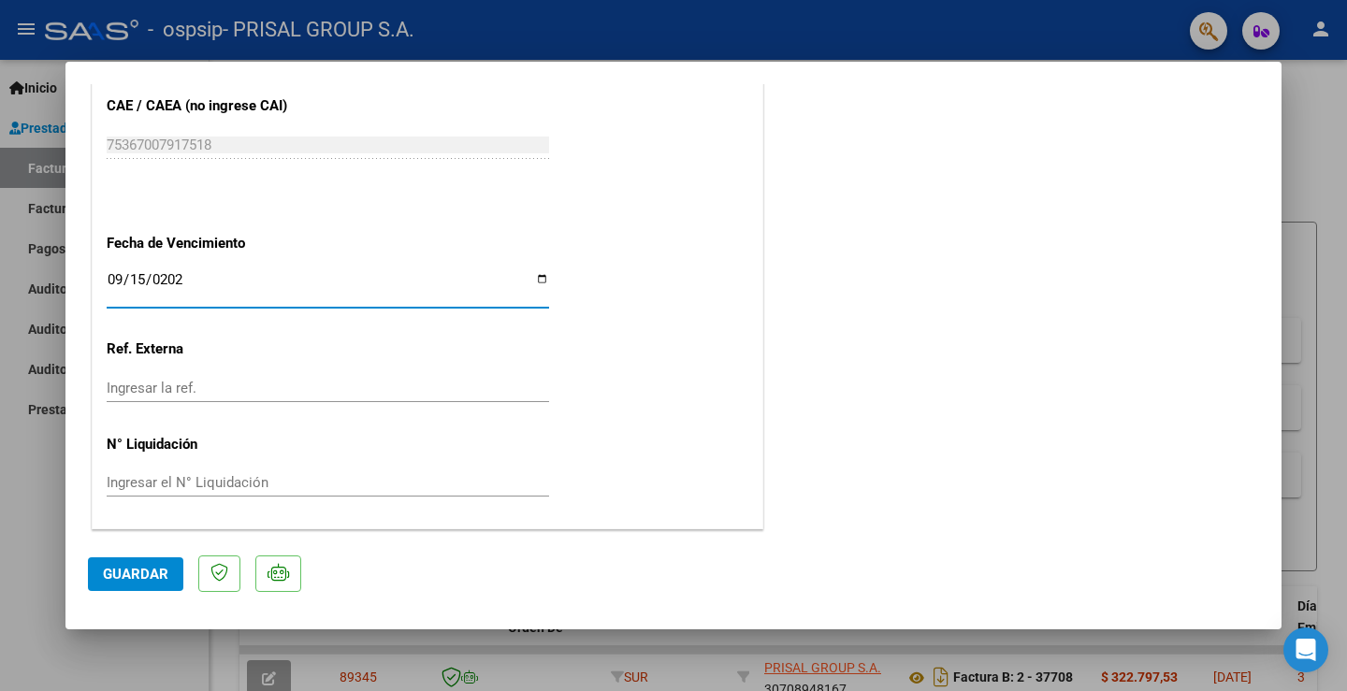
click at [152, 573] on span "Guardar" at bounding box center [135, 574] width 65 height 17
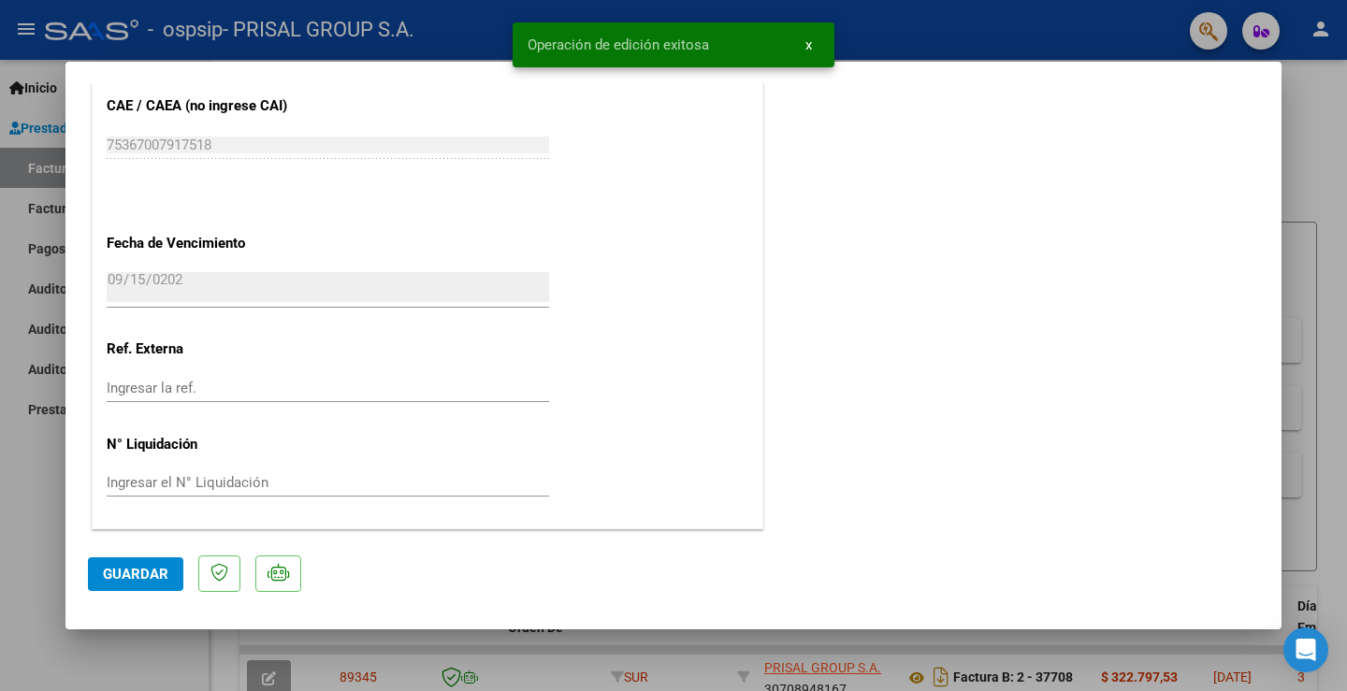
click at [29, 465] on div at bounding box center [673, 345] width 1347 height 691
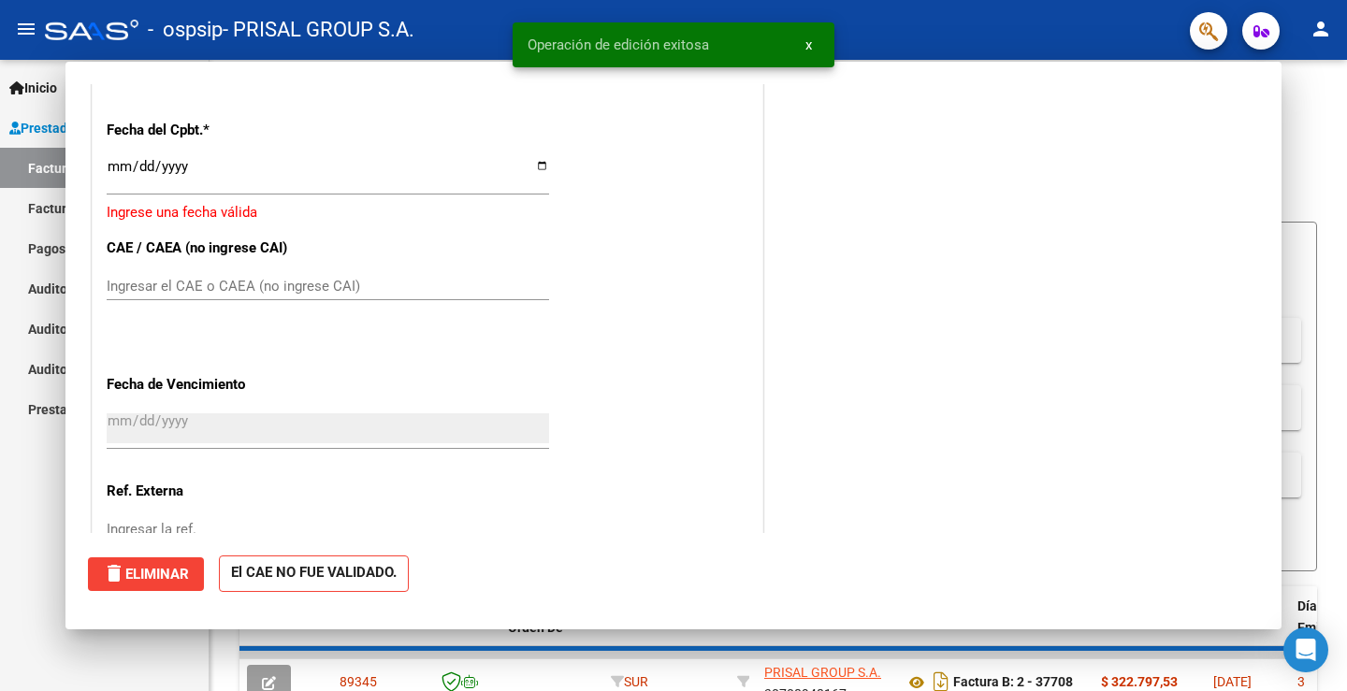
scroll to position [0, 0]
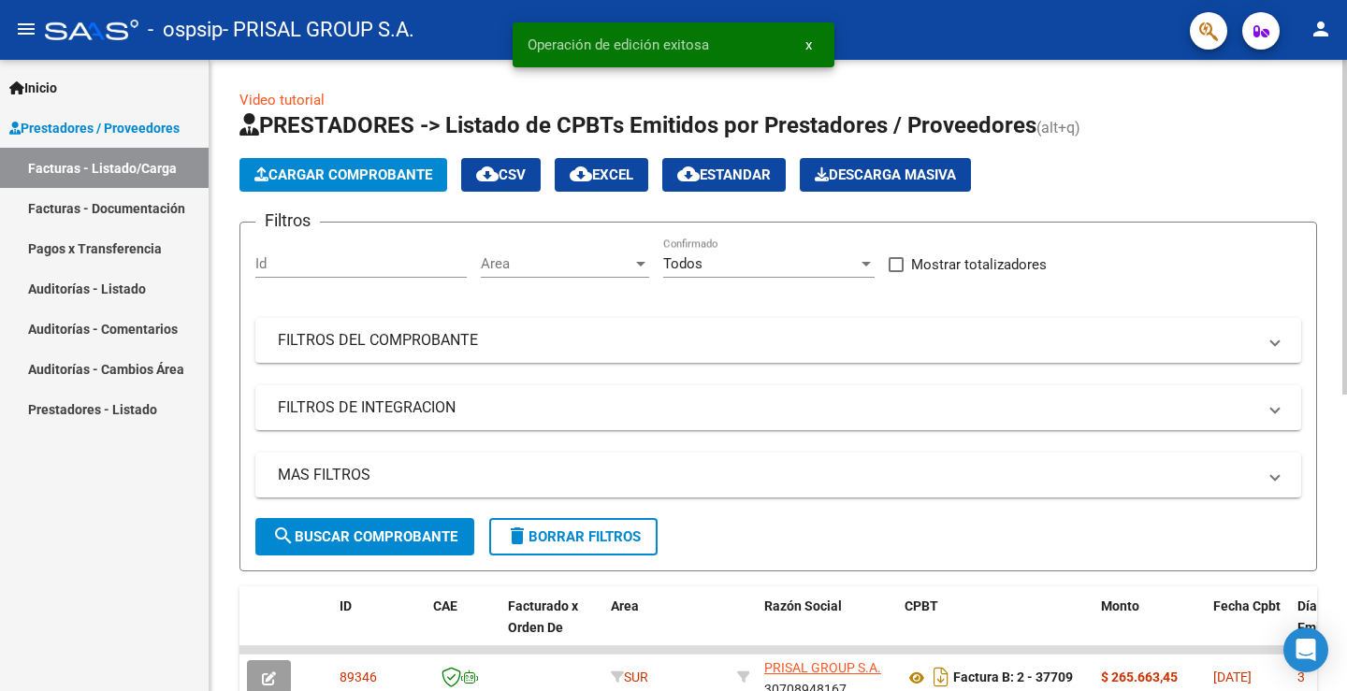
click at [341, 174] on span "Cargar Comprobante" at bounding box center [344, 175] width 178 height 17
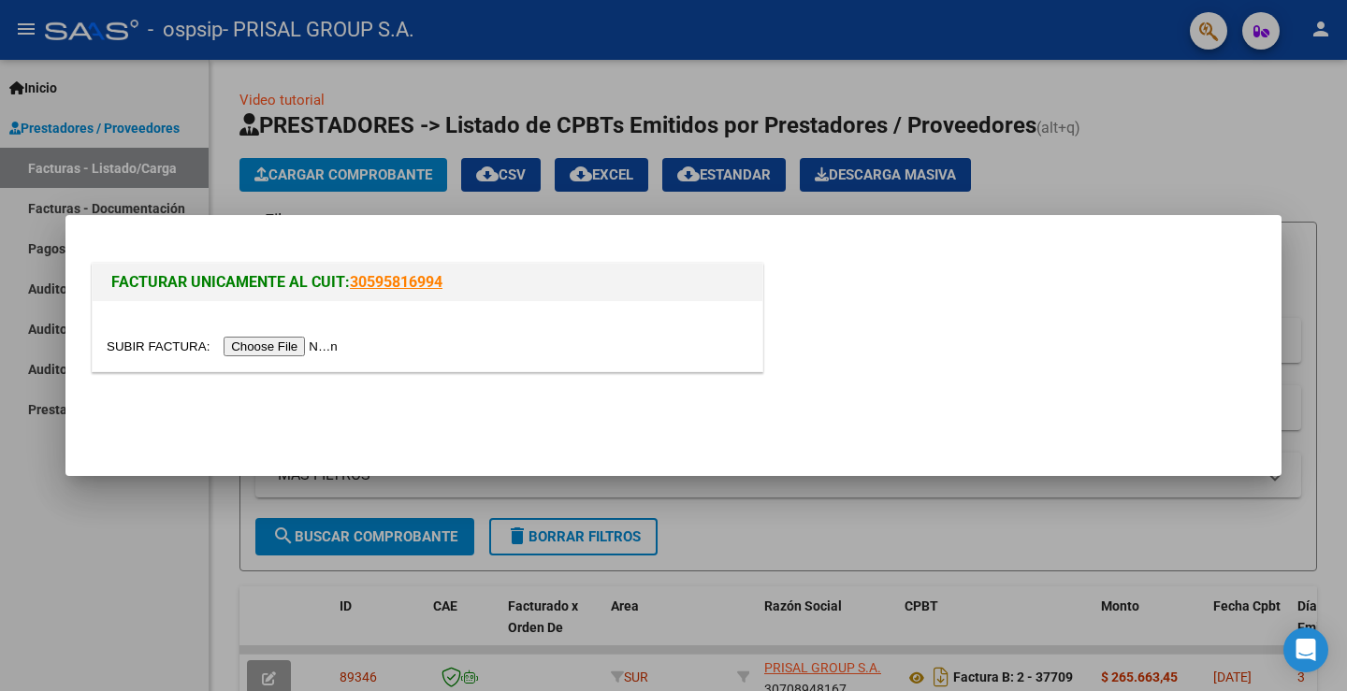
click at [319, 349] on input "file" at bounding box center [225, 347] width 237 height 20
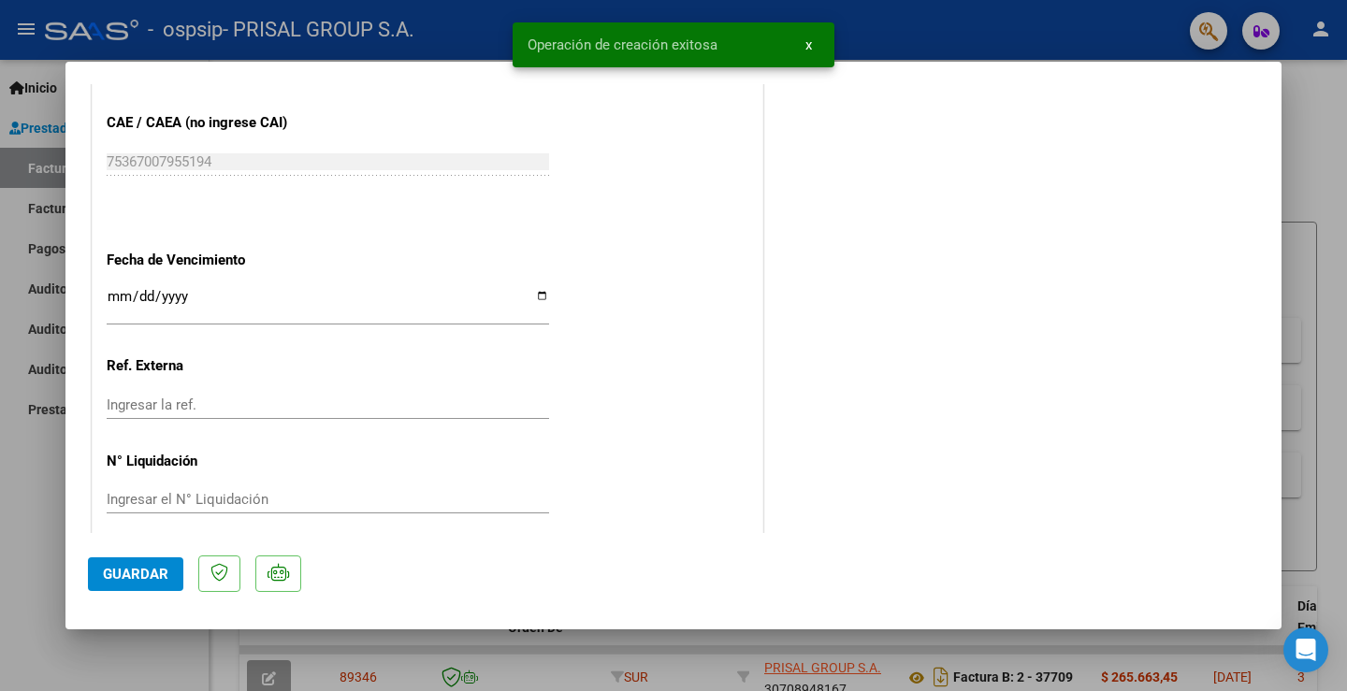
scroll to position [1046, 0]
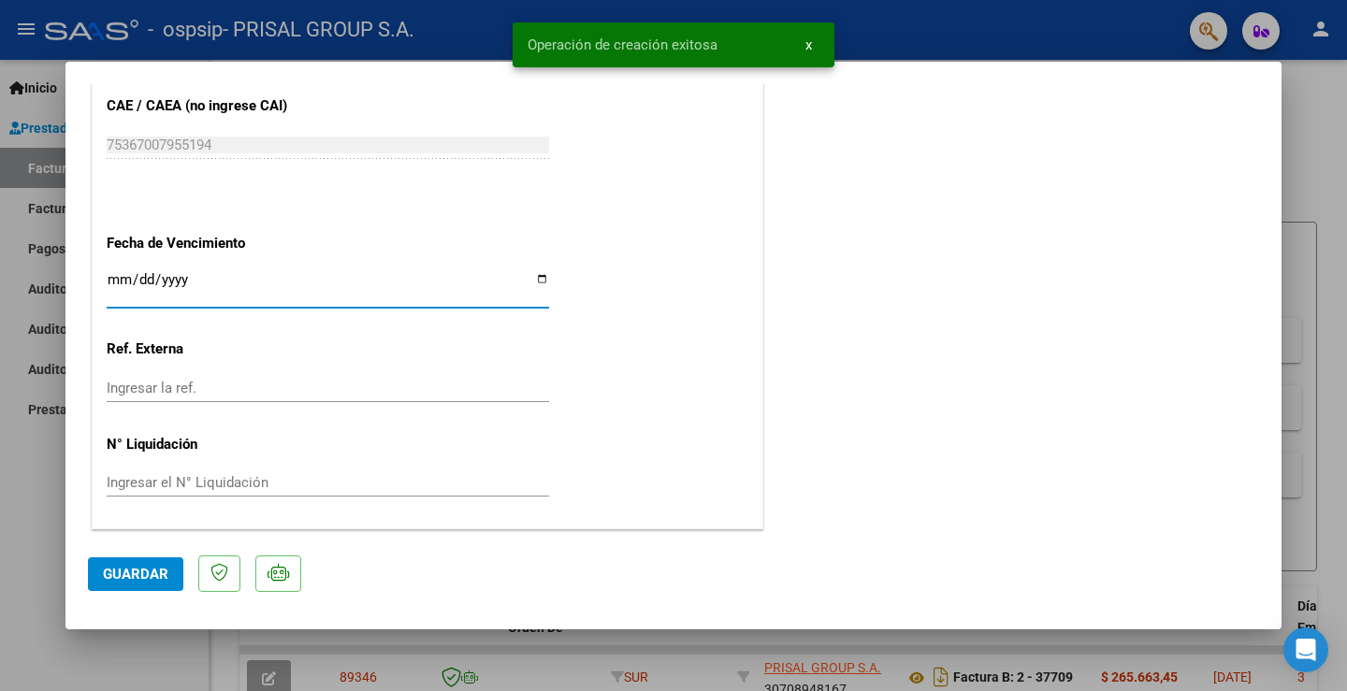
click at [115, 281] on input "Ingresar la fecha" at bounding box center [328, 287] width 443 height 30
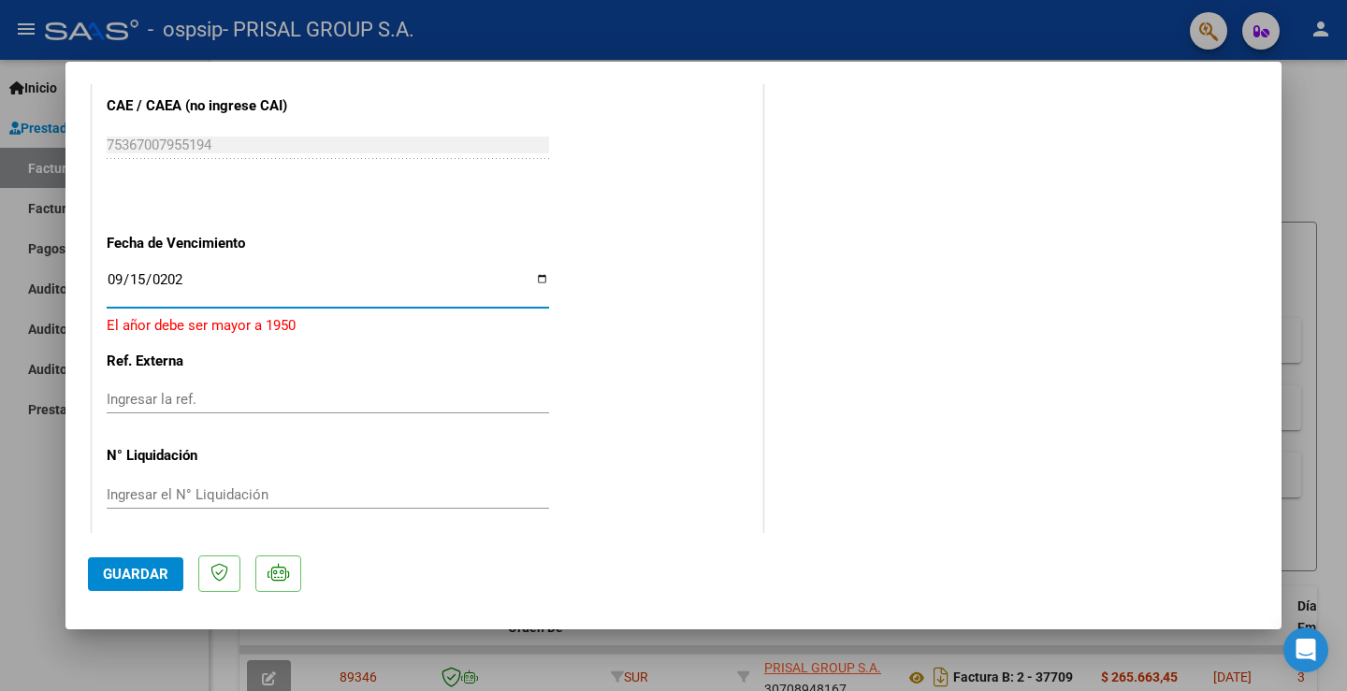
type input "[DATE]"
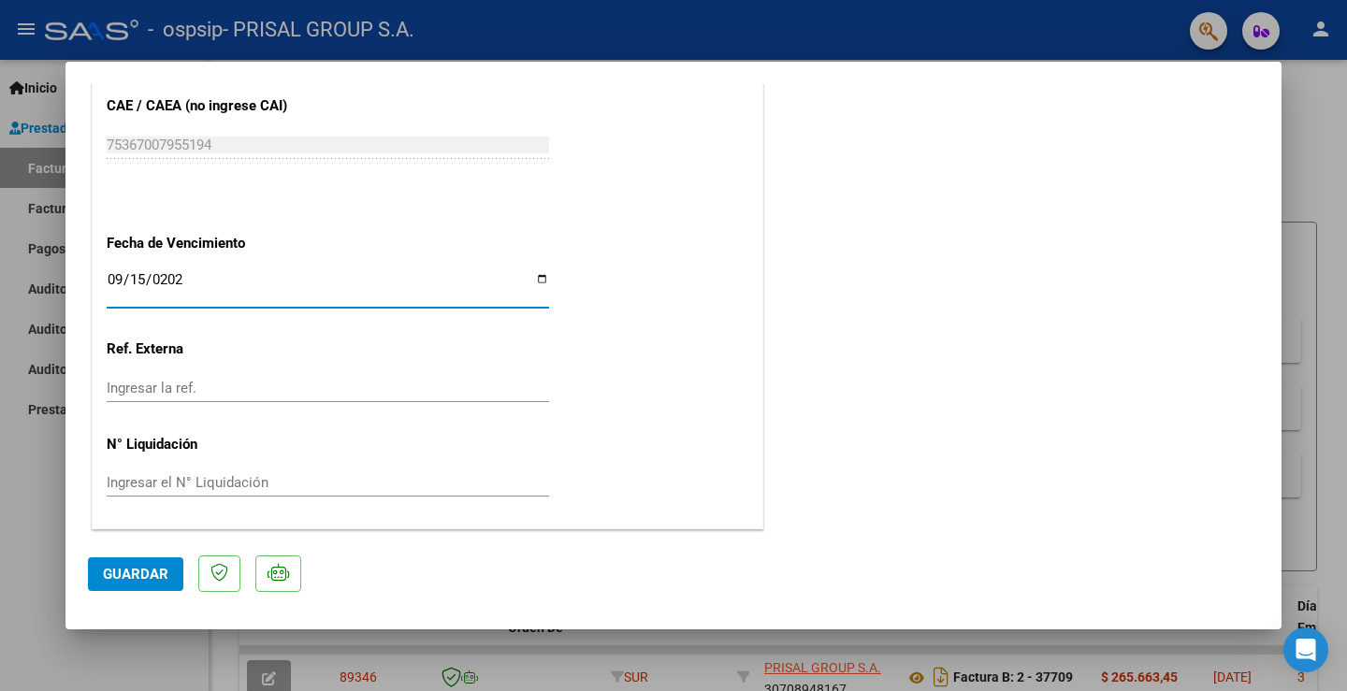
click at [124, 566] on span "Guardar" at bounding box center [135, 574] width 65 height 17
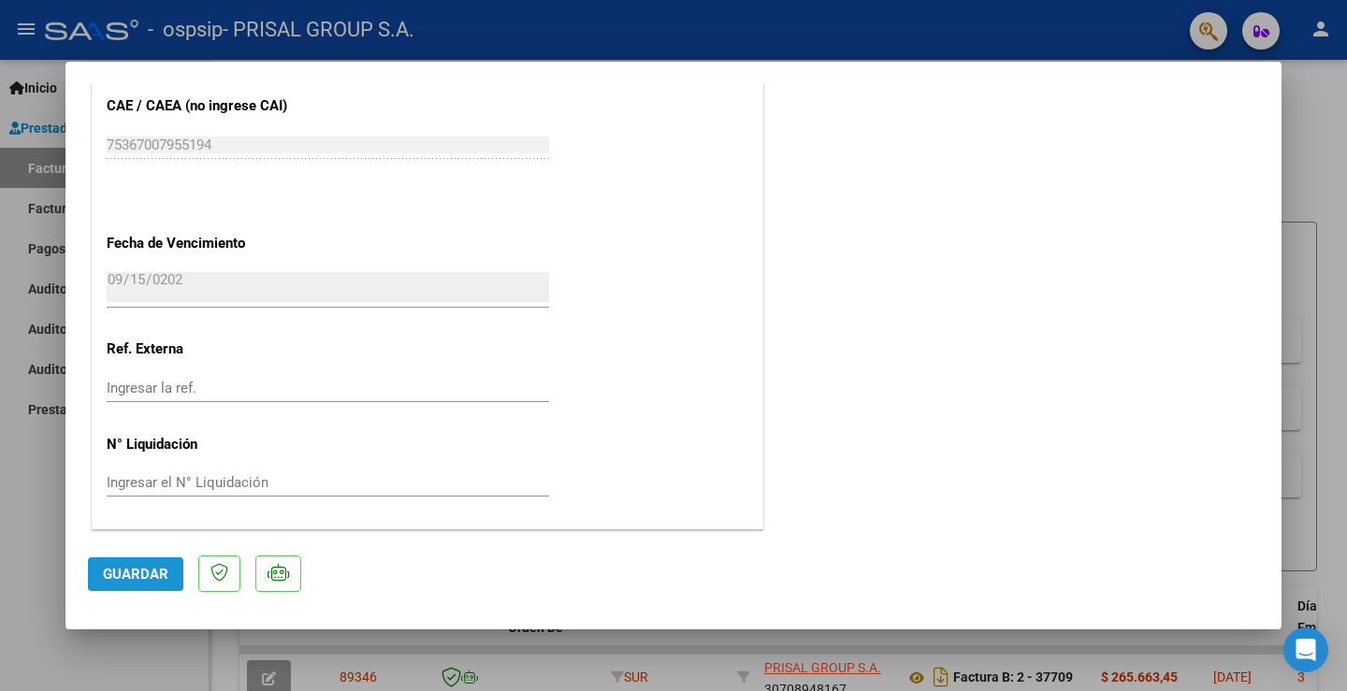
click at [93, 560] on button "Guardar" at bounding box center [135, 575] width 95 height 34
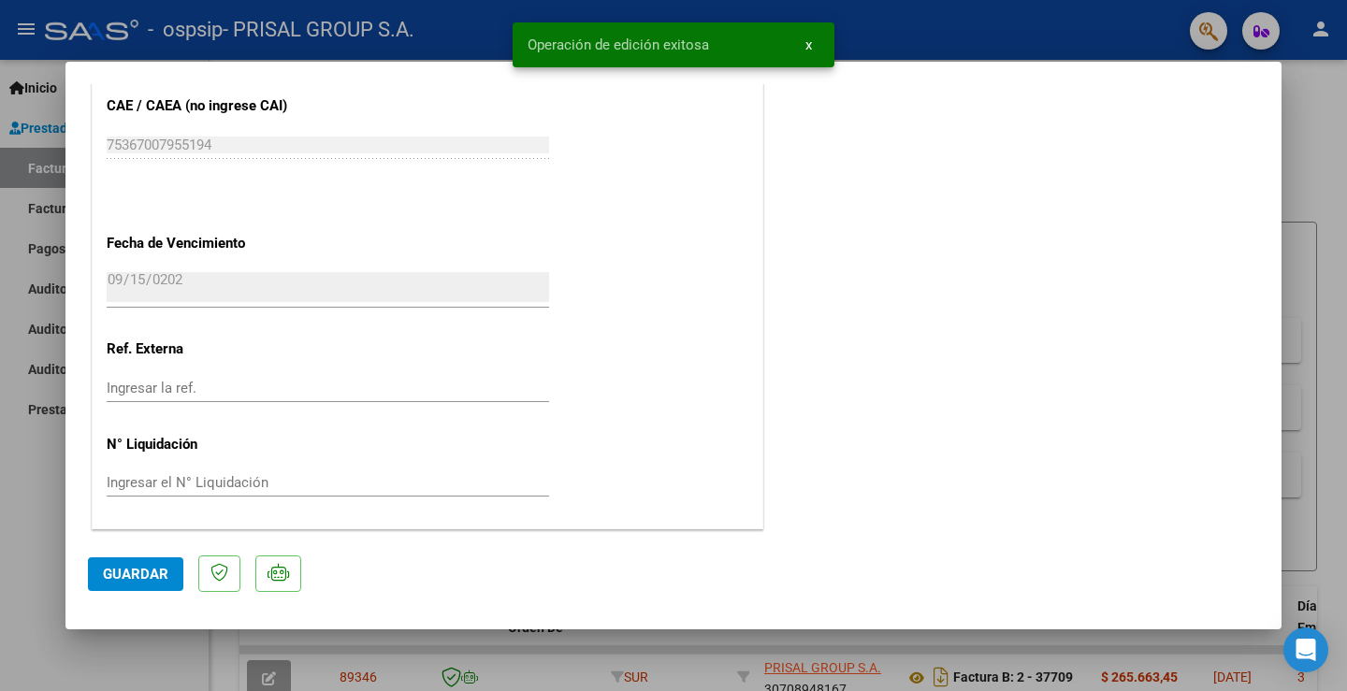
click at [23, 495] on div at bounding box center [673, 345] width 1347 height 691
type input "$ 0,00"
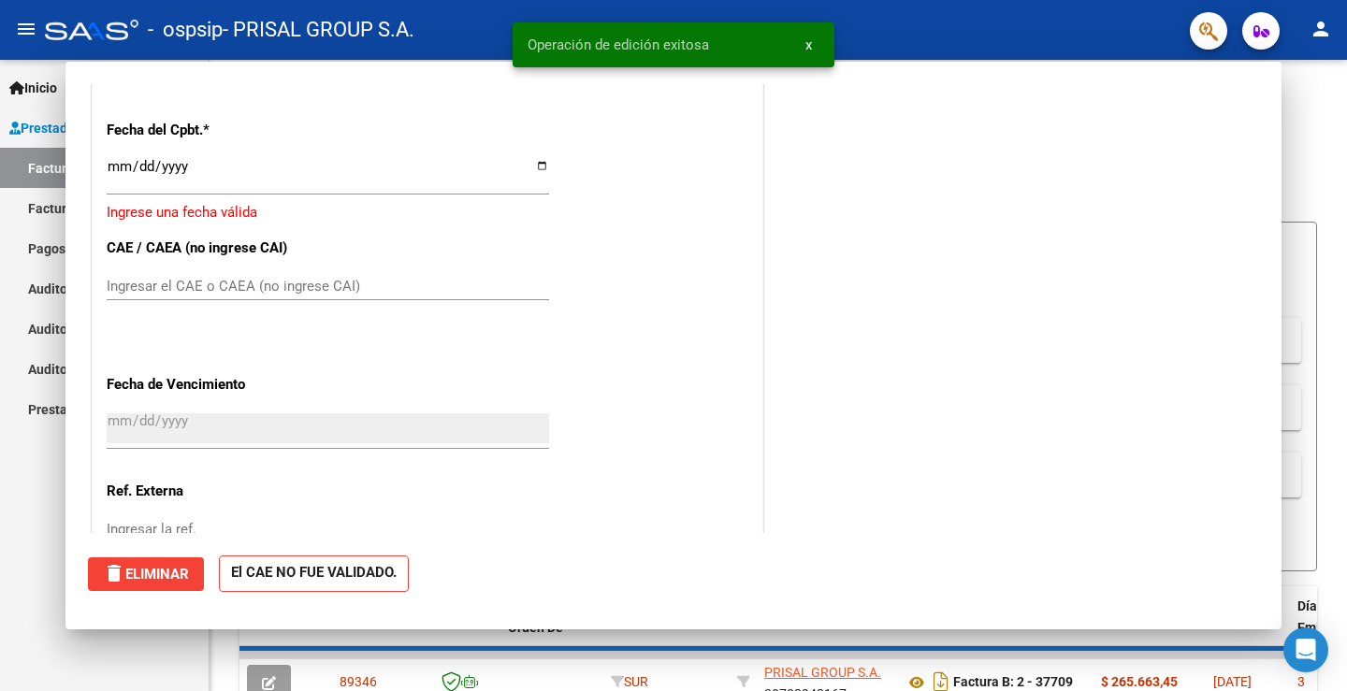
scroll to position [989, 0]
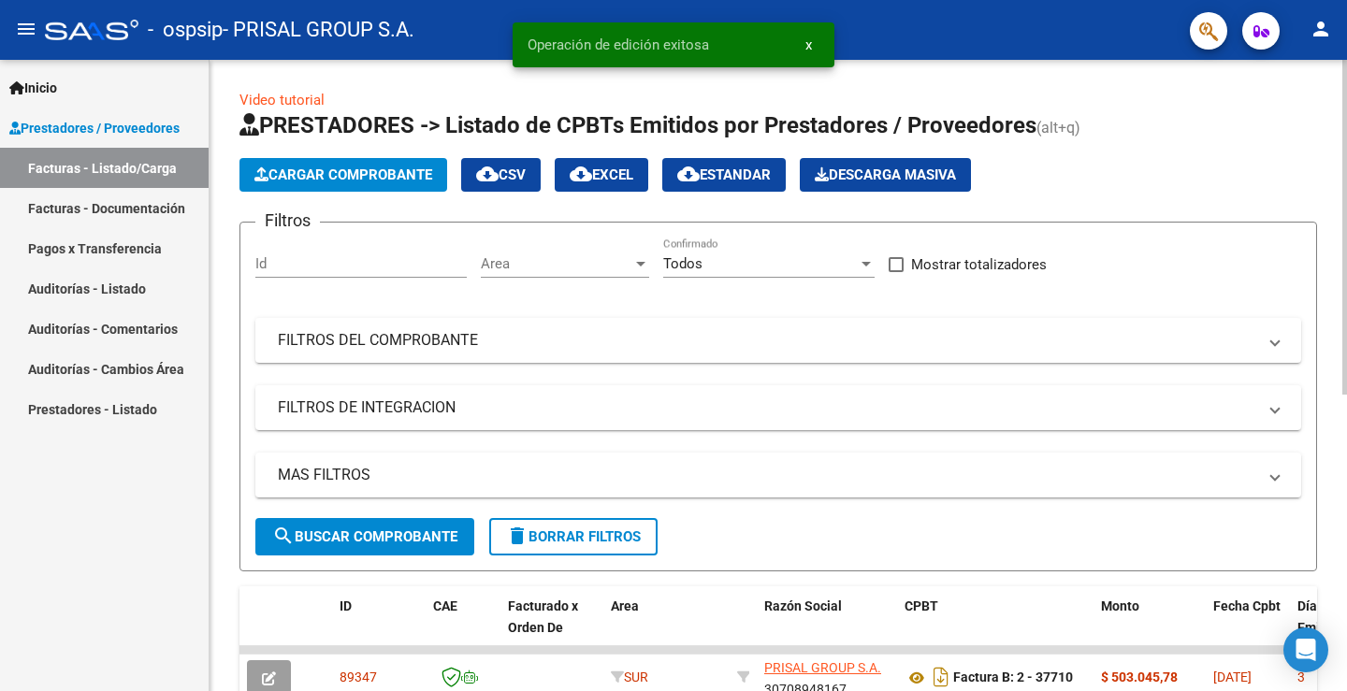
click at [380, 172] on span "Cargar Comprobante" at bounding box center [344, 175] width 178 height 17
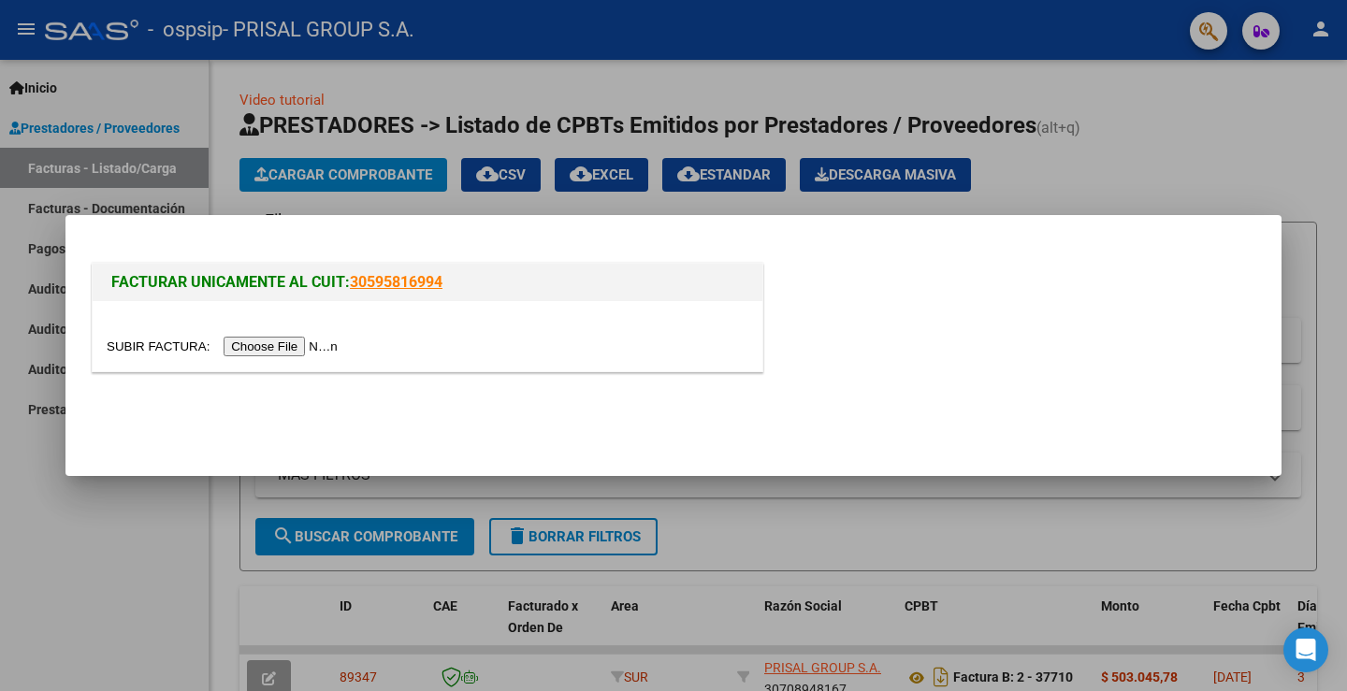
click at [324, 344] on input "file" at bounding box center [225, 347] width 237 height 20
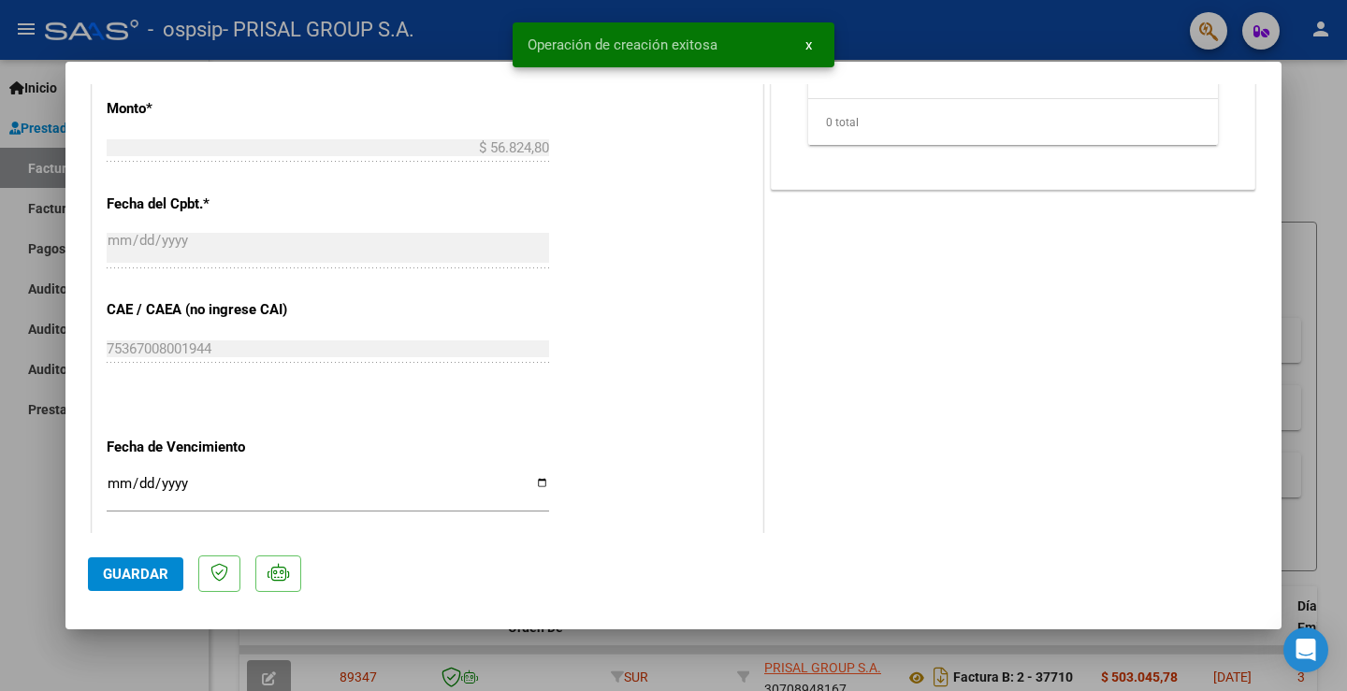
scroll to position [1046, 0]
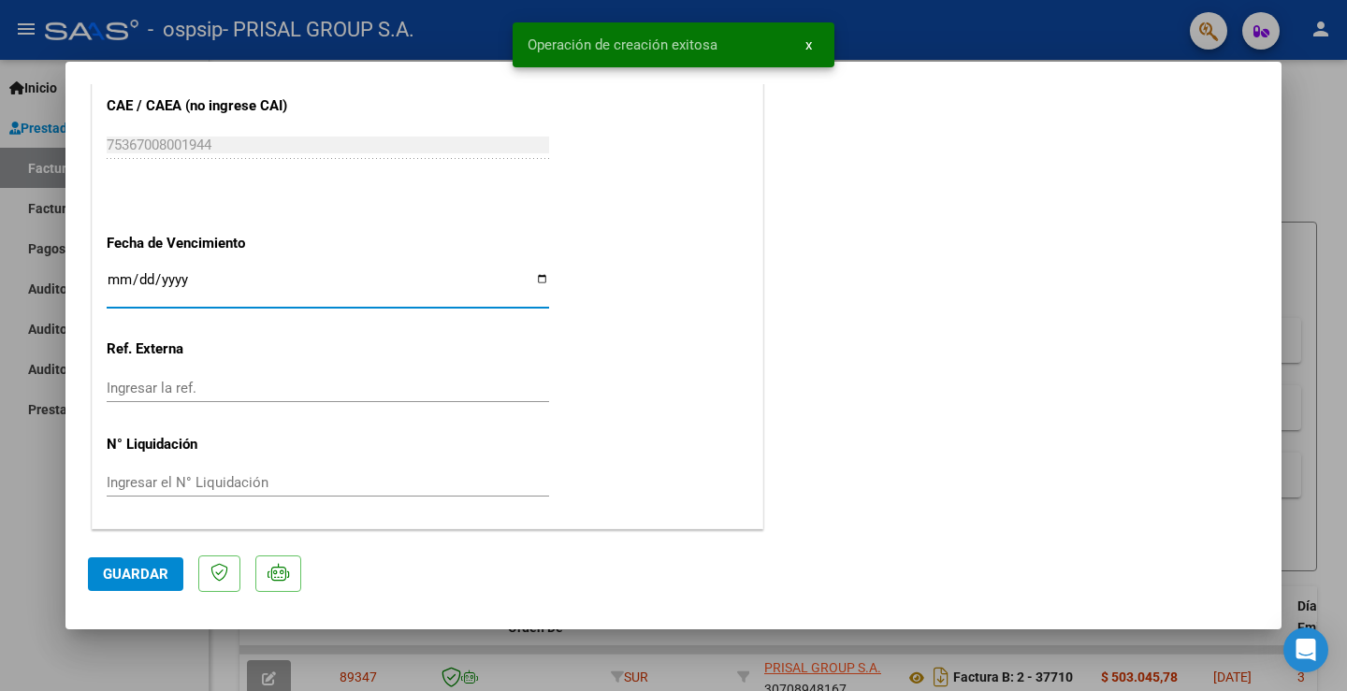
click at [115, 281] on input "Ingresar la fecha" at bounding box center [328, 287] width 443 height 30
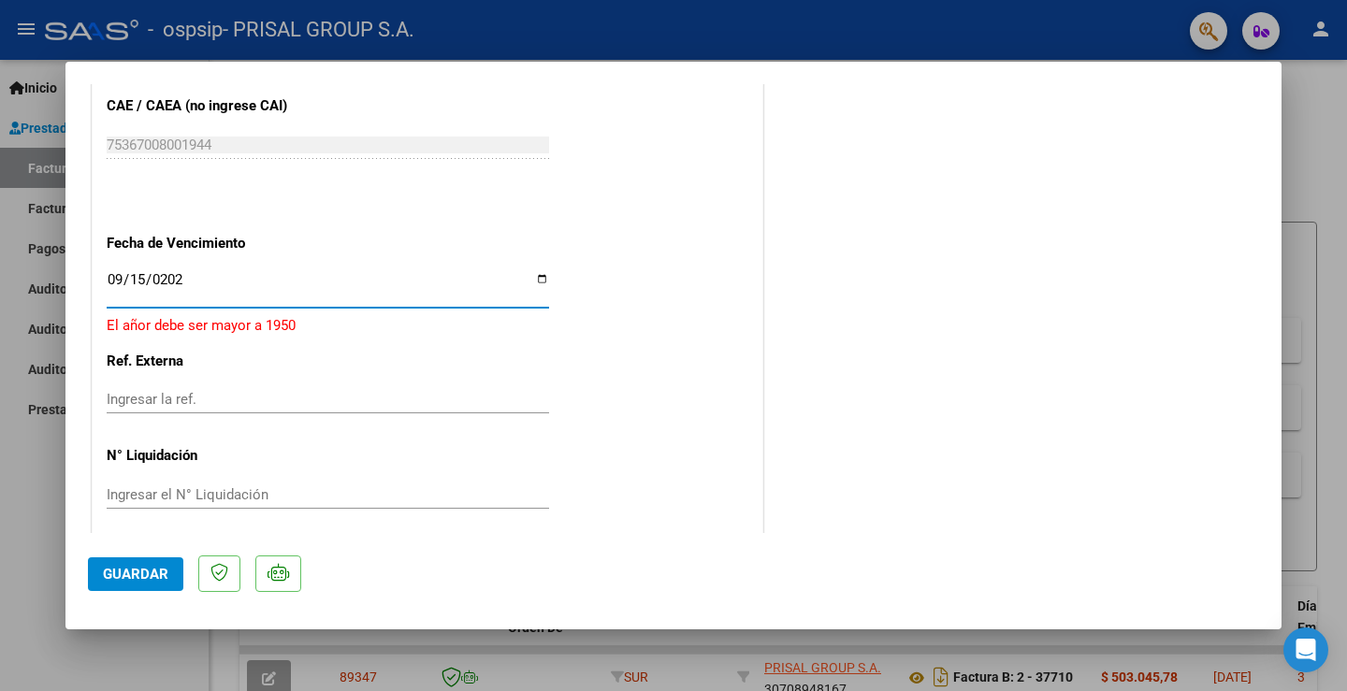
type input "[DATE]"
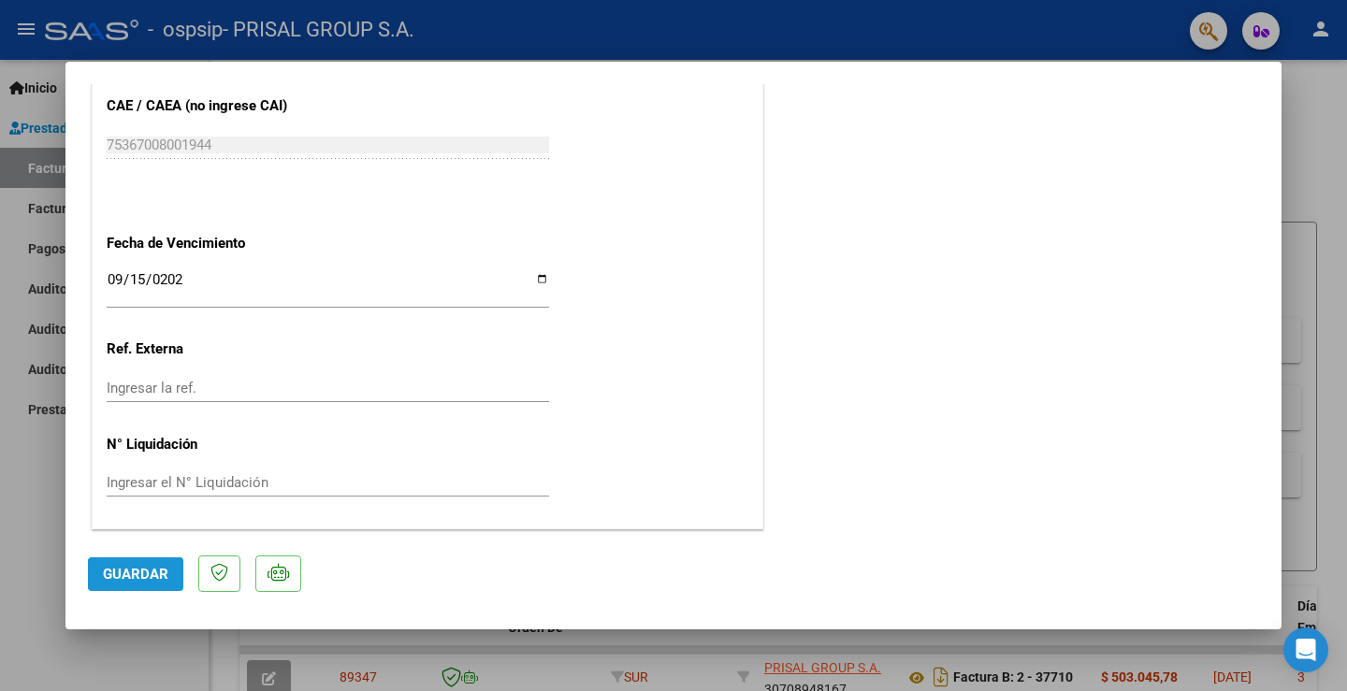
click at [157, 560] on button "Guardar" at bounding box center [135, 575] width 95 height 34
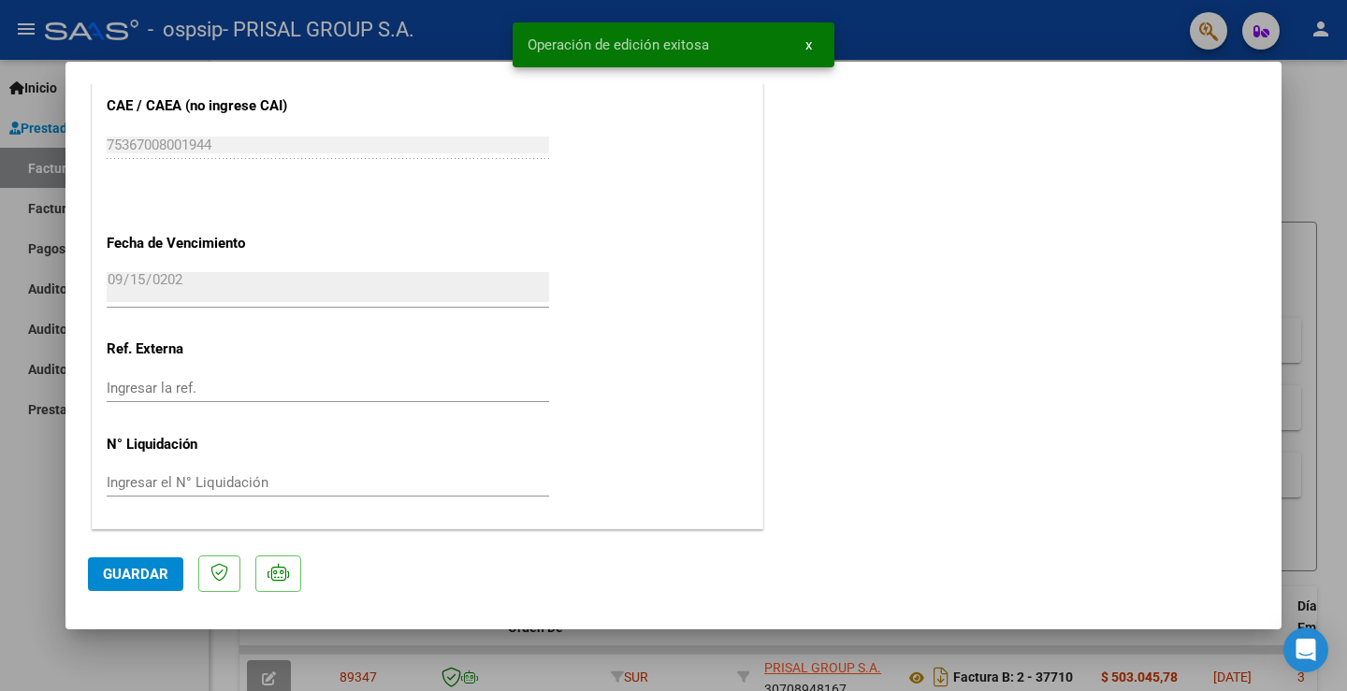
click at [6, 510] on div at bounding box center [673, 345] width 1347 height 691
type input "$ 0,00"
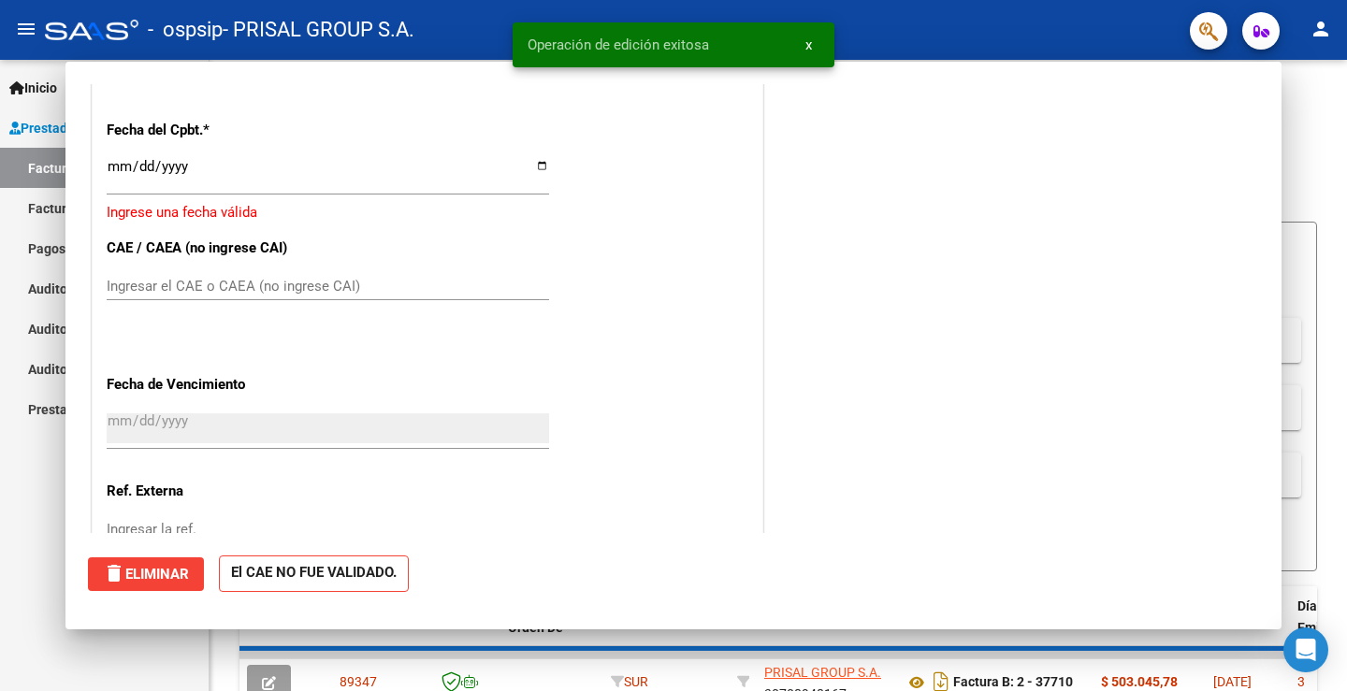
scroll to position [989, 0]
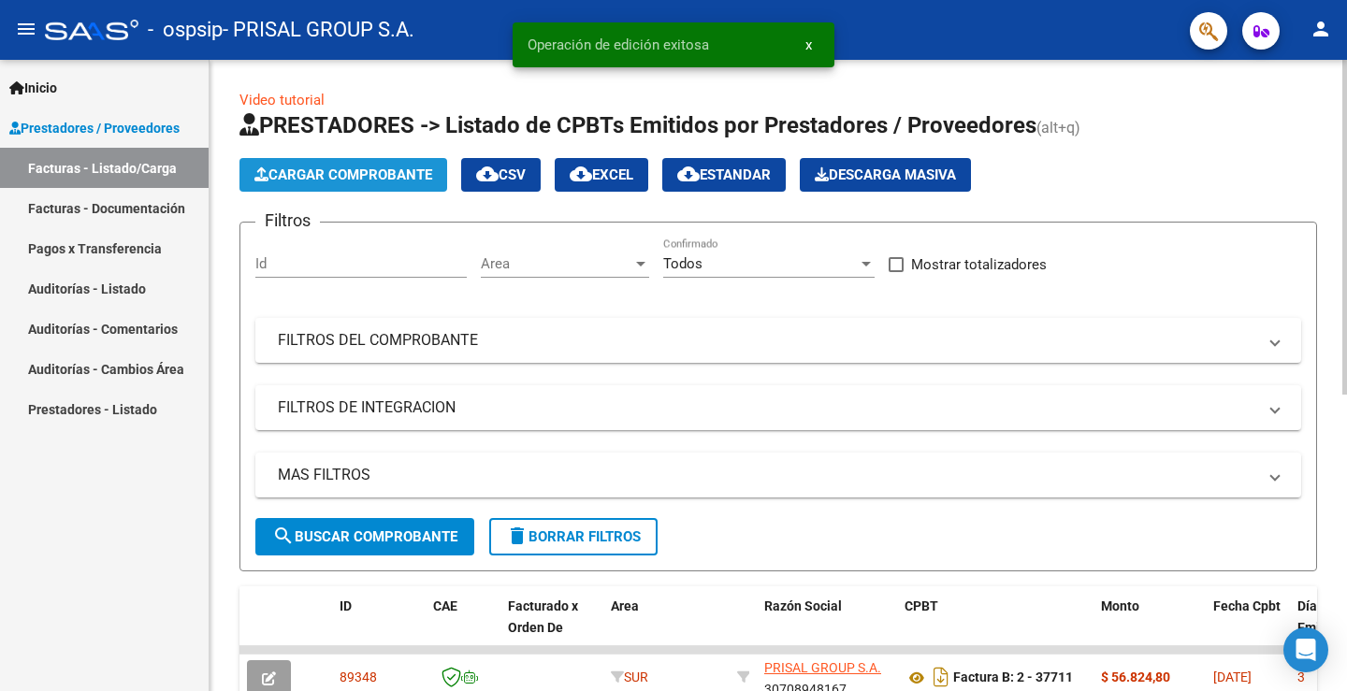
click at [418, 169] on span "Cargar Comprobante" at bounding box center [344, 175] width 178 height 17
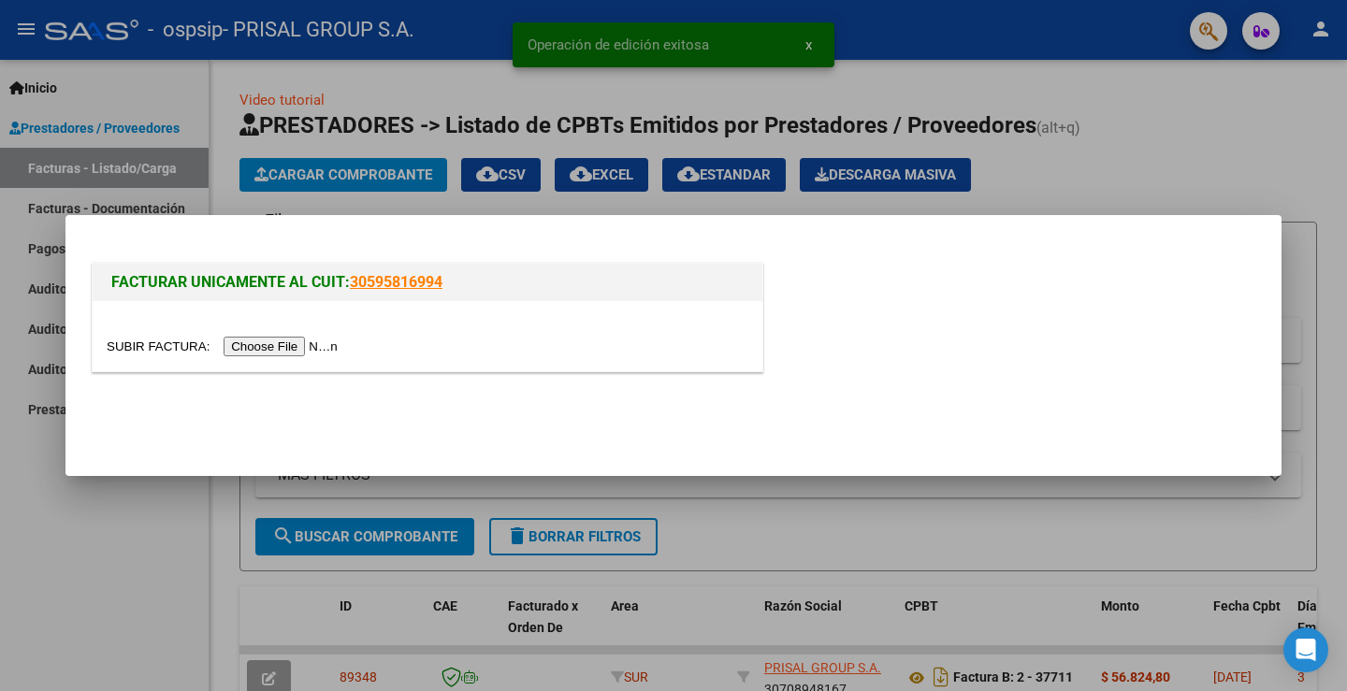
click at [245, 347] on input "file" at bounding box center [225, 347] width 237 height 20
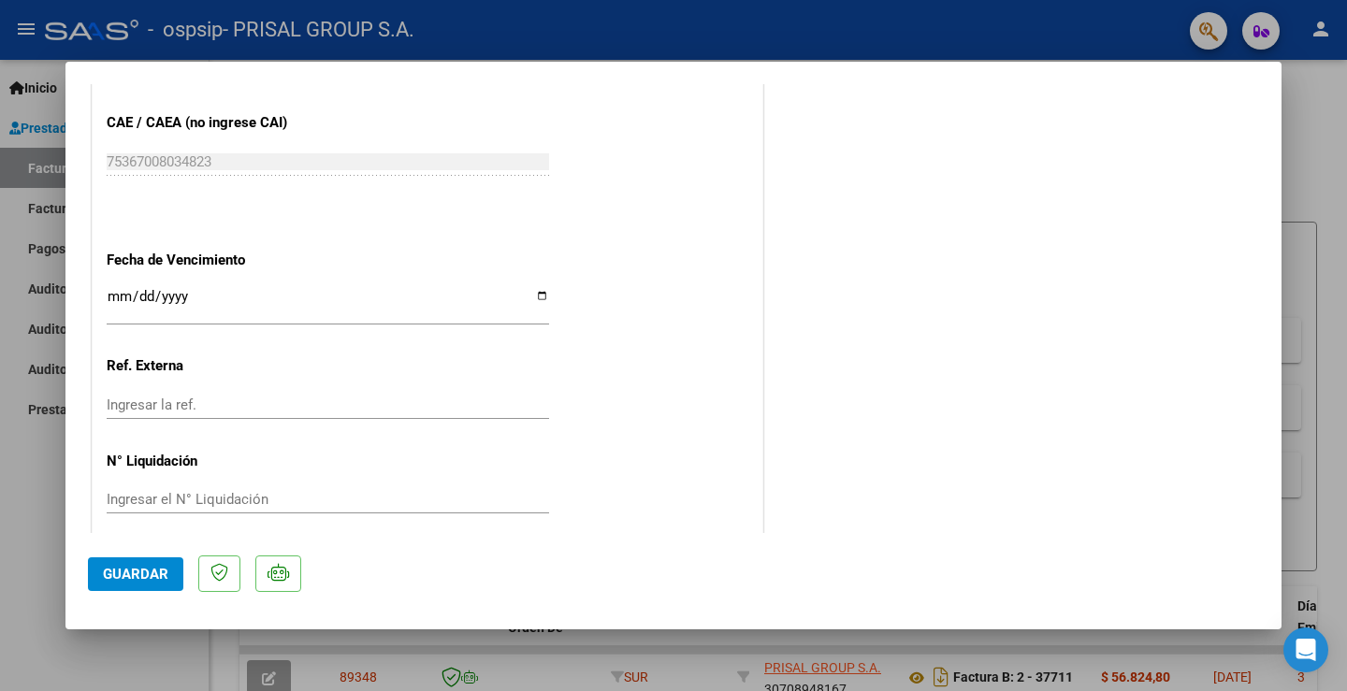
scroll to position [1046, 0]
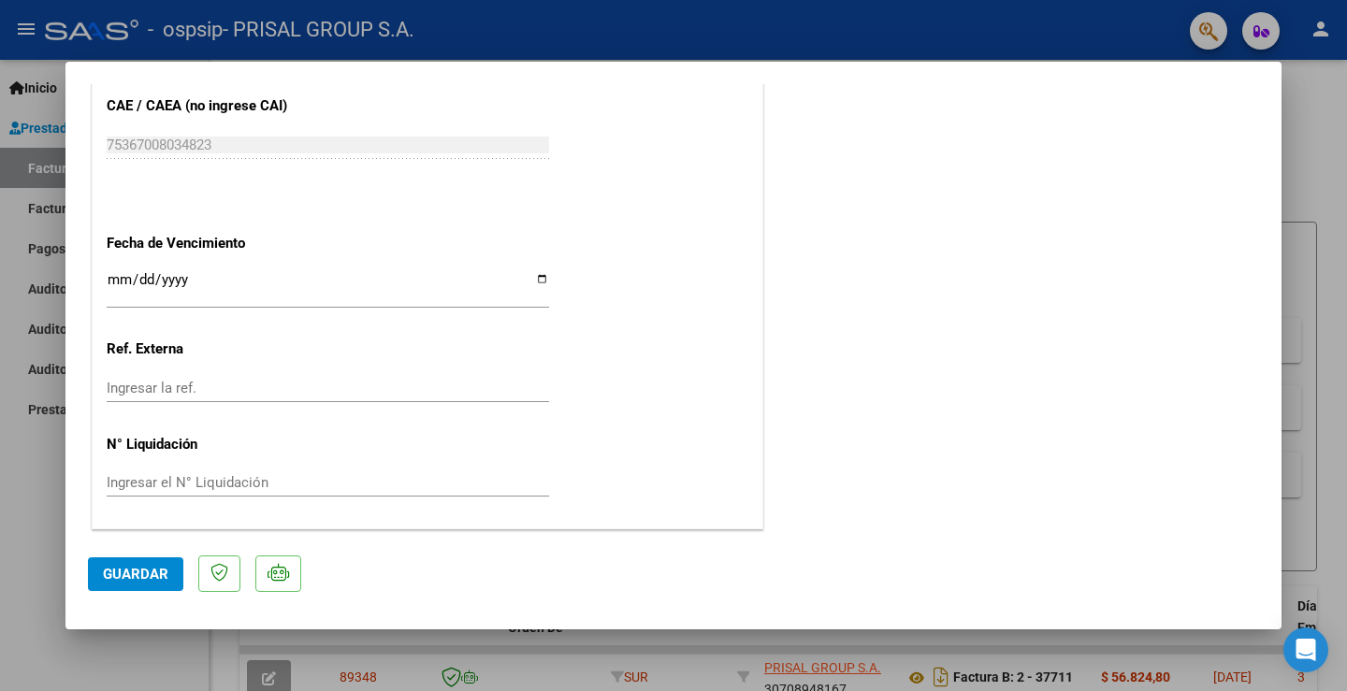
click at [119, 275] on input "Ingresar la fecha" at bounding box center [328, 287] width 443 height 30
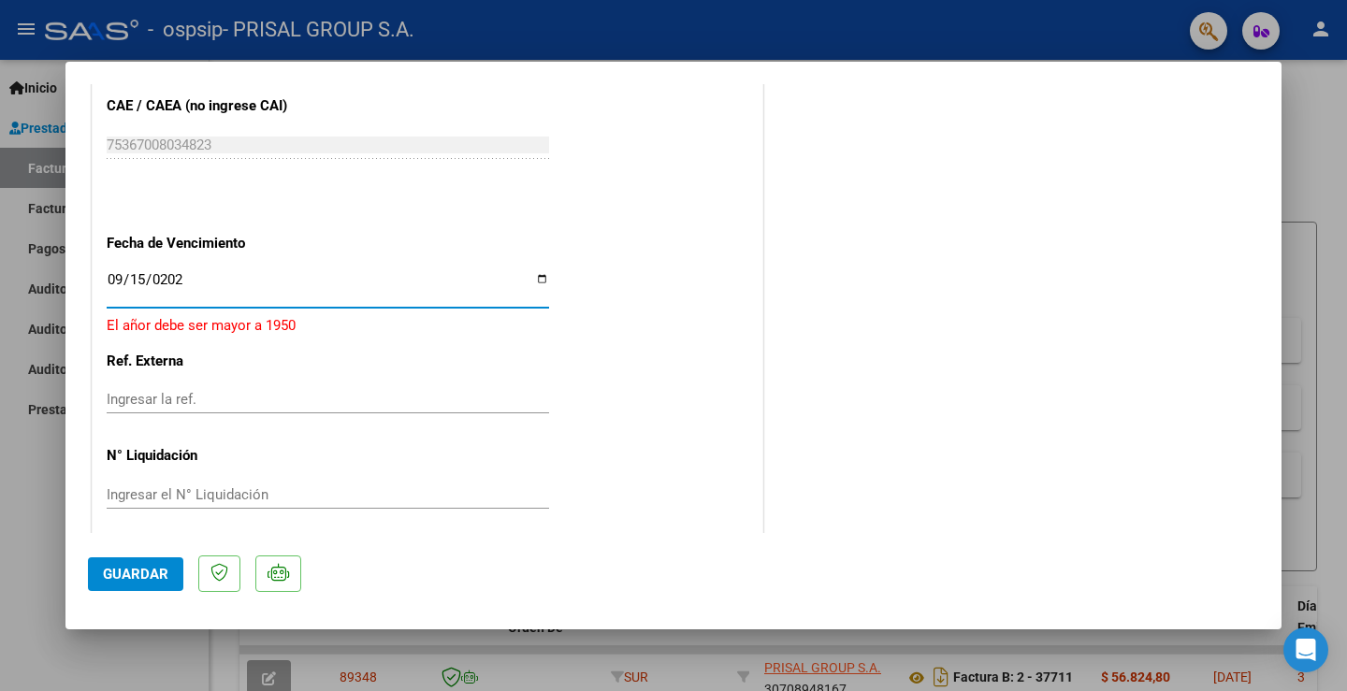
type input "[DATE]"
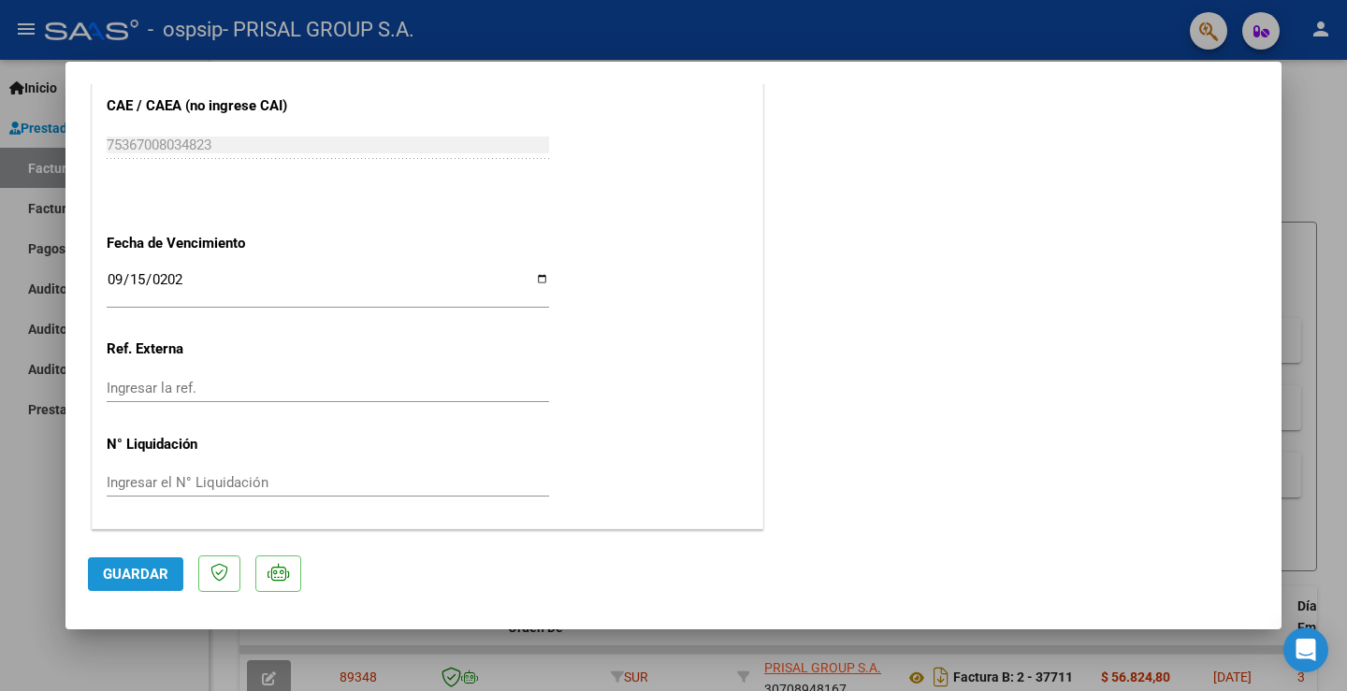
click at [142, 563] on button "Guardar" at bounding box center [135, 575] width 95 height 34
click at [137, 566] on span "Guardar" at bounding box center [135, 574] width 65 height 17
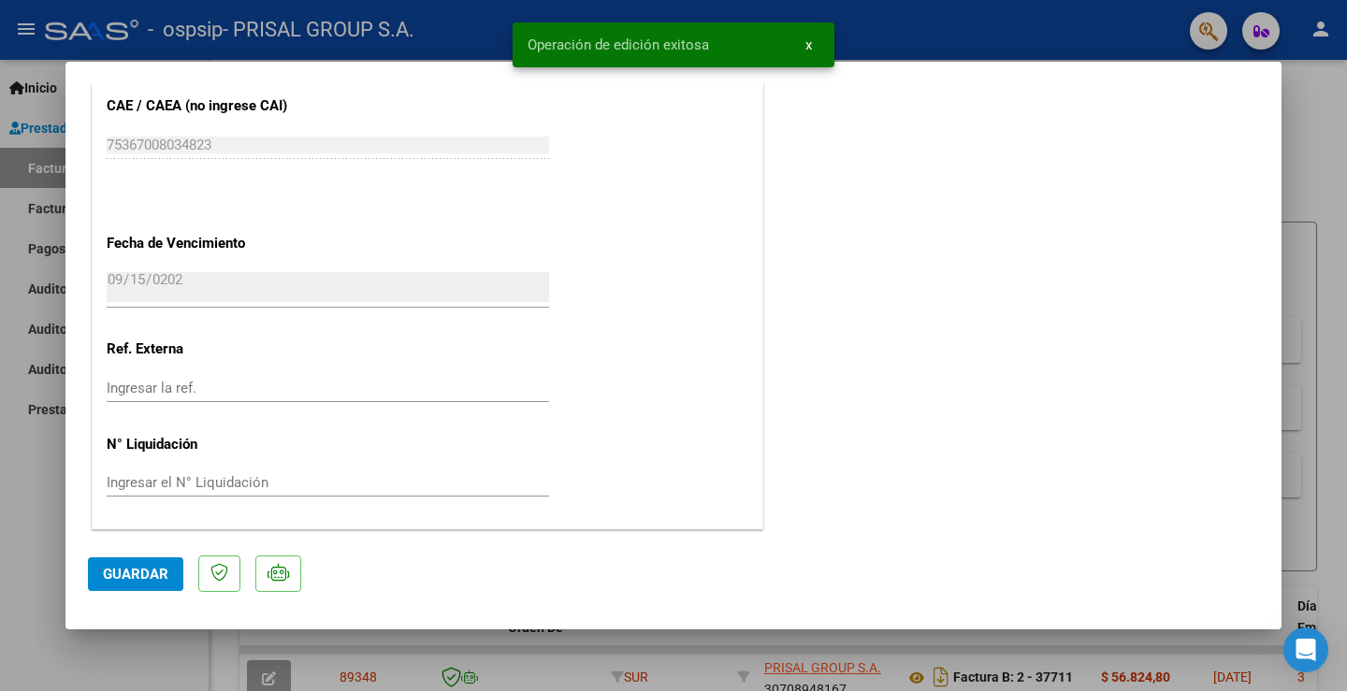
click at [37, 486] on div at bounding box center [673, 345] width 1347 height 691
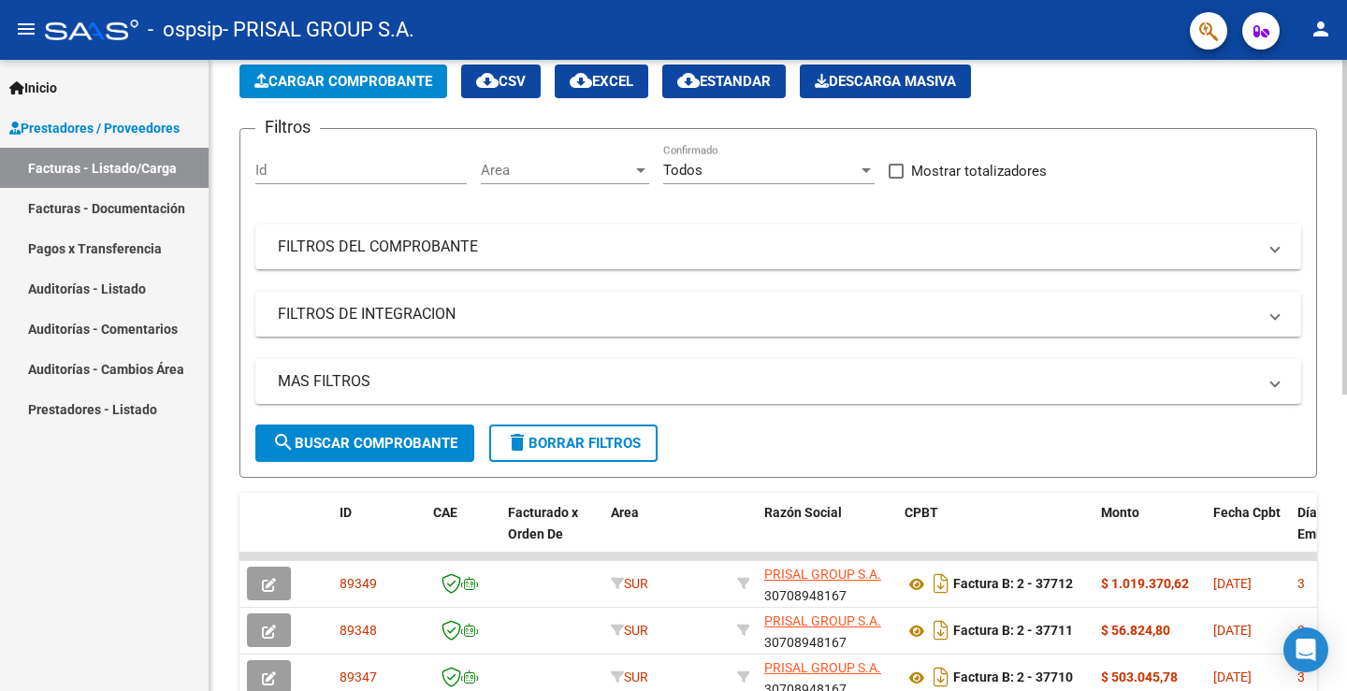
scroll to position [0, 0]
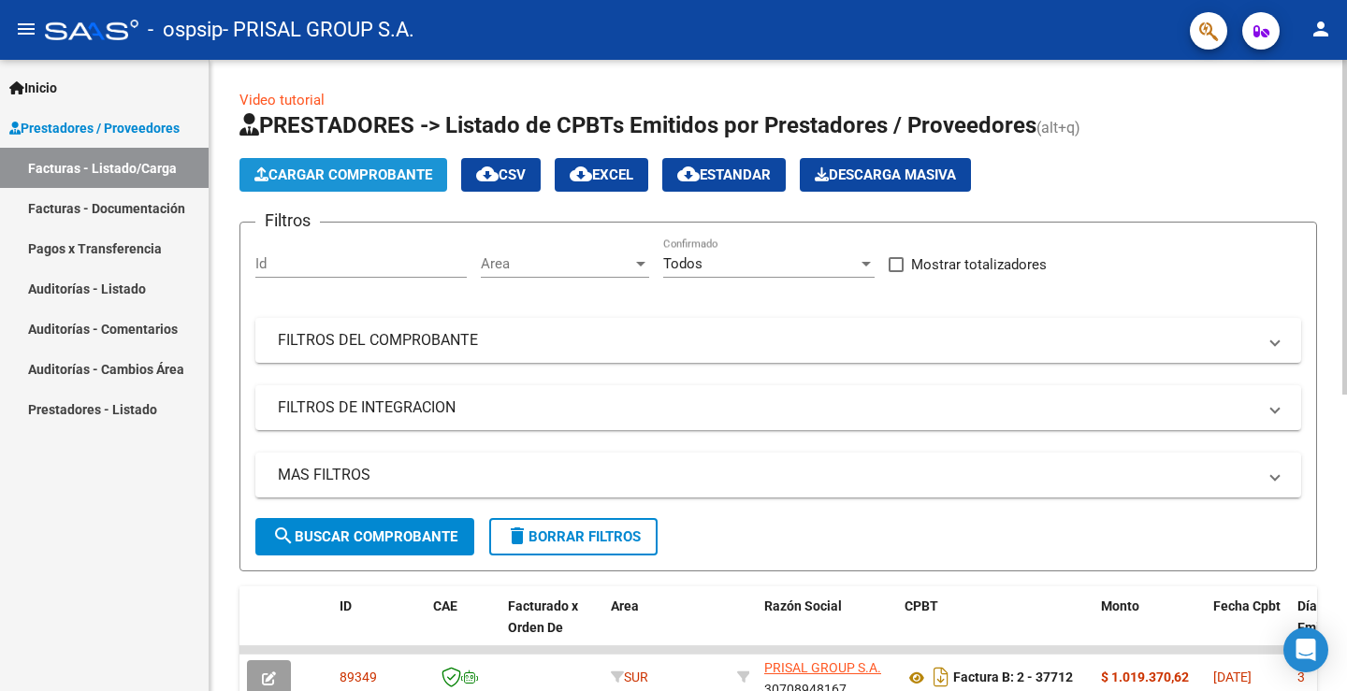
click at [388, 177] on span "Cargar Comprobante" at bounding box center [344, 175] width 178 height 17
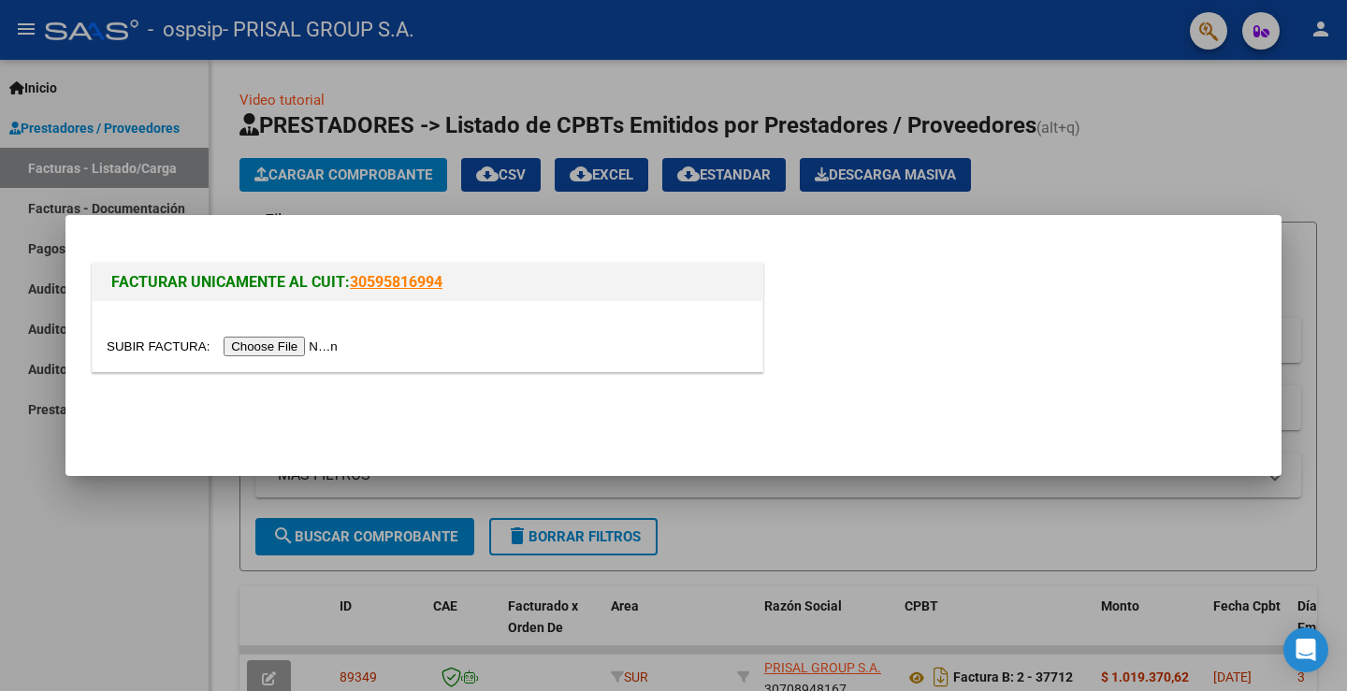
click at [334, 342] on input "file" at bounding box center [225, 347] width 237 height 20
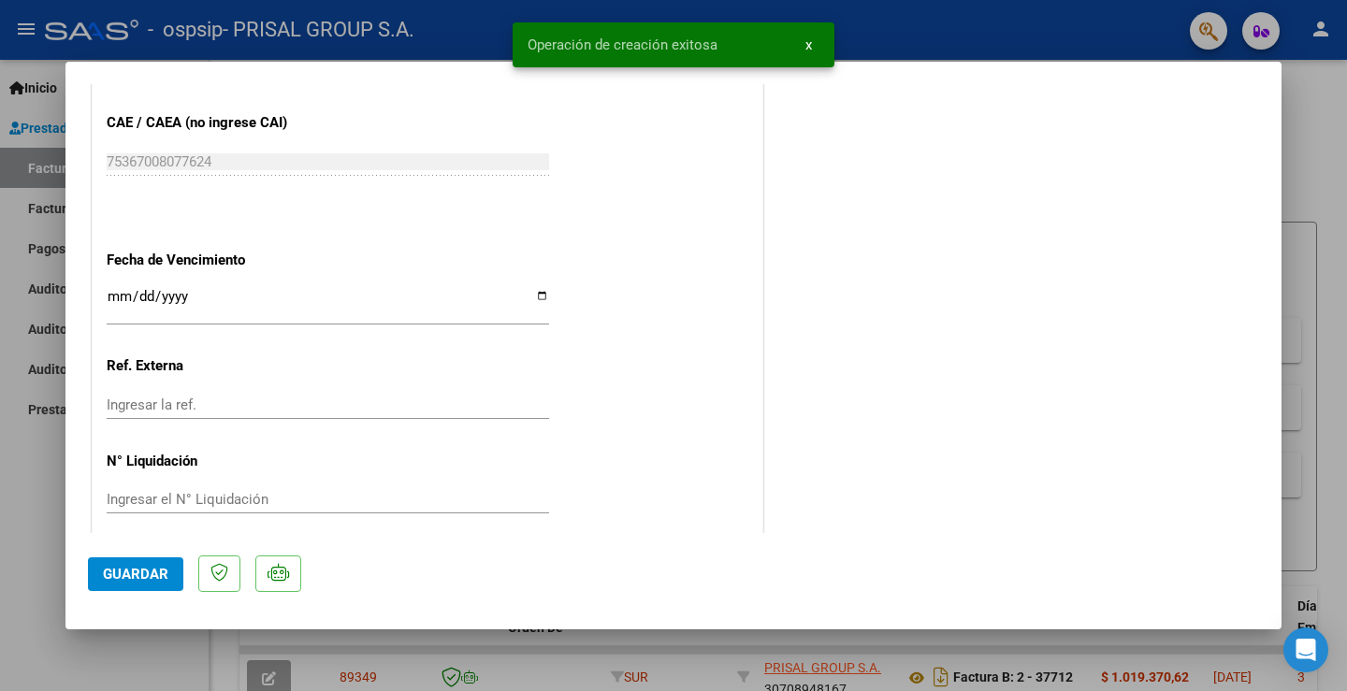
scroll to position [1046, 0]
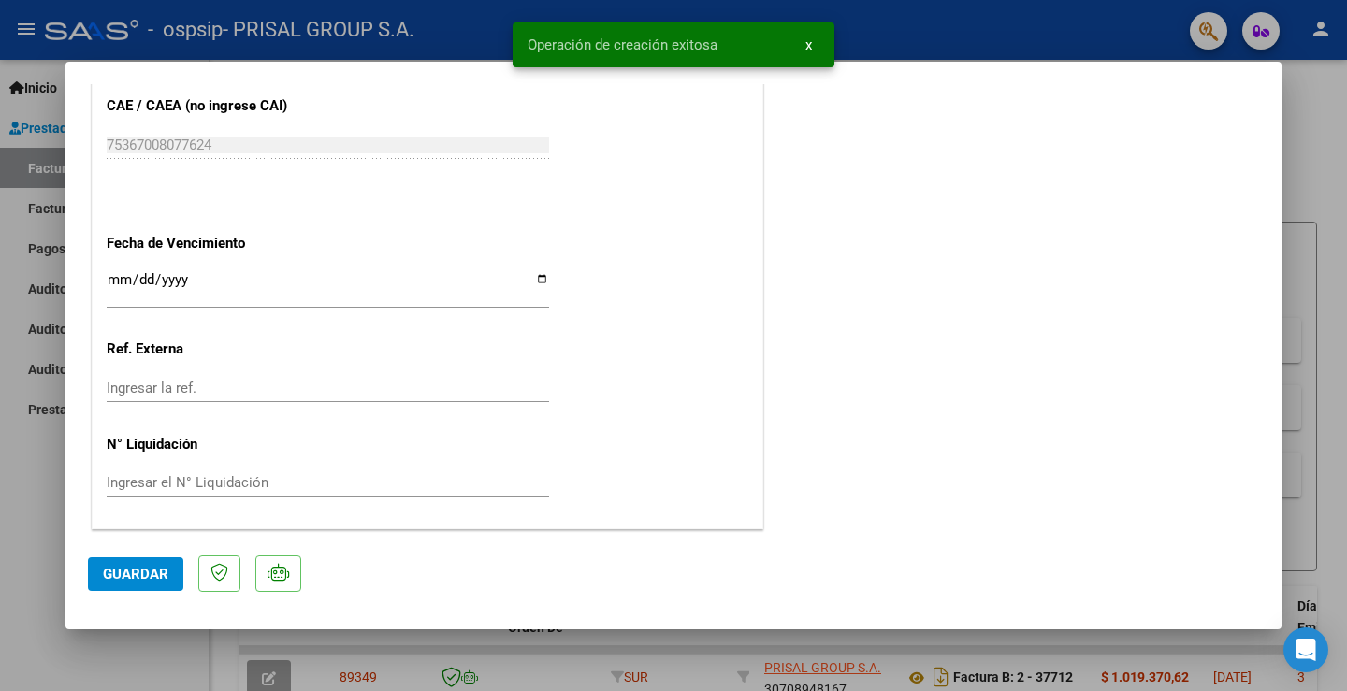
click at [111, 281] on input "Ingresar la fecha" at bounding box center [328, 287] width 443 height 30
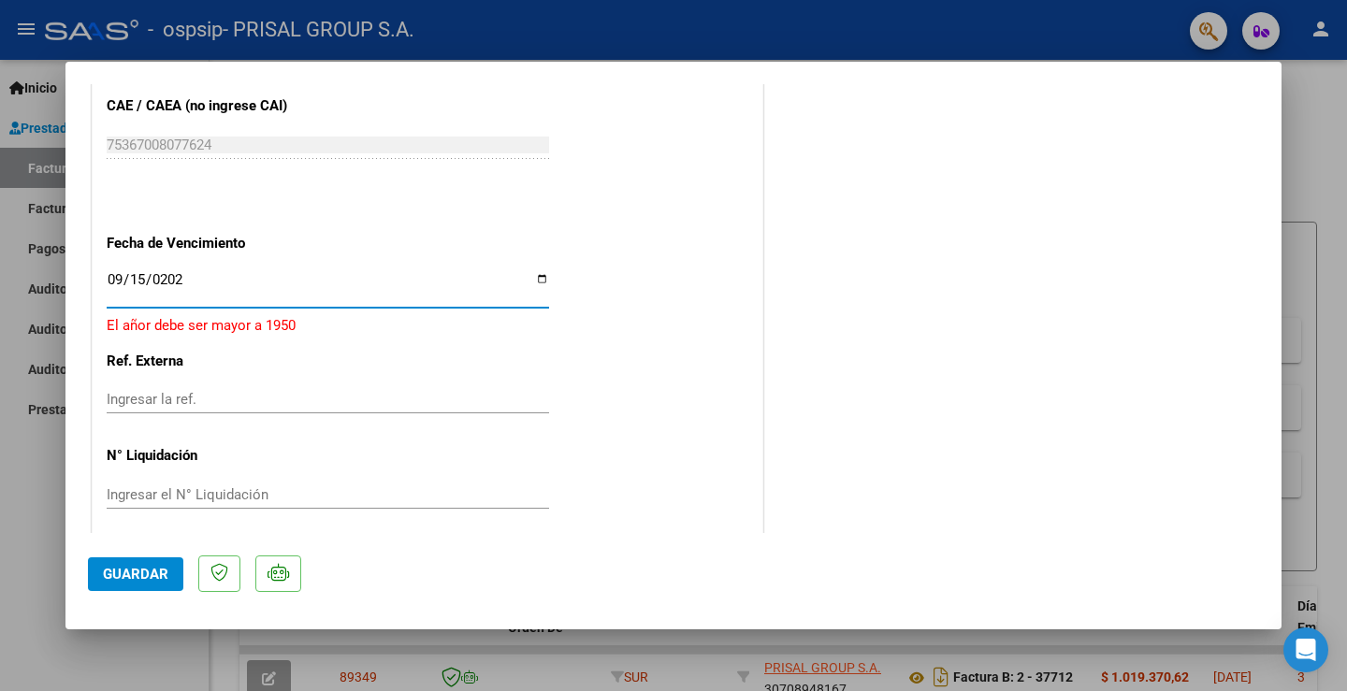
type input "[DATE]"
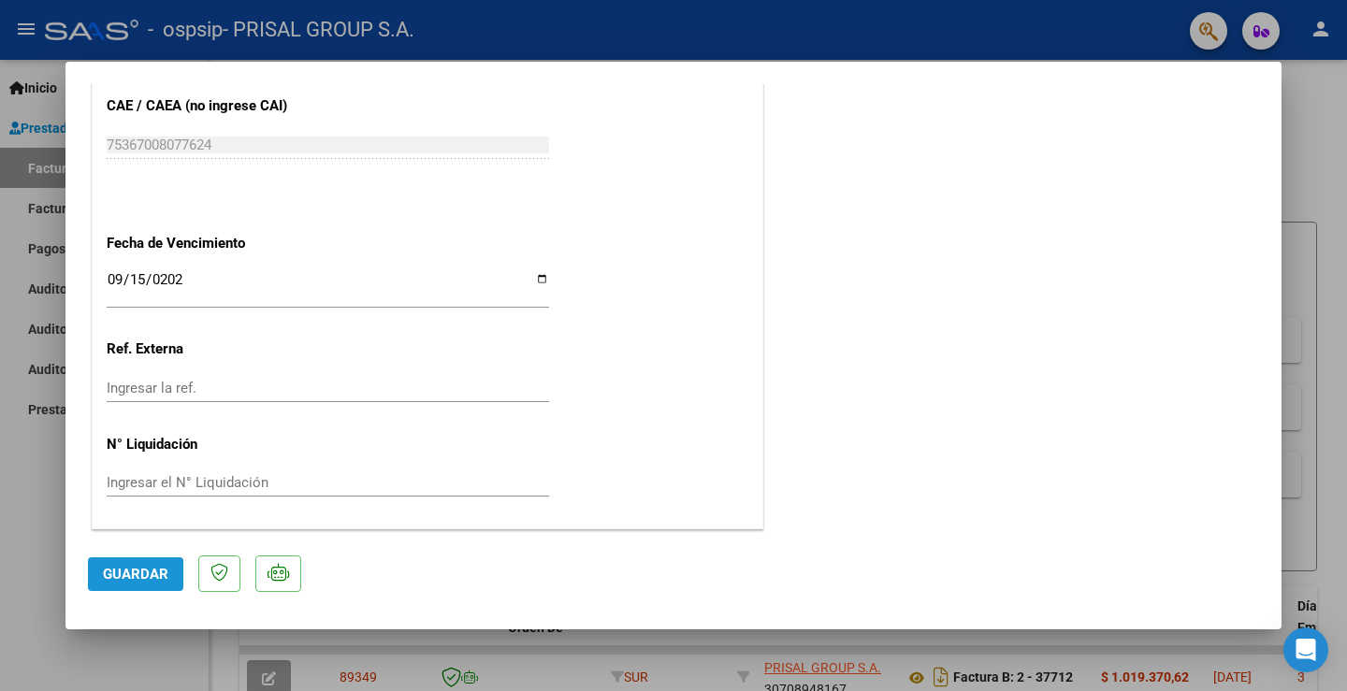
click at [131, 581] on span "Guardar" at bounding box center [135, 574] width 65 height 17
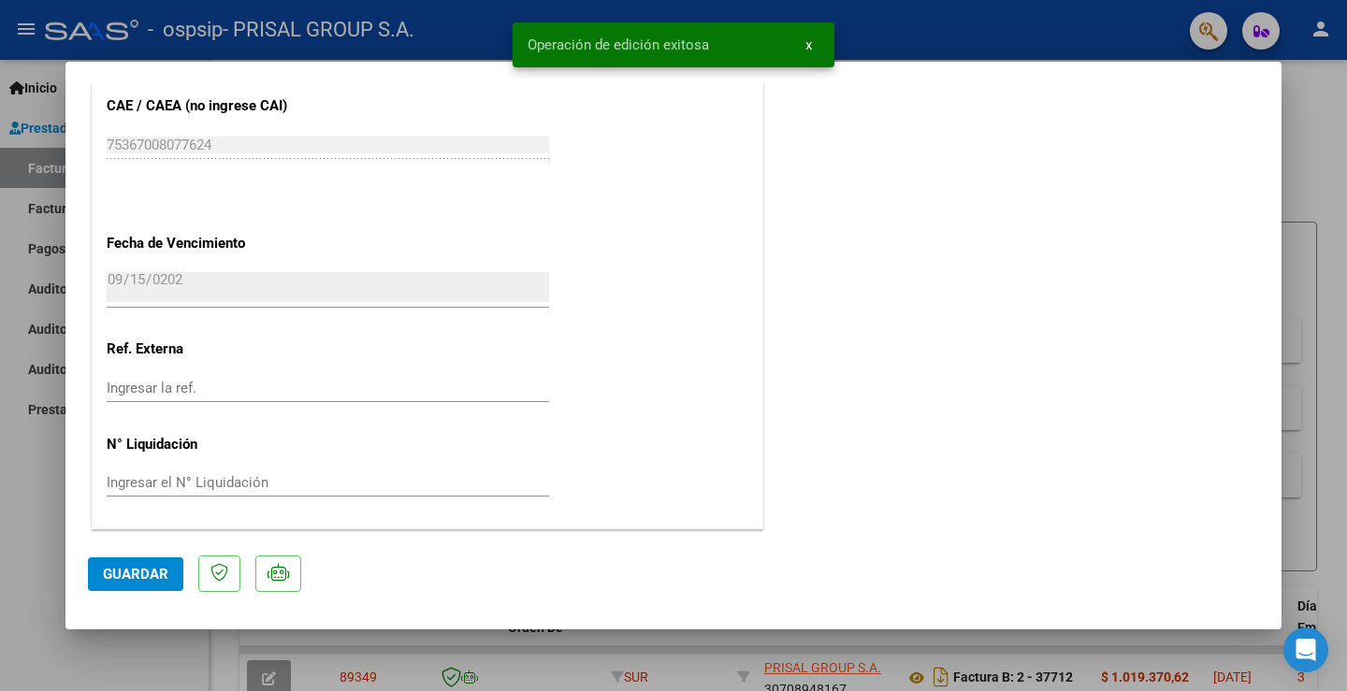
click at [113, 566] on span "Guardar" at bounding box center [135, 574] width 65 height 17
click at [36, 473] on div at bounding box center [673, 345] width 1347 height 691
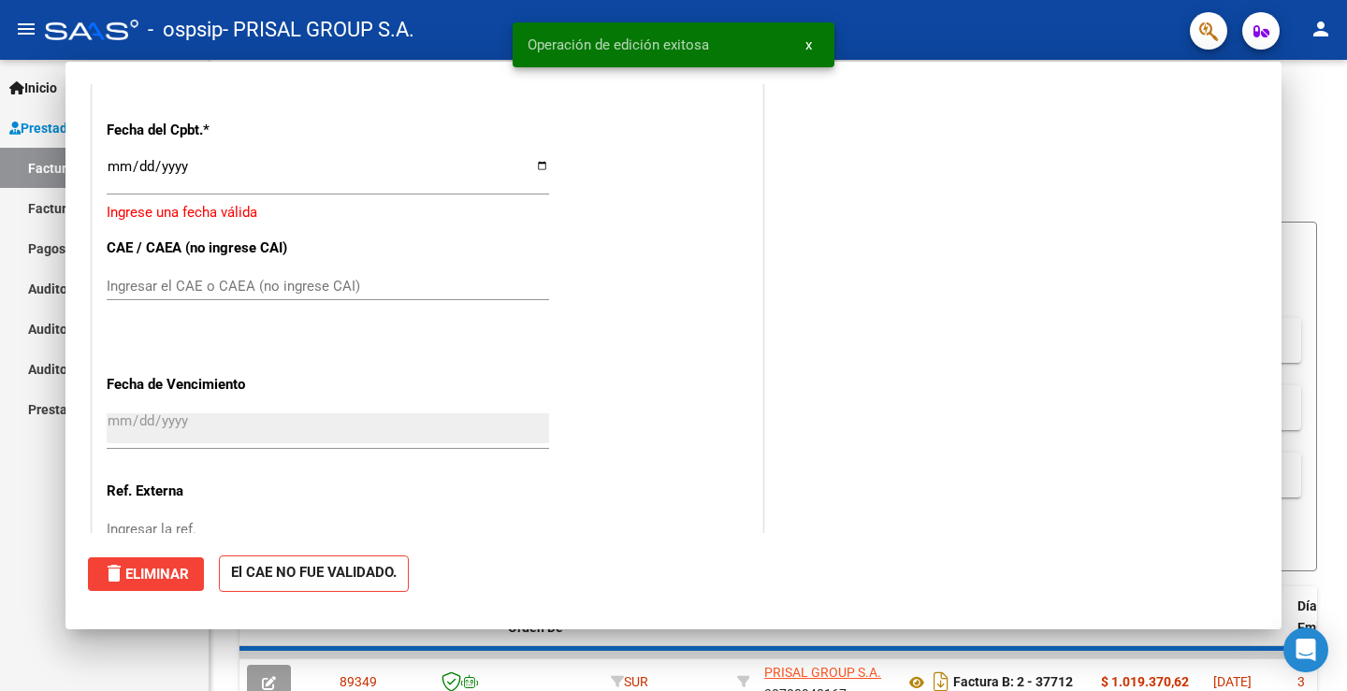
scroll to position [989, 0]
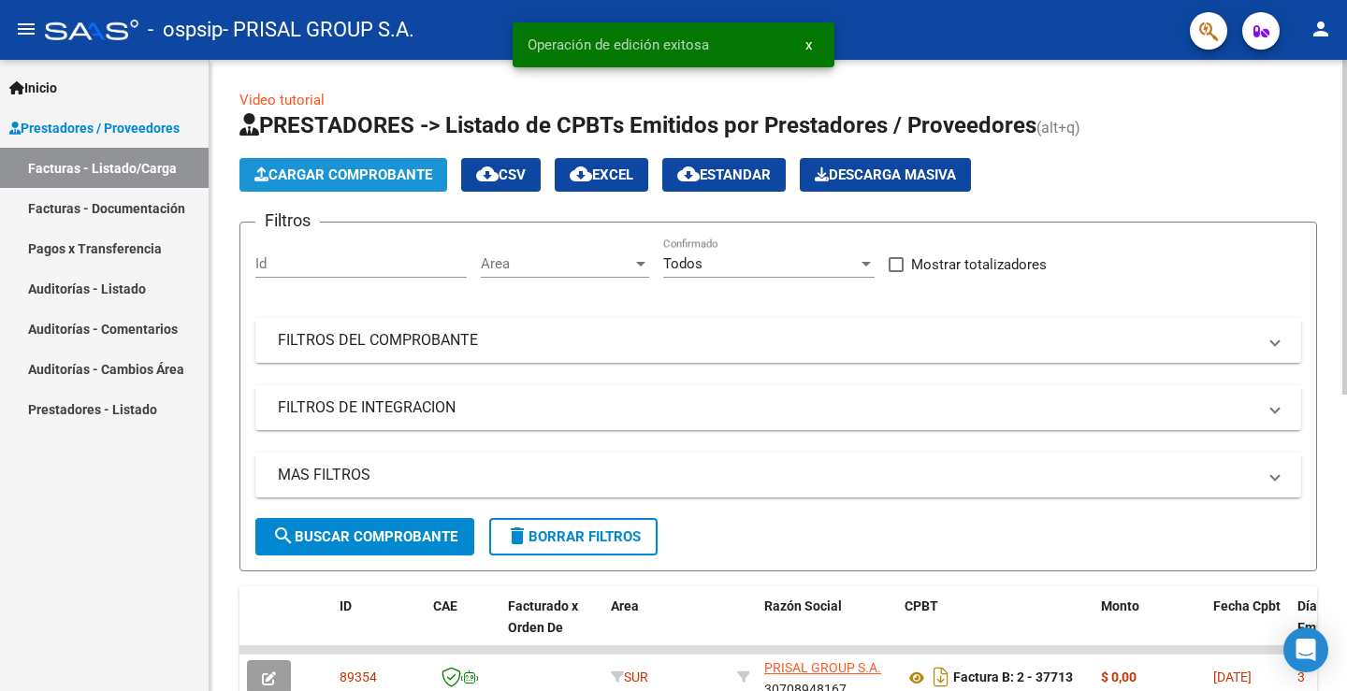
click at [324, 178] on span "Cargar Comprobante" at bounding box center [344, 175] width 178 height 17
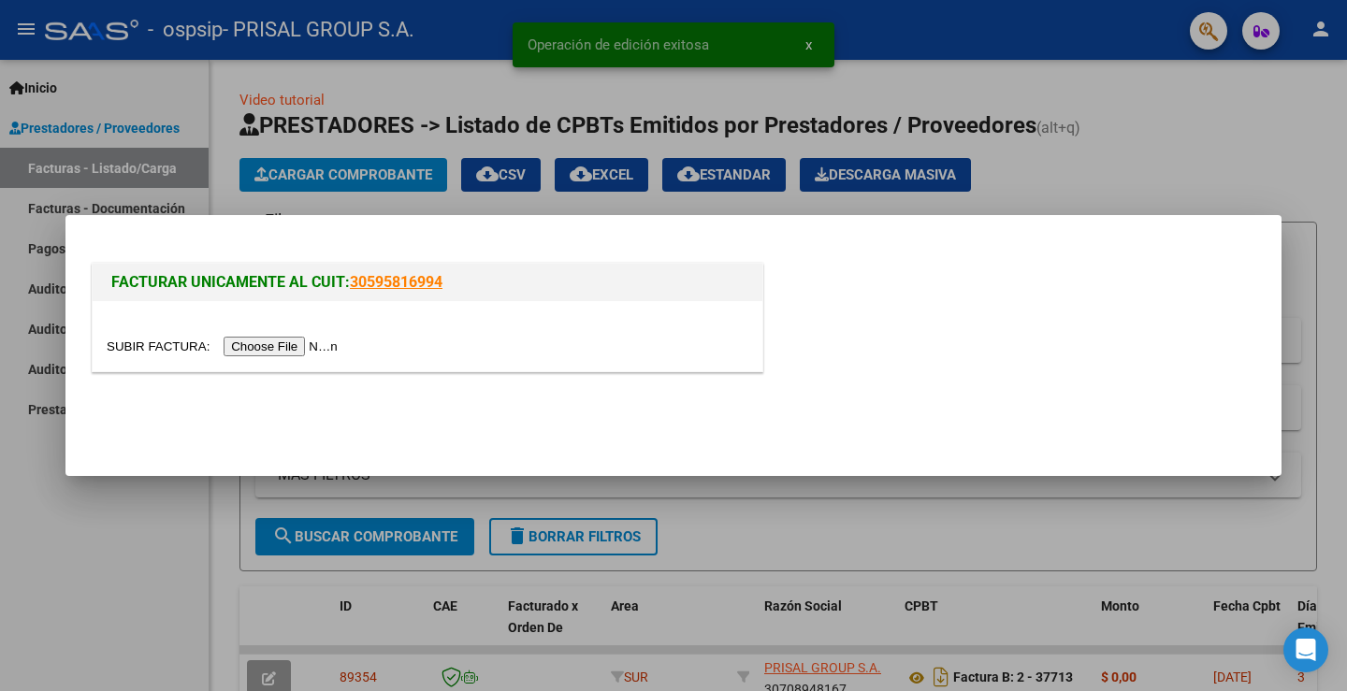
click at [315, 344] on input "file" at bounding box center [225, 347] width 237 height 20
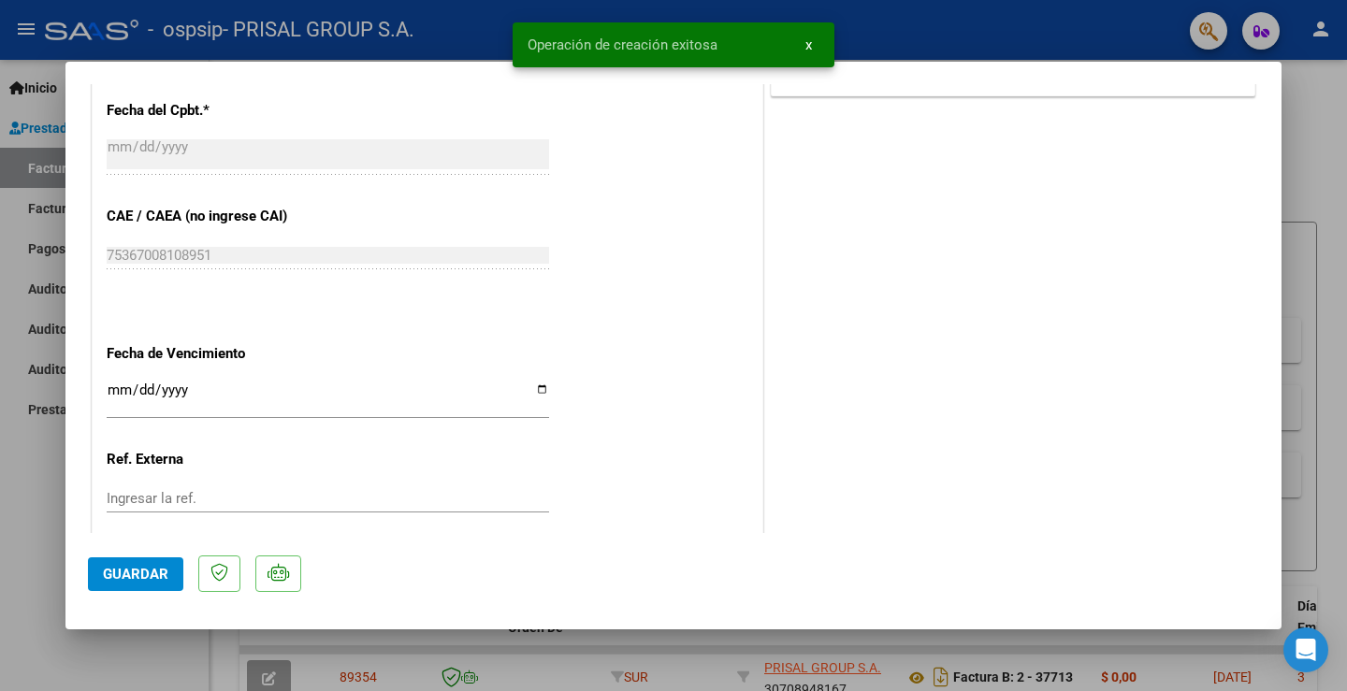
scroll to position [1046, 0]
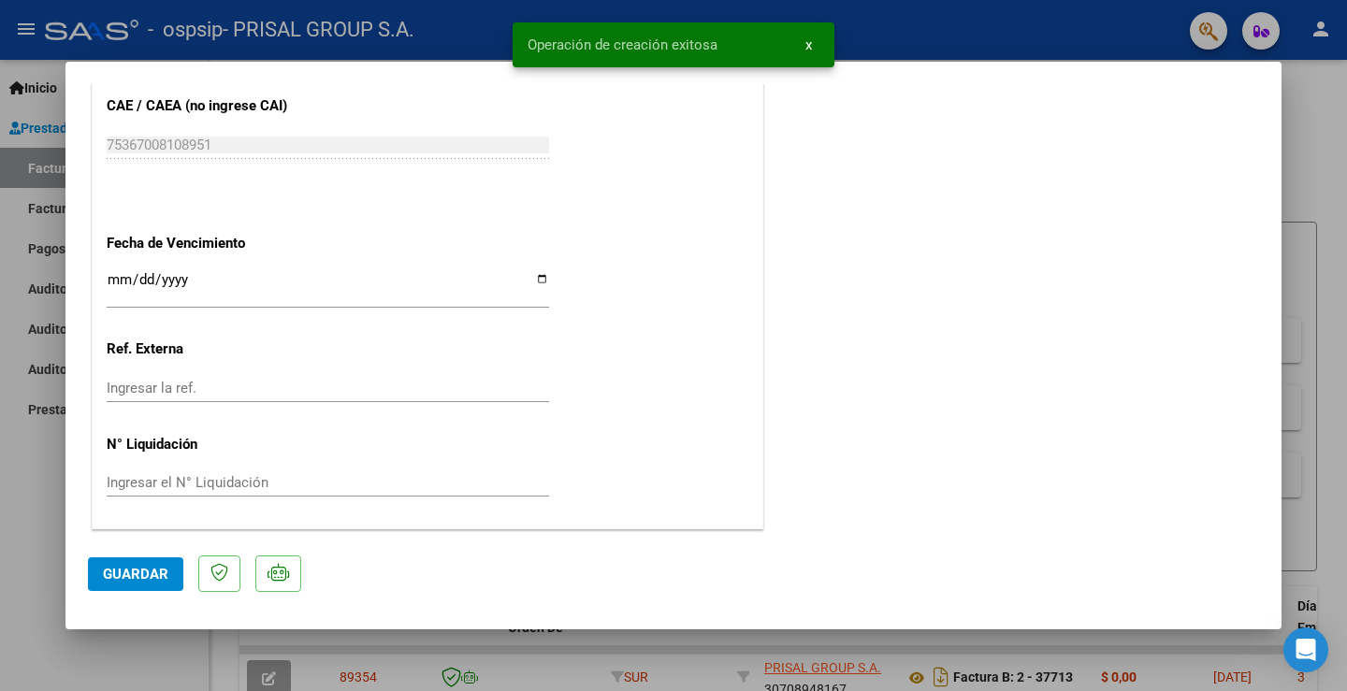
click at [123, 280] on input "Ingresar la fecha" at bounding box center [328, 287] width 443 height 30
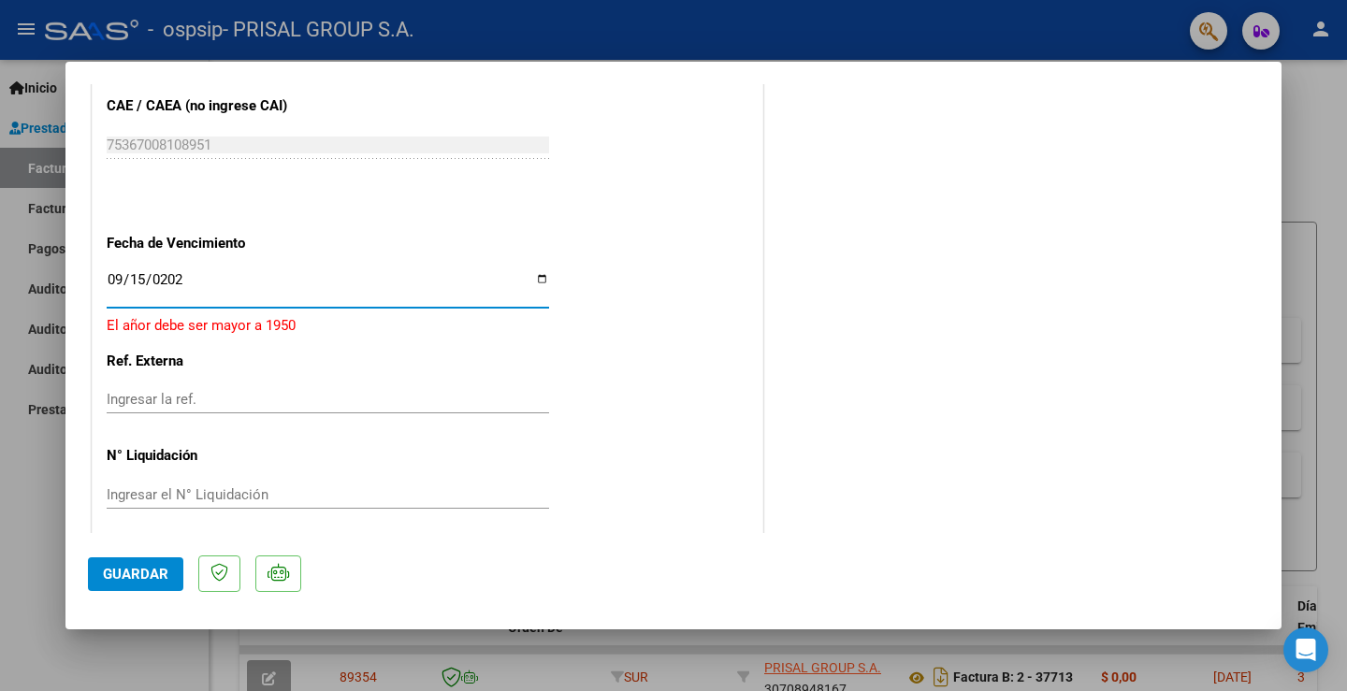
type input "[DATE]"
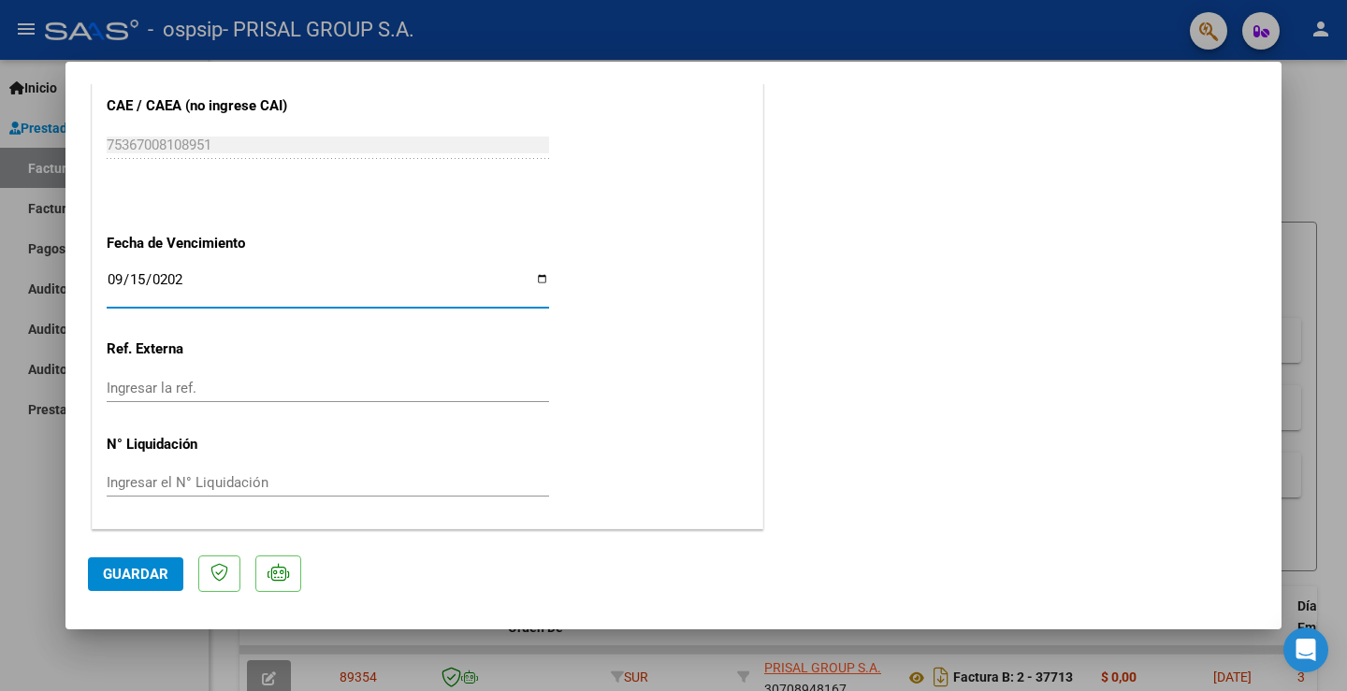
click at [124, 581] on span "Guardar" at bounding box center [135, 574] width 65 height 17
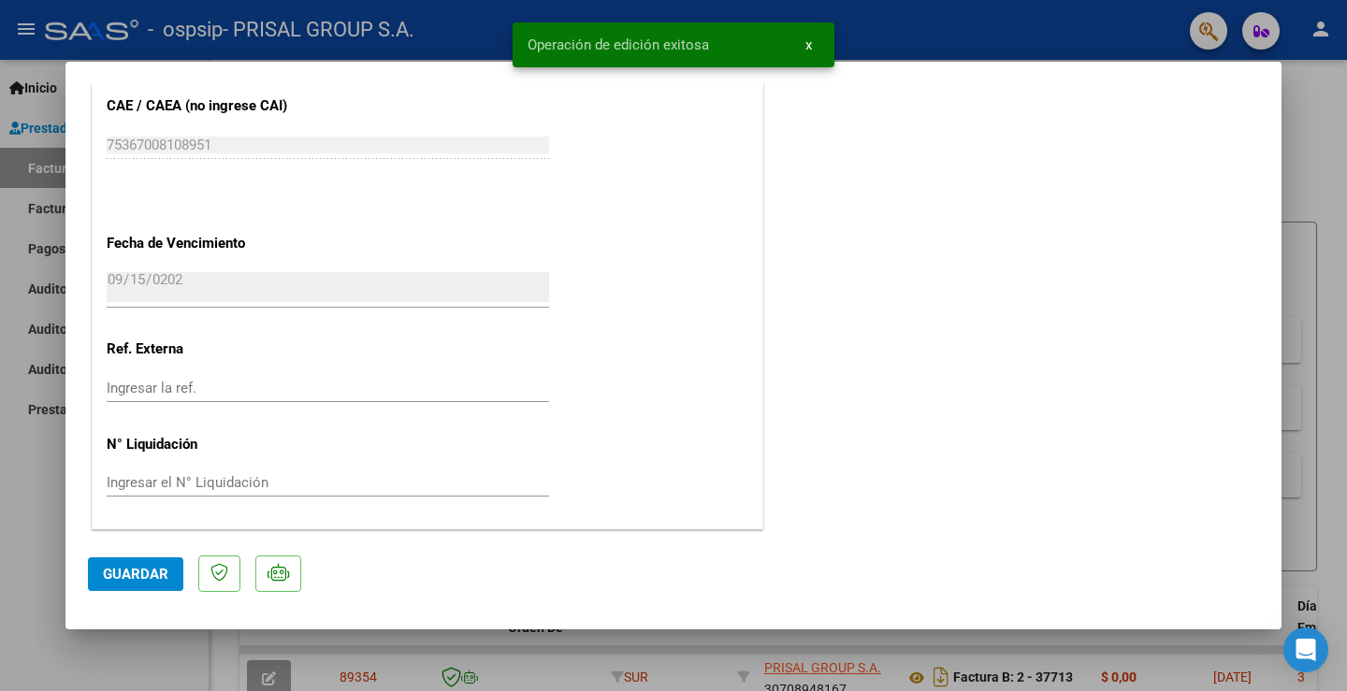
click at [26, 457] on div at bounding box center [673, 345] width 1347 height 691
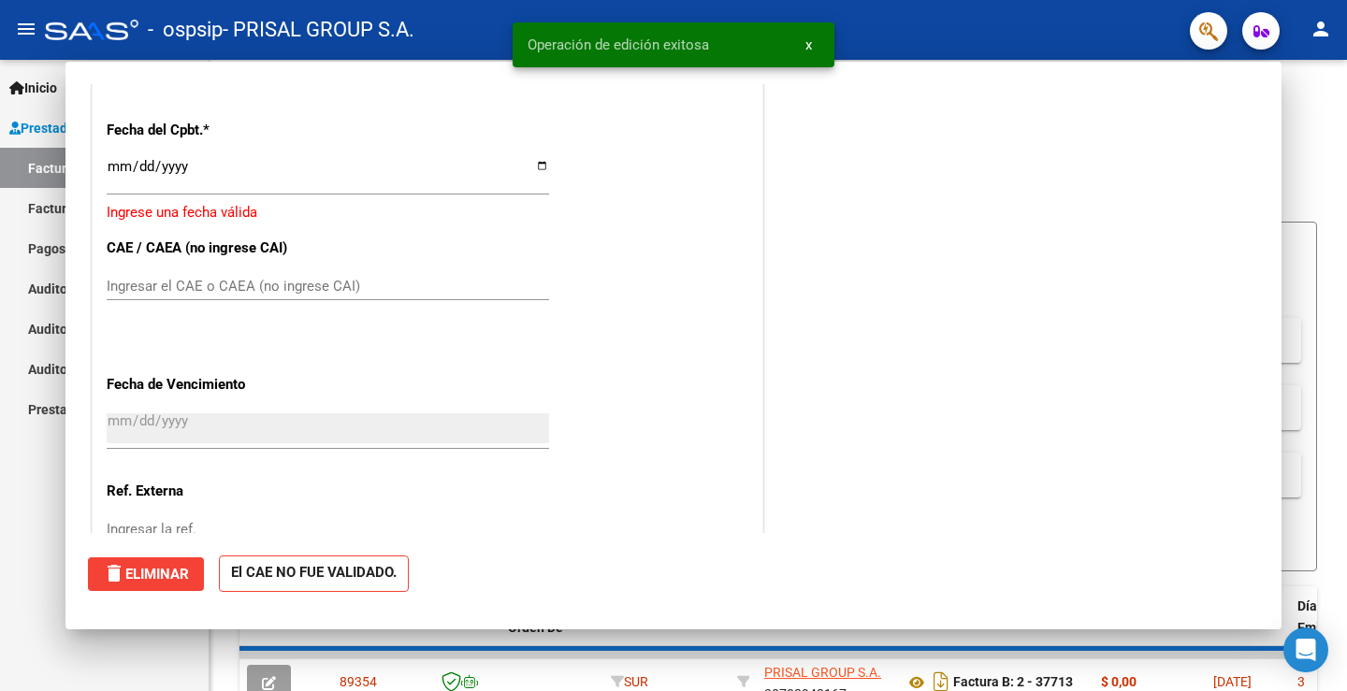
scroll to position [0, 0]
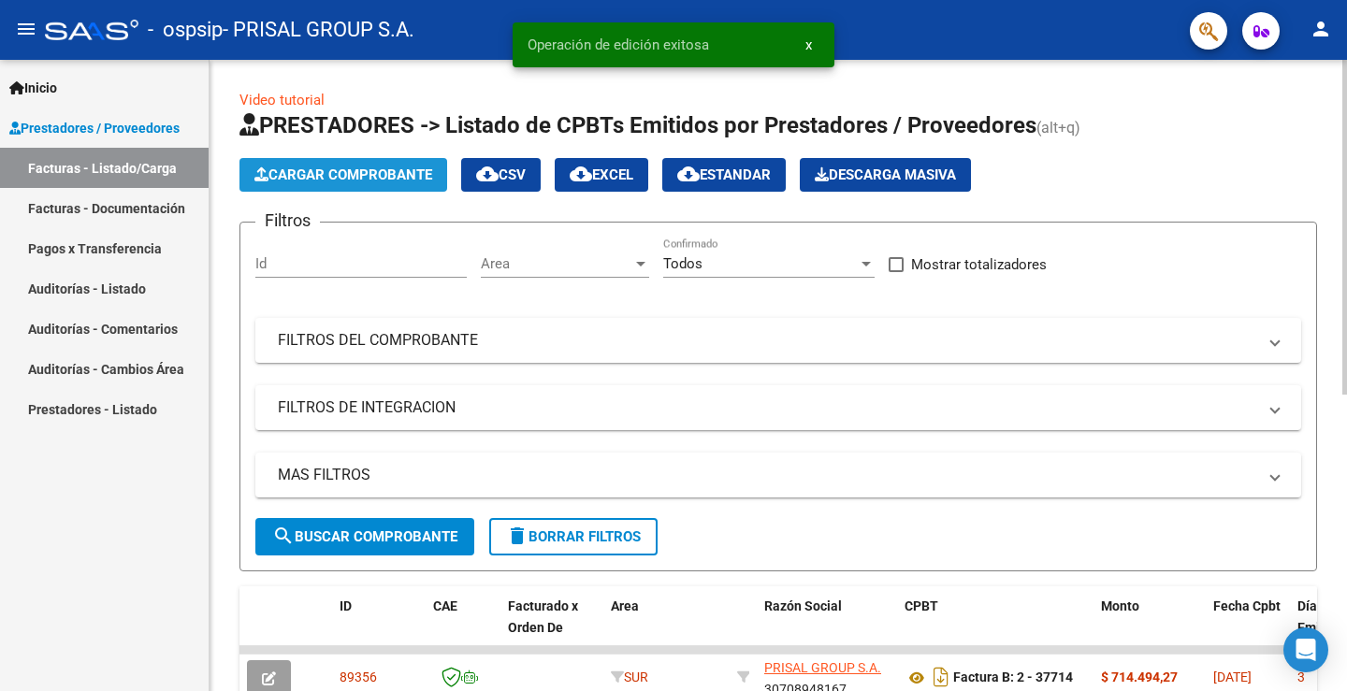
click at [326, 177] on span "Cargar Comprobante" at bounding box center [344, 175] width 178 height 17
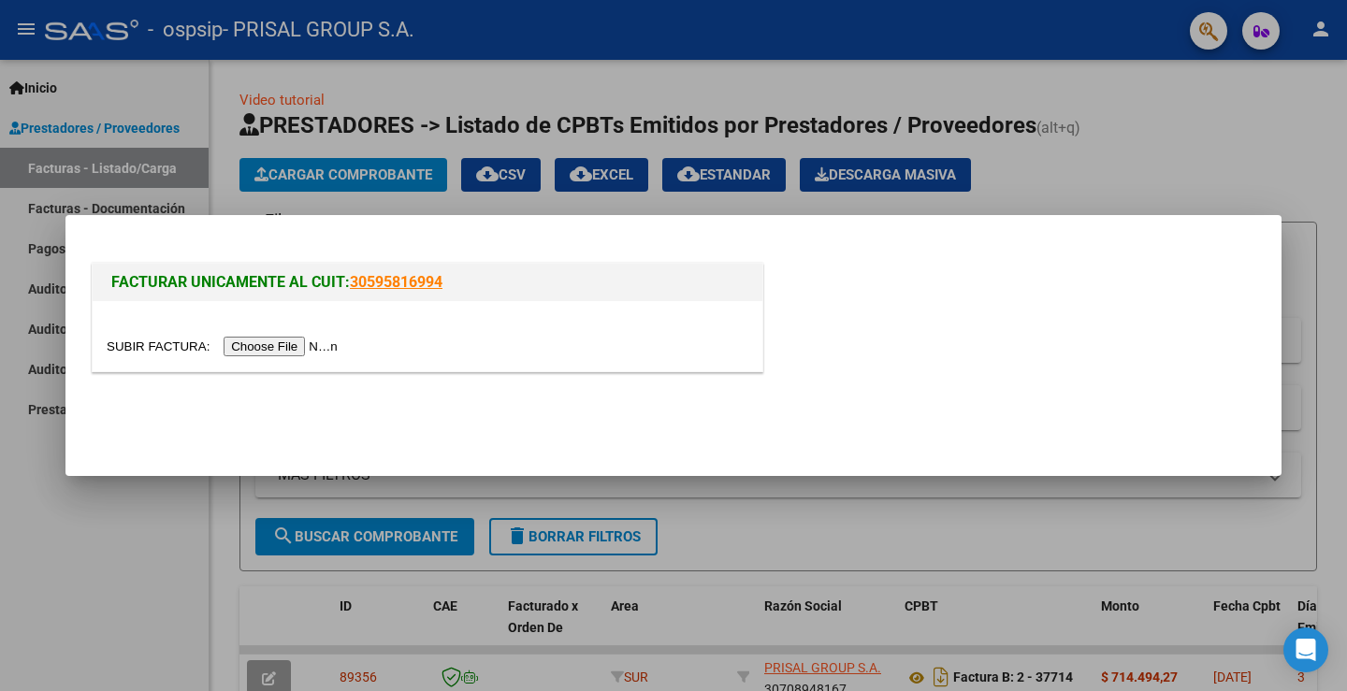
click at [333, 344] on input "file" at bounding box center [225, 347] width 237 height 20
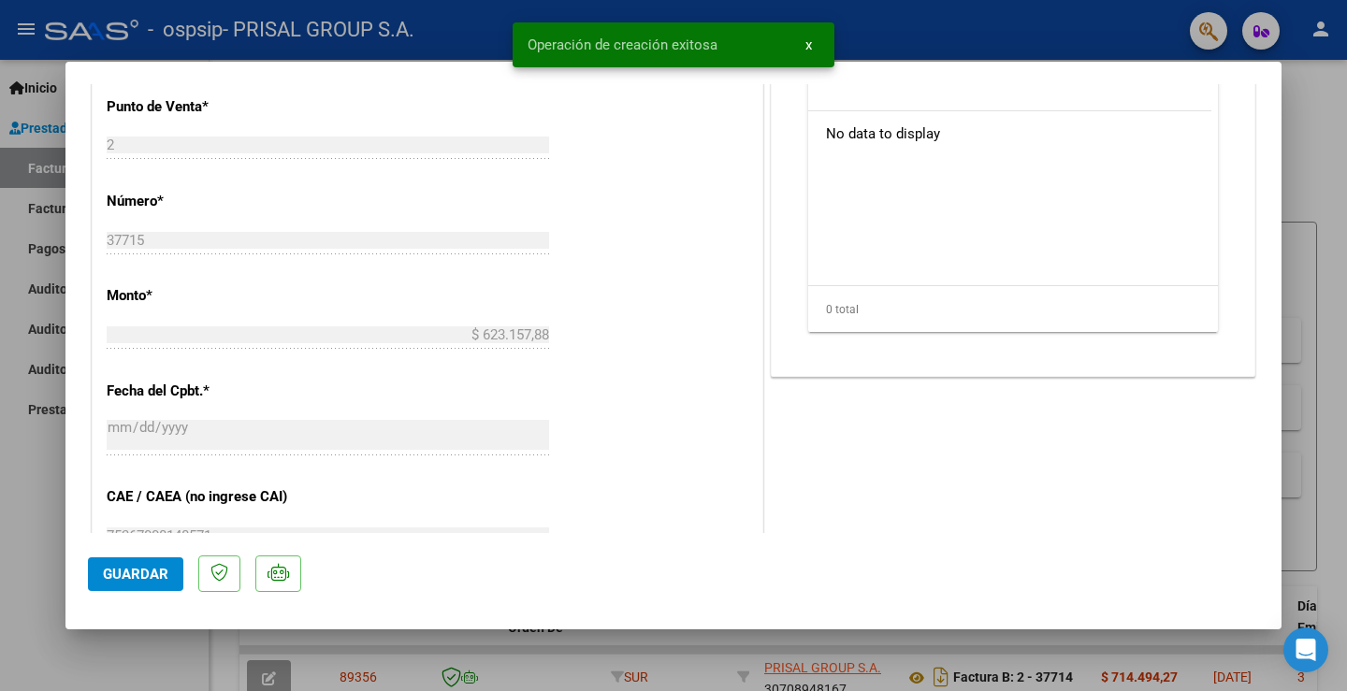
scroll to position [1046, 0]
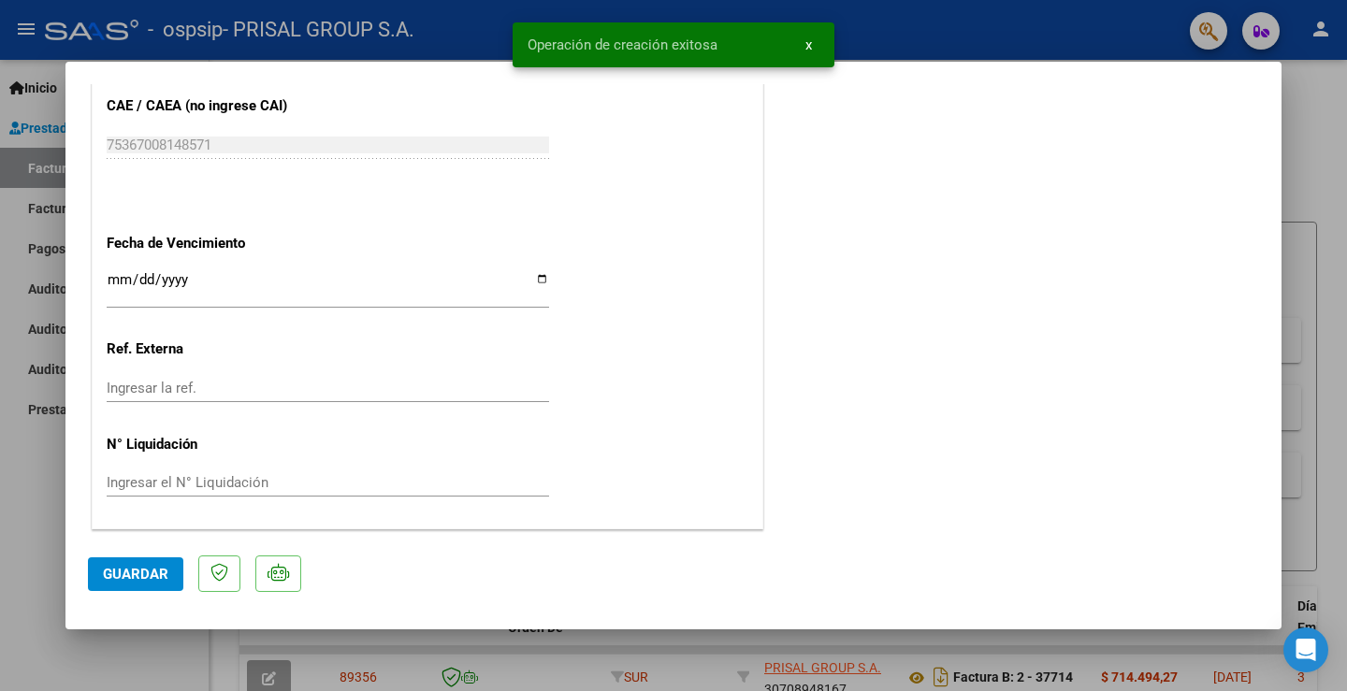
click at [122, 290] on input "Ingresar la fecha" at bounding box center [328, 287] width 443 height 30
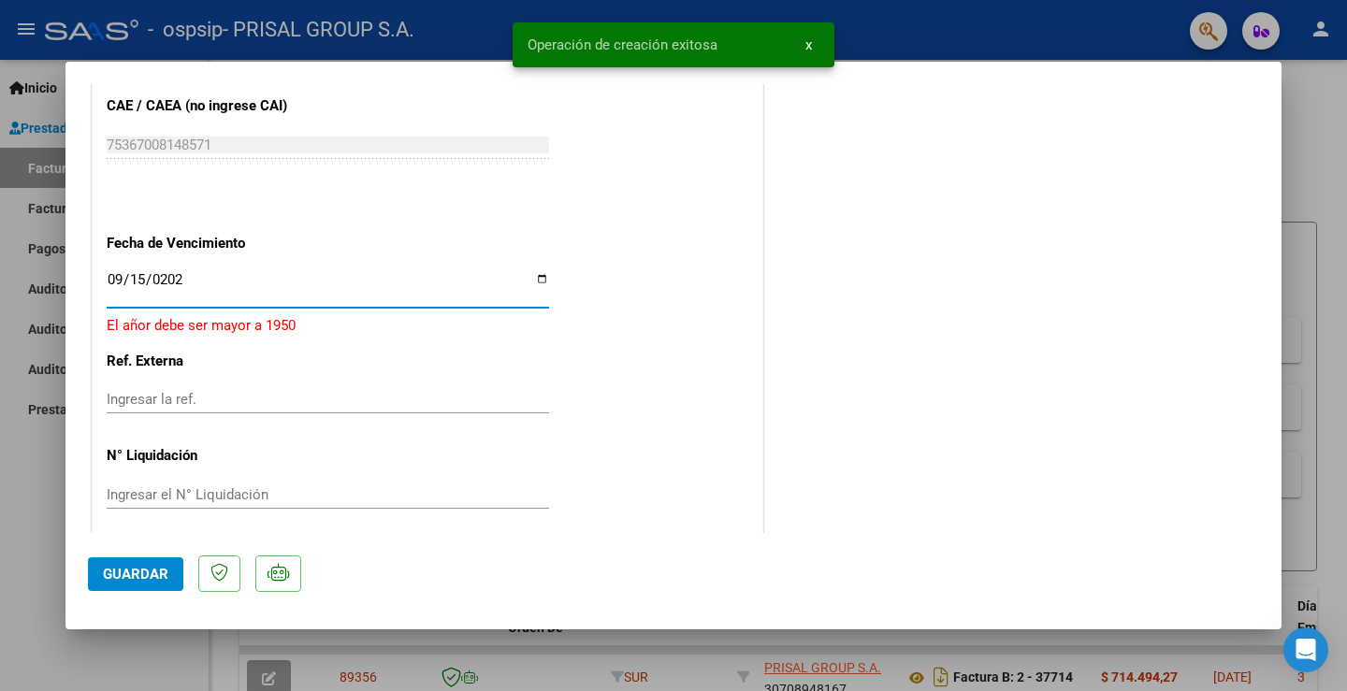
type input "[DATE]"
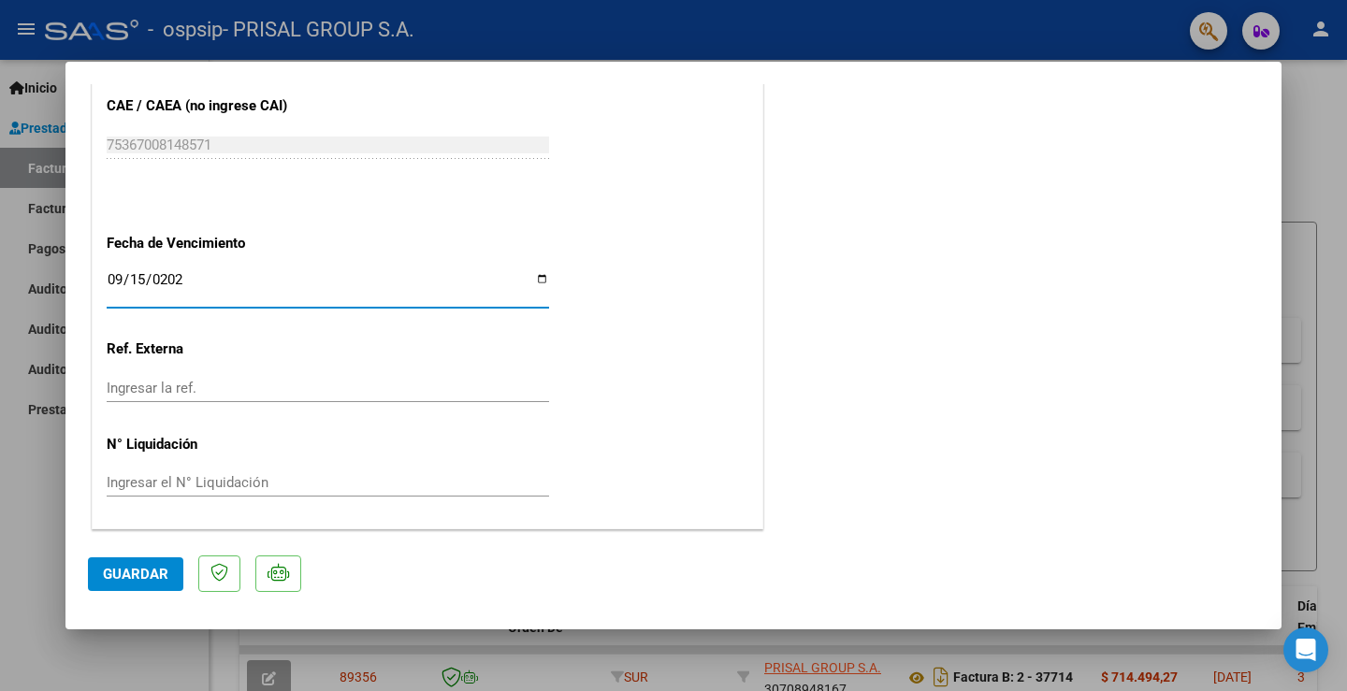
click at [135, 571] on span "Guardar" at bounding box center [135, 574] width 65 height 17
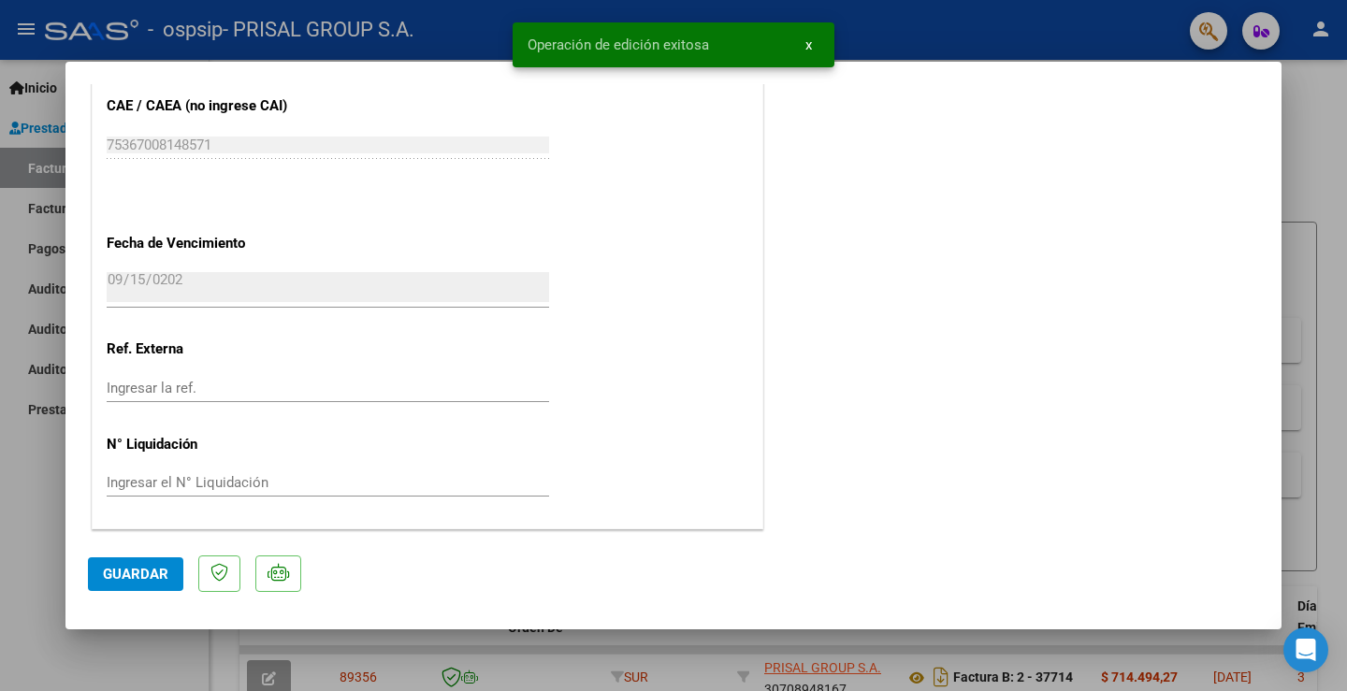
click at [39, 464] on div at bounding box center [673, 345] width 1347 height 691
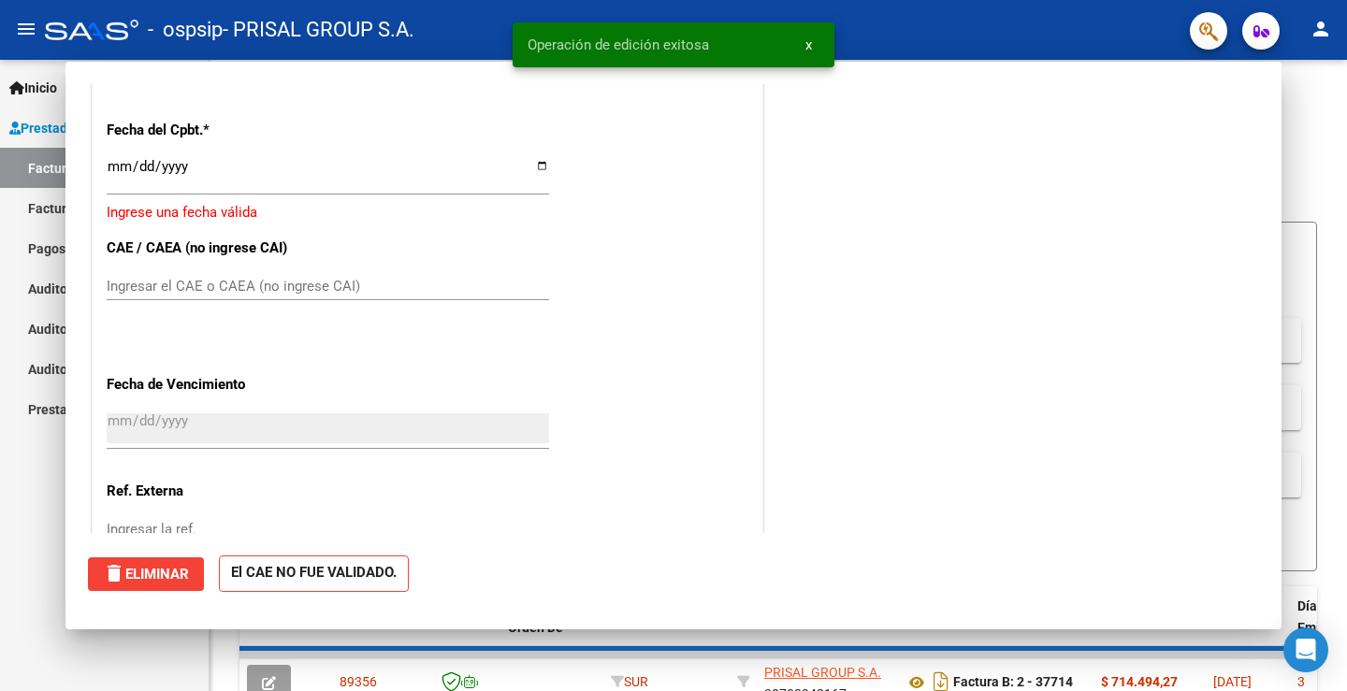
scroll to position [0, 0]
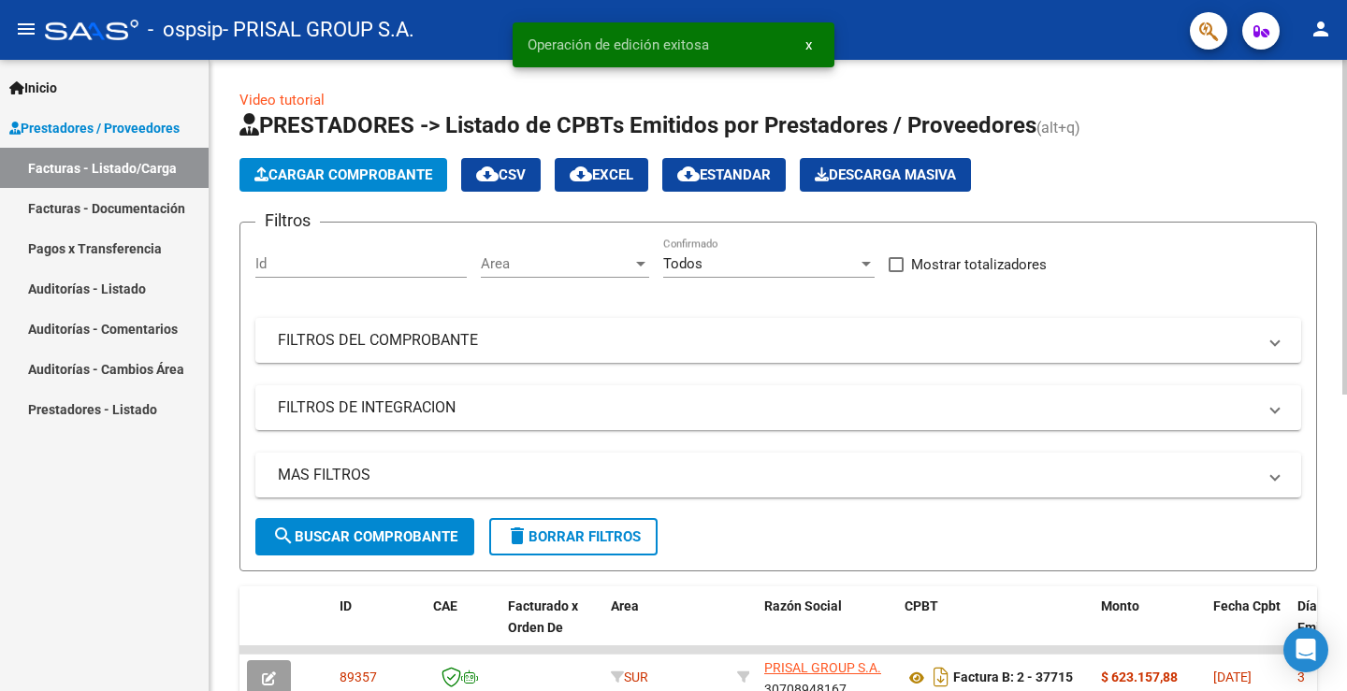
click at [356, 167] on span "Cargar Comprobante" at bounding box center [344, 175] width 178 height 17
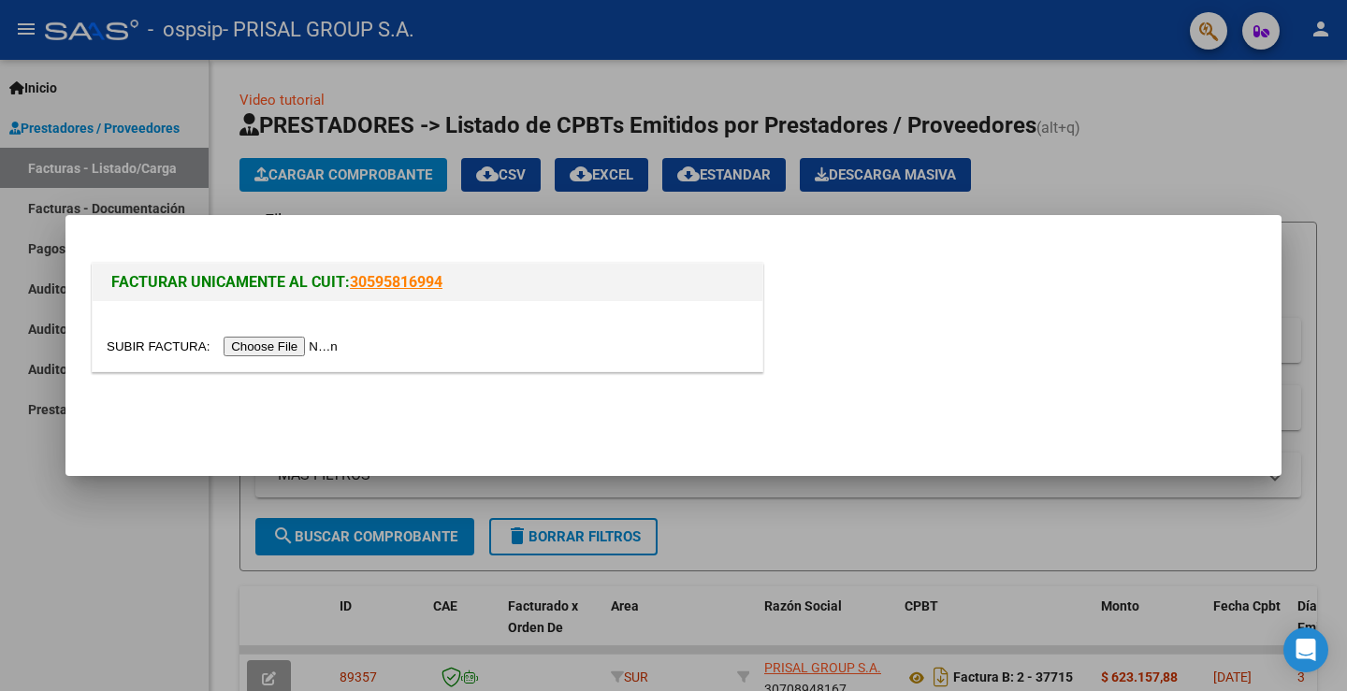
click at [315, 343] on input "file" at bounding box center [225, 347] width 237 height 20
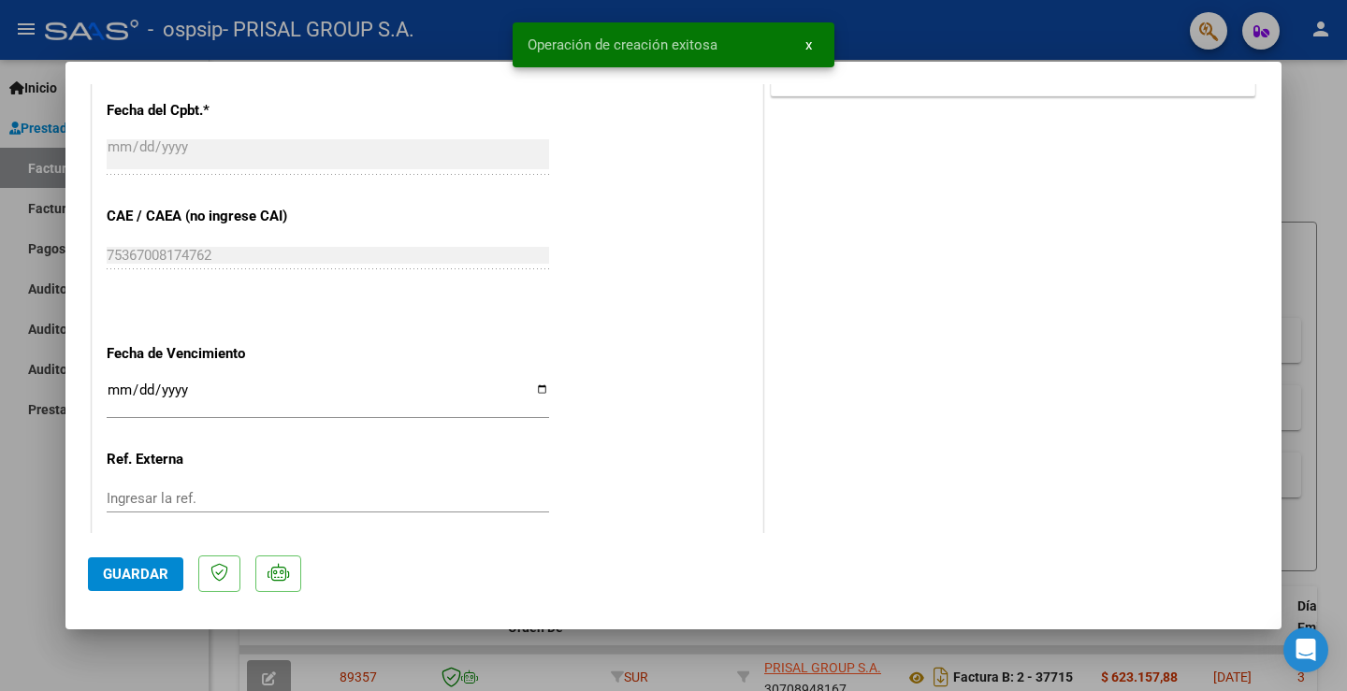
scroll to position [1046, 0]
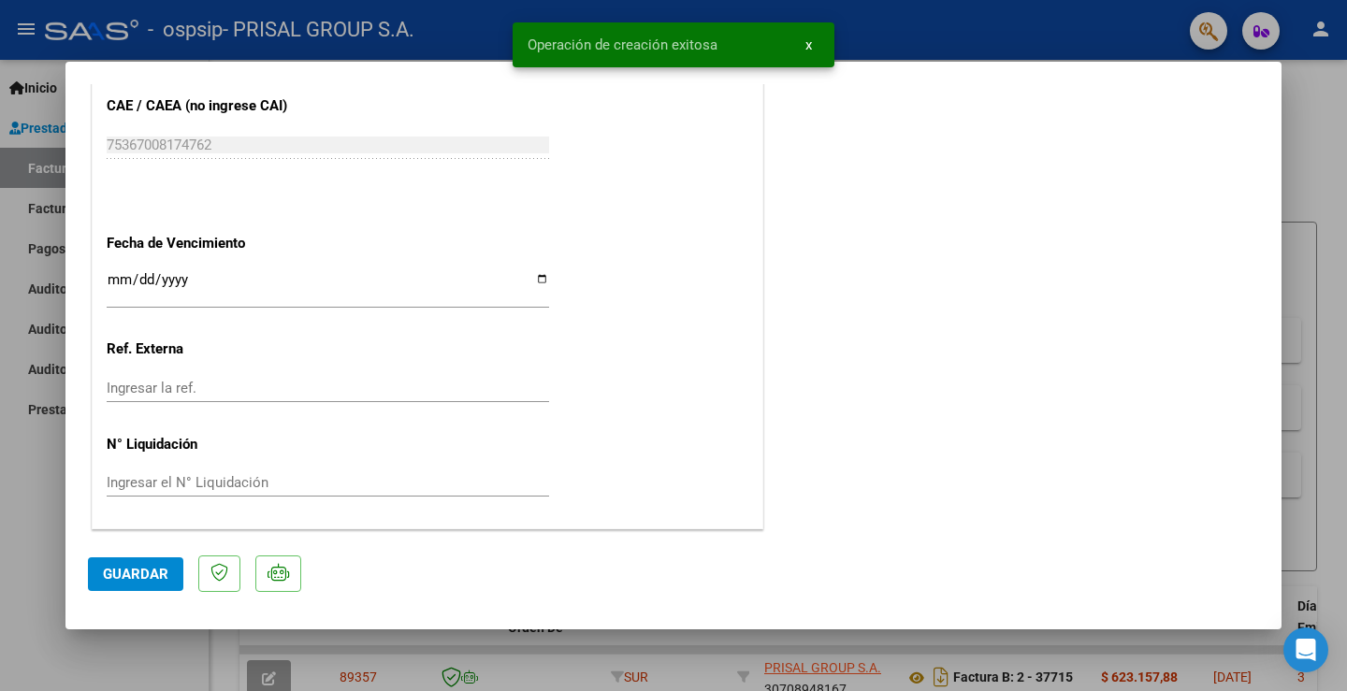
click at [118, 277] on input "Ingresar la fecha" at bounding box center [328, 287] width 443 height 30
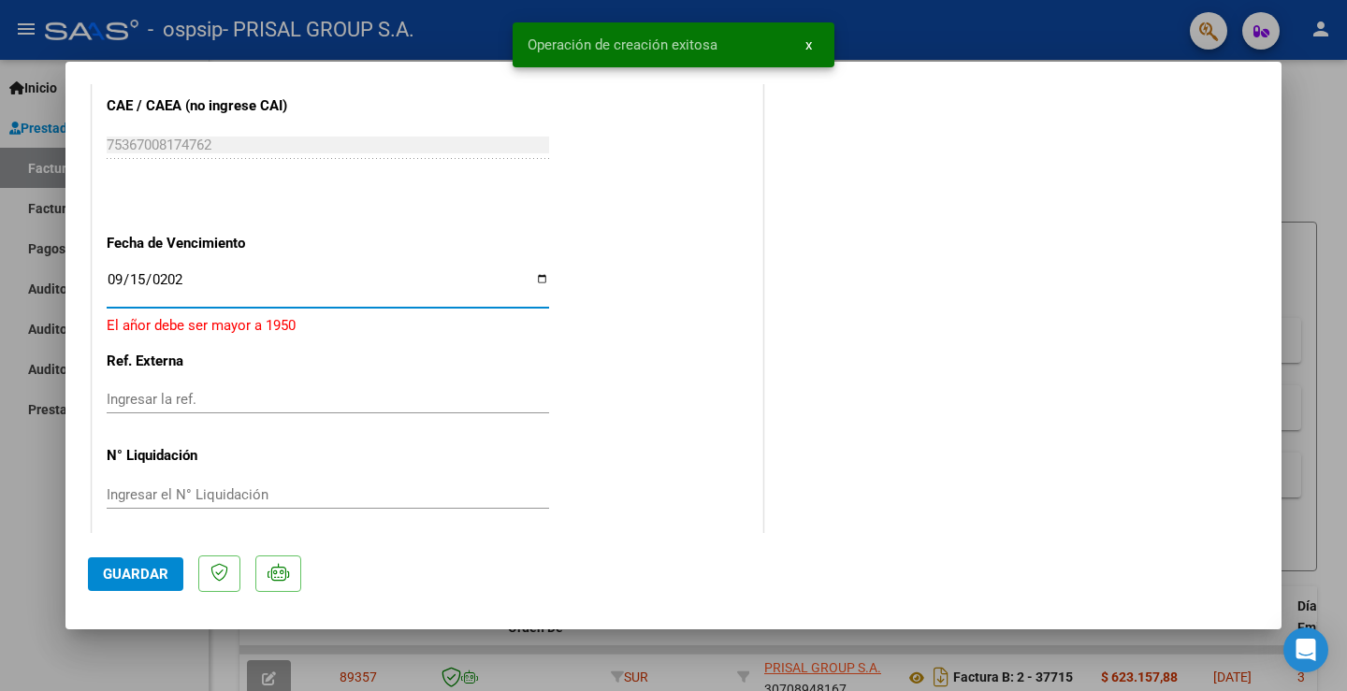
type input "[DATE]"
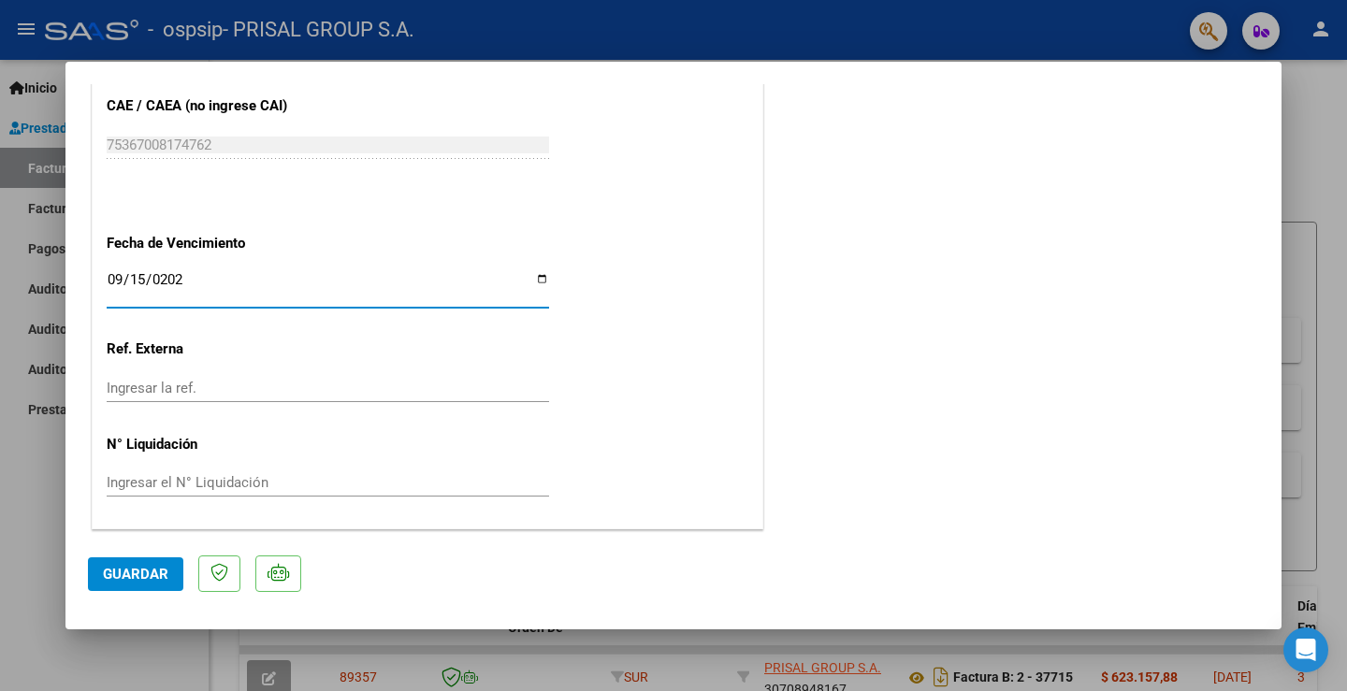
click at [142, 562] on button "Guardar" at bounding box center [135, 575] width 95 height 34
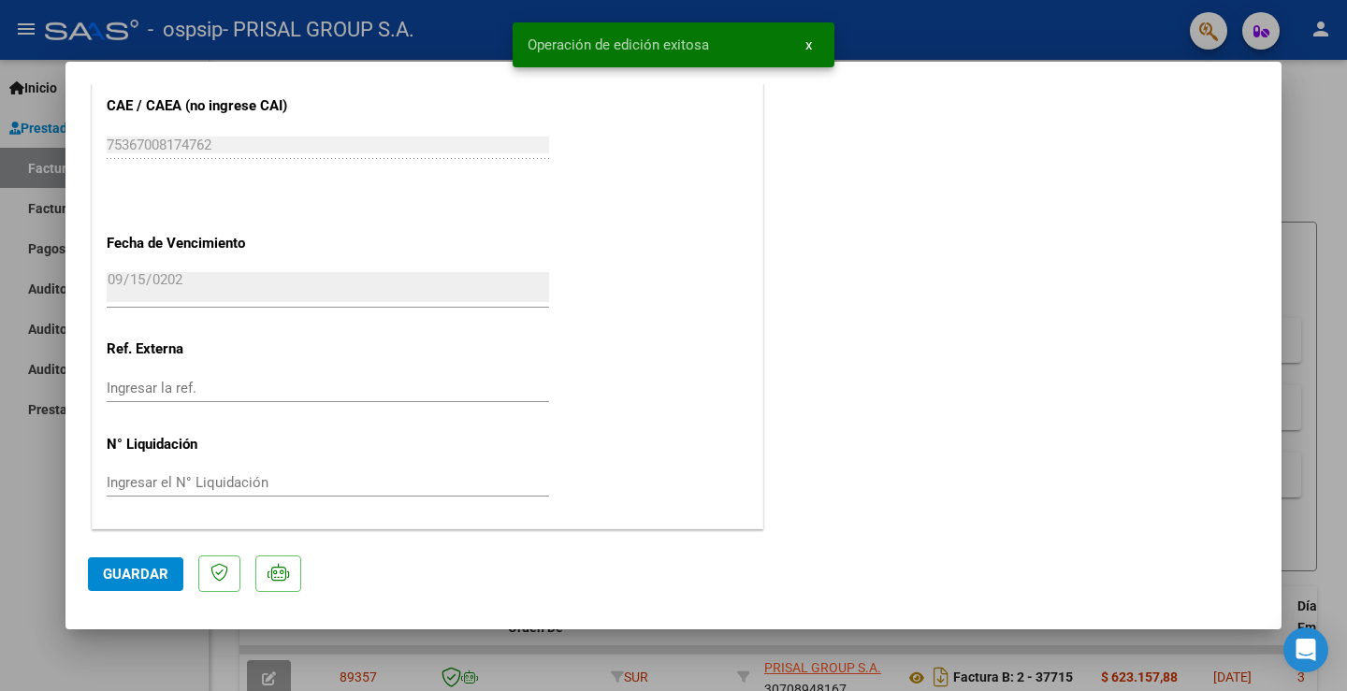
click at [142, 562] on button "Guardar" at bounding box center [135, 575] width 95 height 34
click at [21, 467] on div at bounding box center [673, 345] width 1347 height 691
type input "$ 0,00"
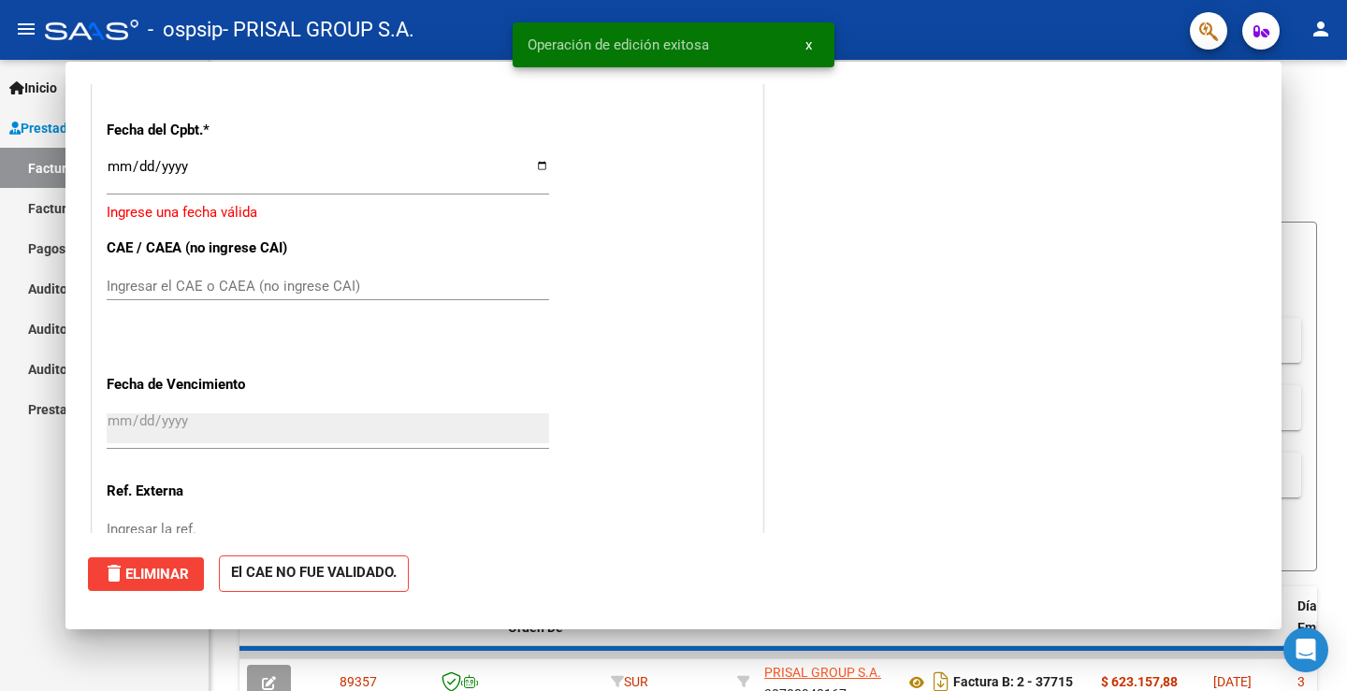
scroll to position [989, 0]
